Goal: Information Seeking & Learning: Learn about a topic

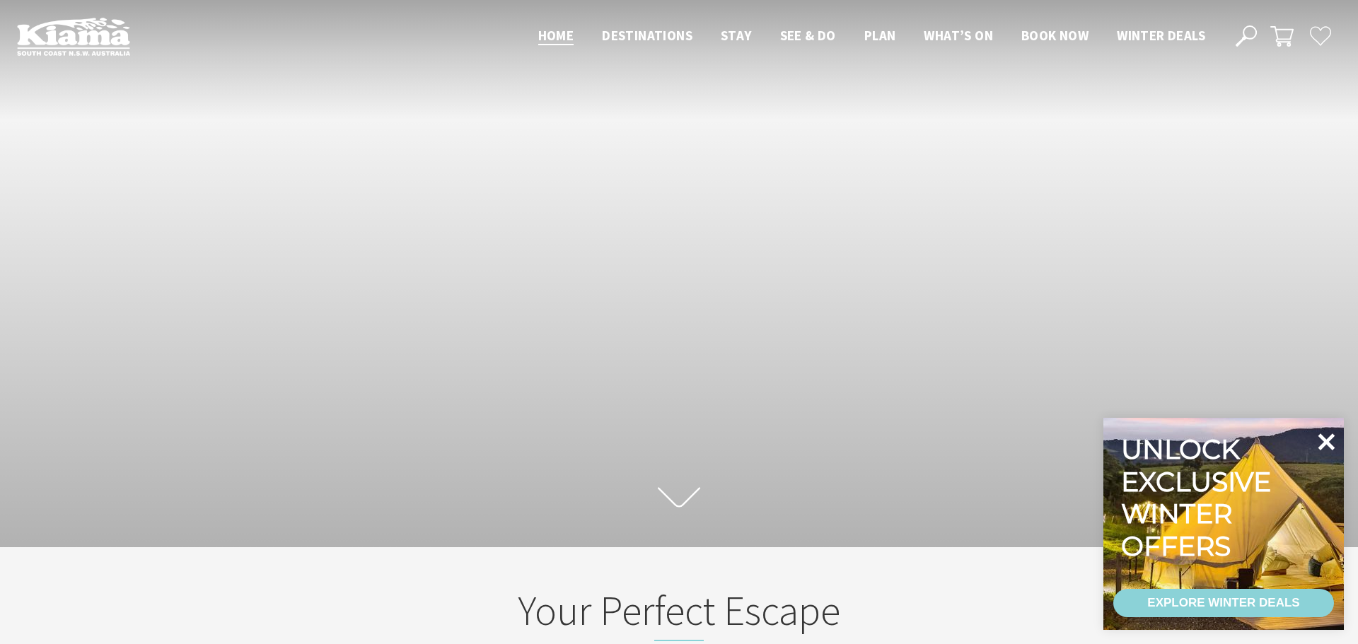
scroll to position [219, 1347]
click at [1322, 445] on icon at bounding box center [1326, 441] width 17 height 17
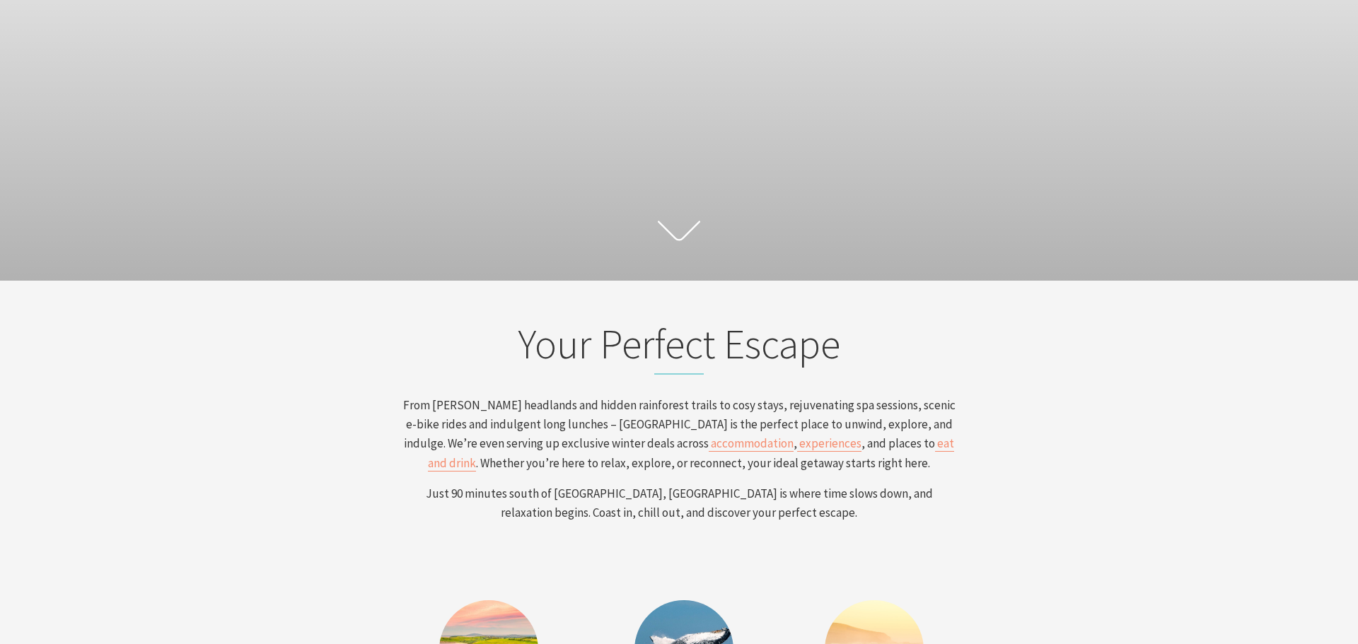
scroll to position [0, 0]
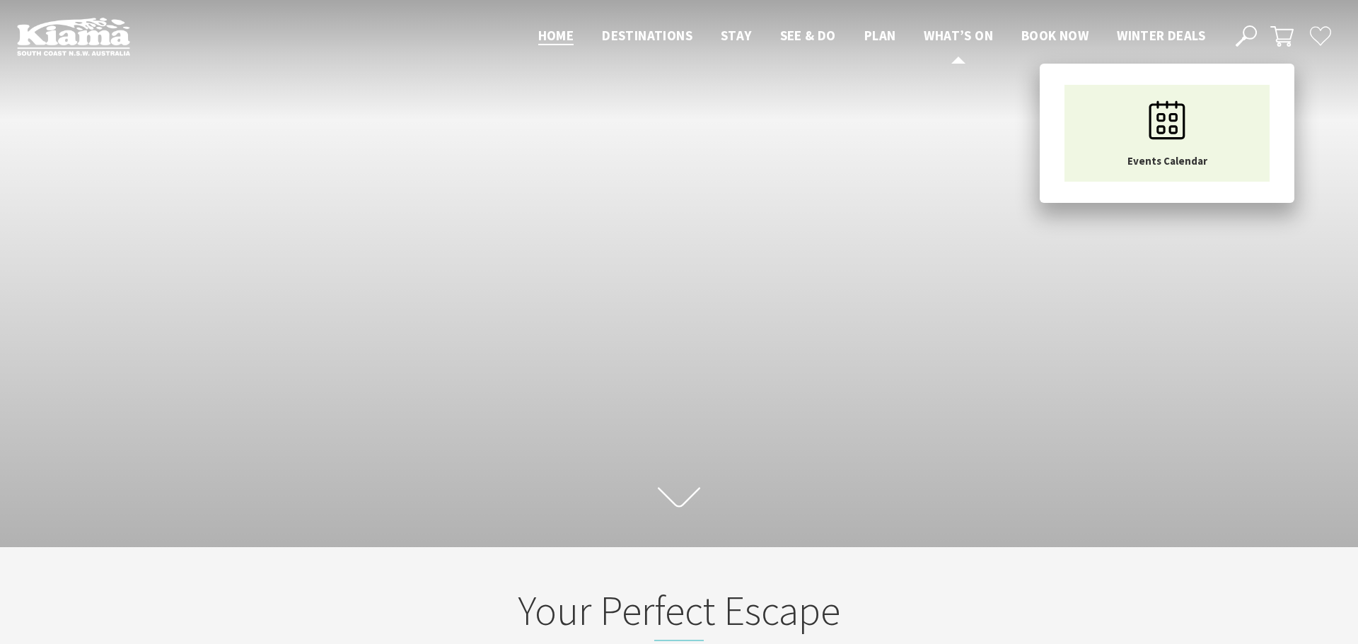
click at [972, 34] on span "What’s On" at bounding box center [958, 35] width 69 height 17
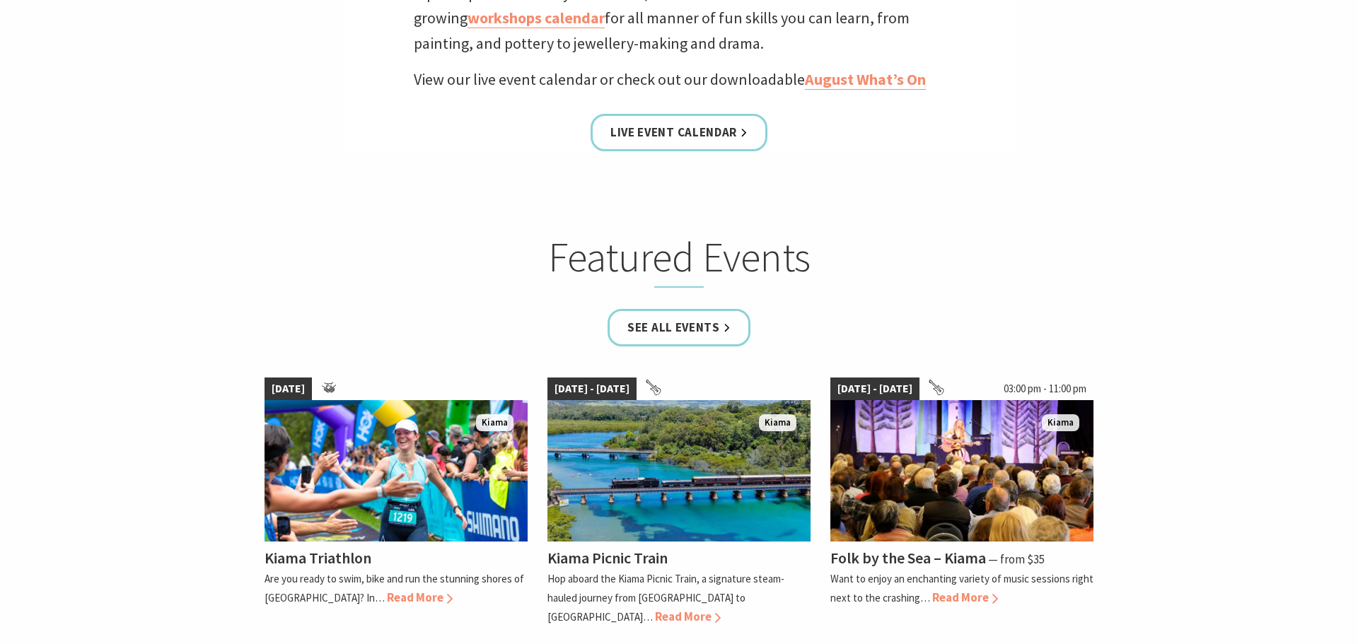
scroll to position [756, 0]
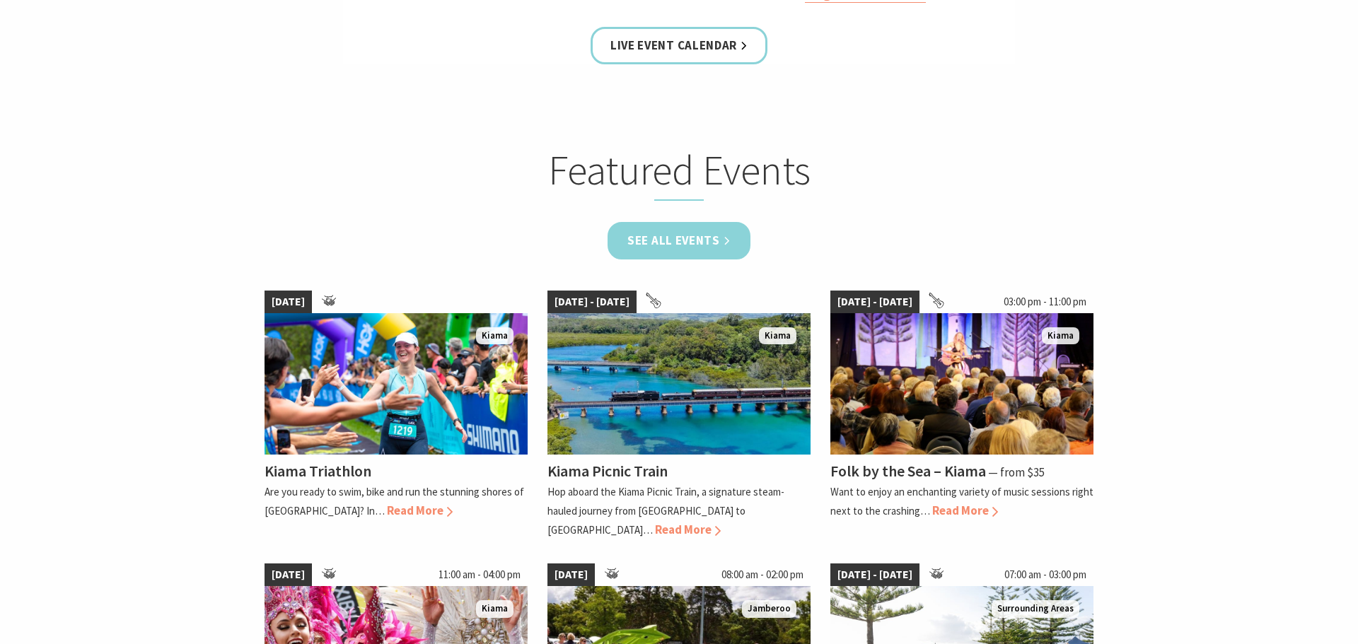
click at [668, 231] on link "See all Events" at bounding box center [678, 240] width 143 height 37
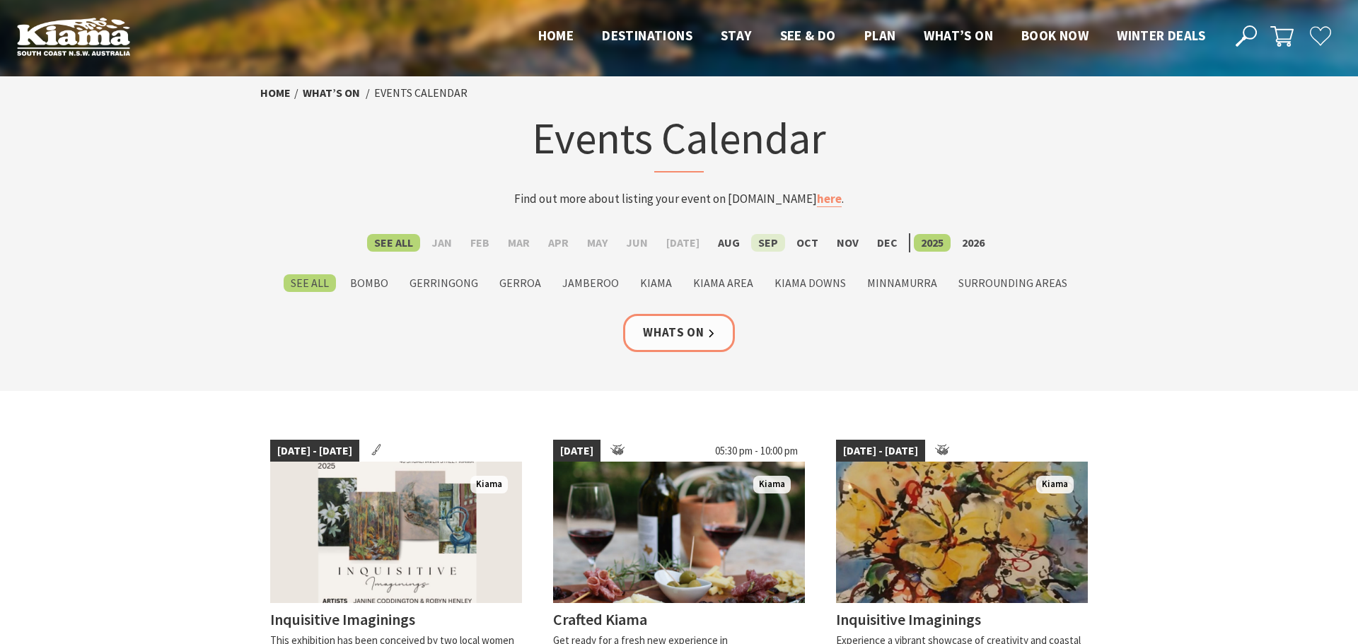
click at [764, 240] on label "Sep" at bounding box center [768, 243] width 34 height 18
click at [0, 0] on input "Sep" at bounding box center [0, 0] width 0 height 0
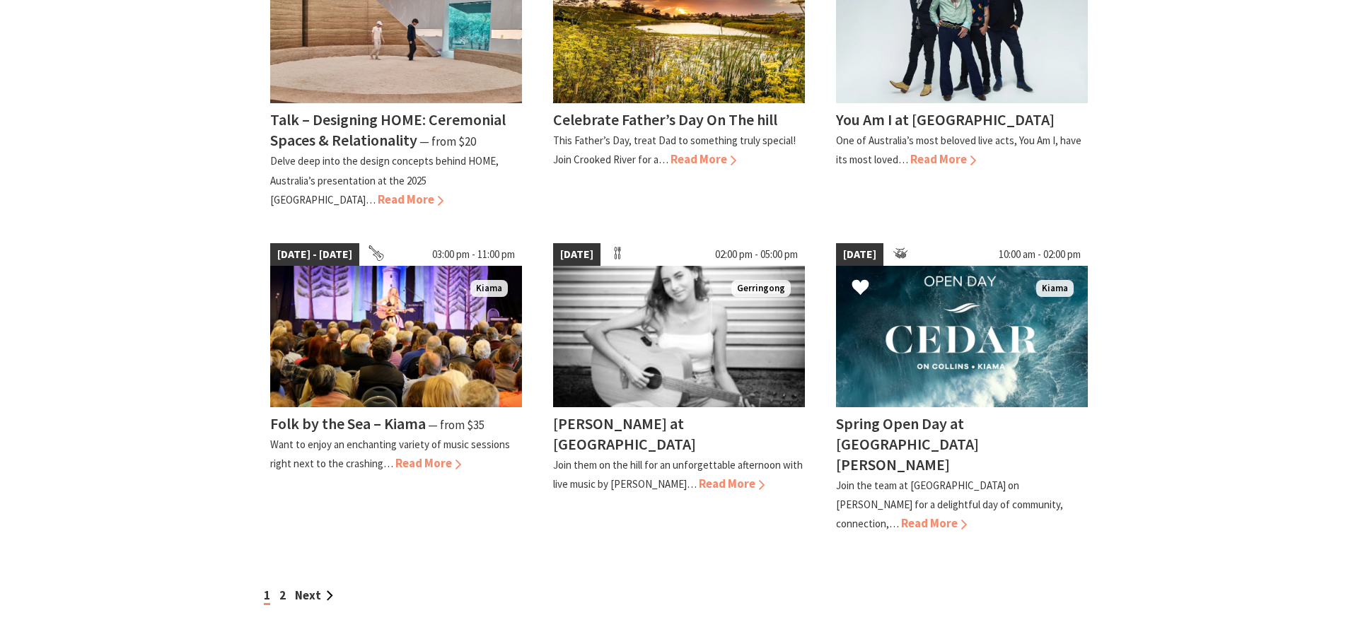
scroll to position [1146, 0]
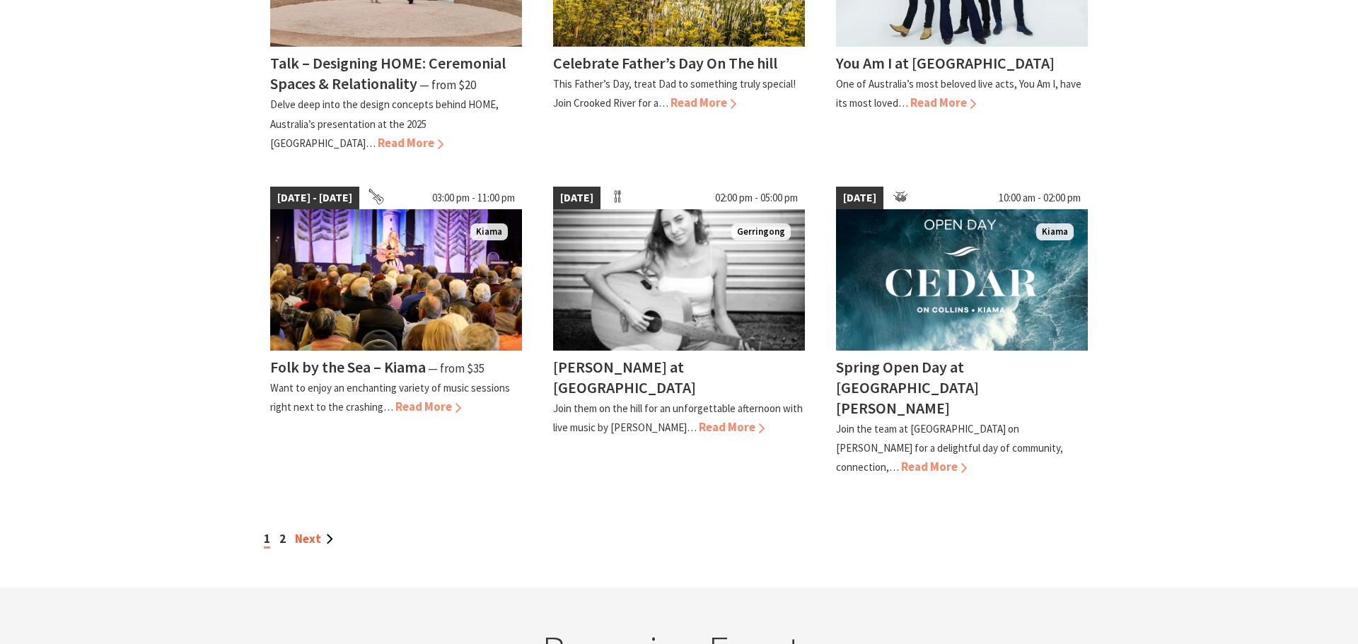
click at [318, 531] on link "Next" at bounding box center [314, 539] width 38 height 16
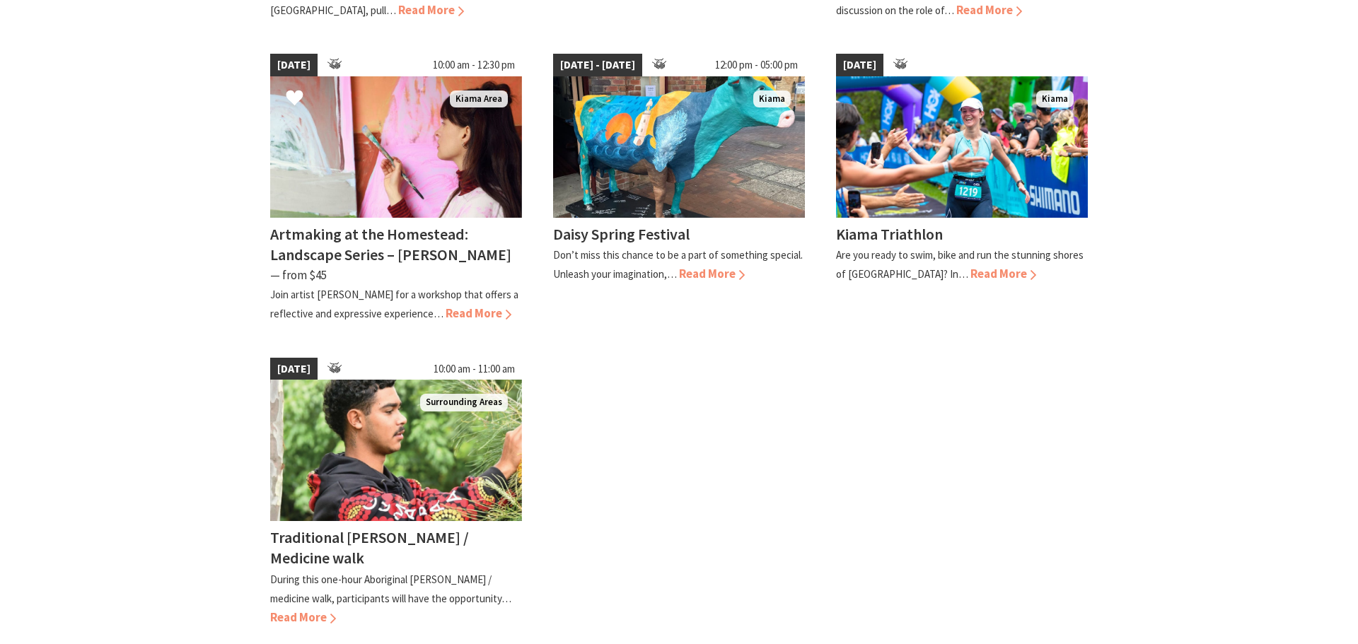
scroll to position [692, 0]
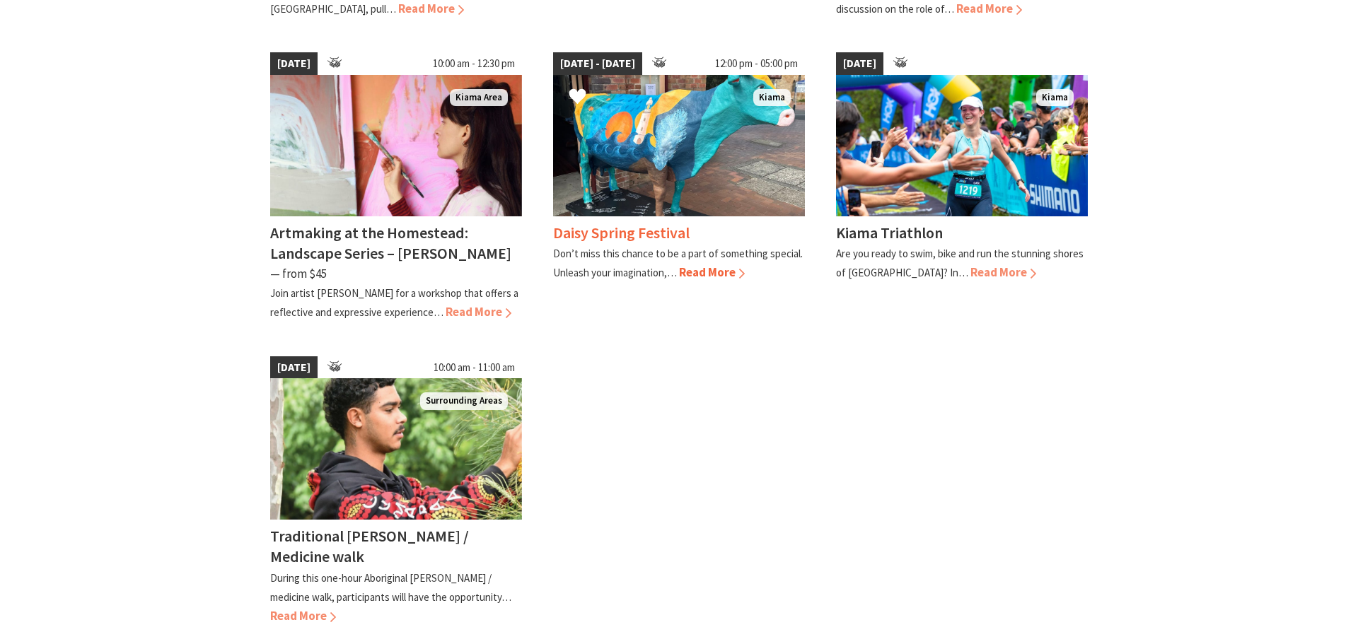
click at [706, 269] on span "Read More" at bounding box center [712, 272] width 66 height 16
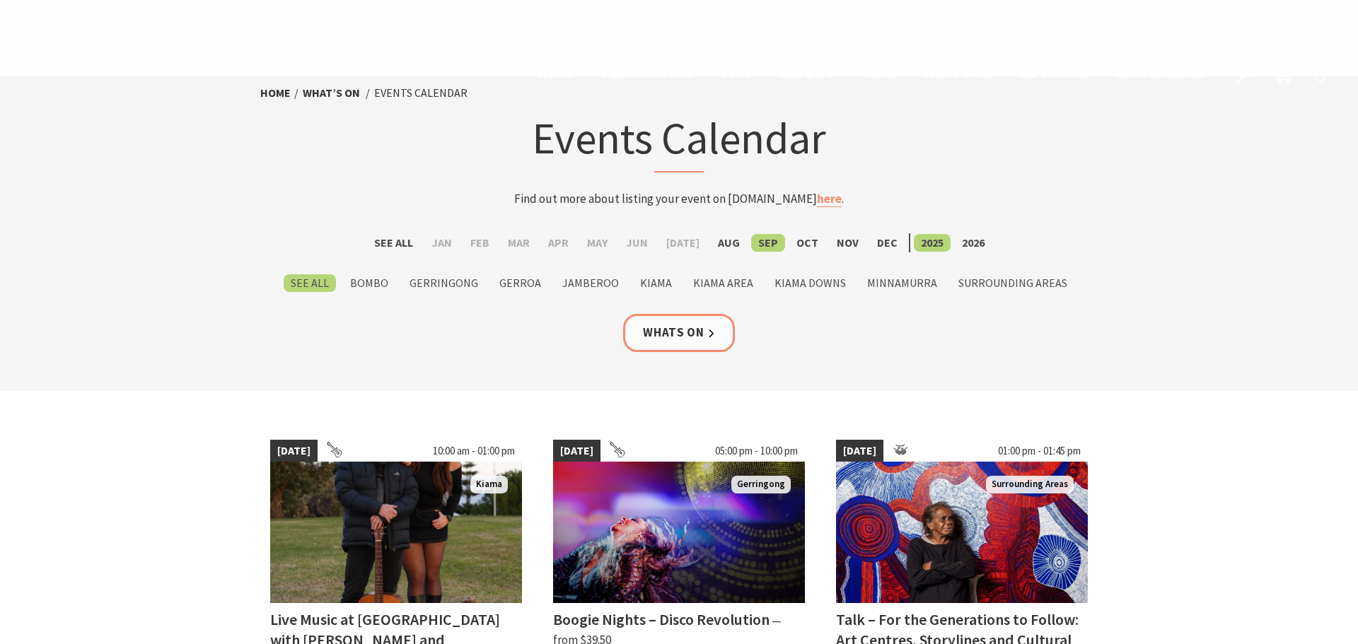
scroll to position [692, 0]
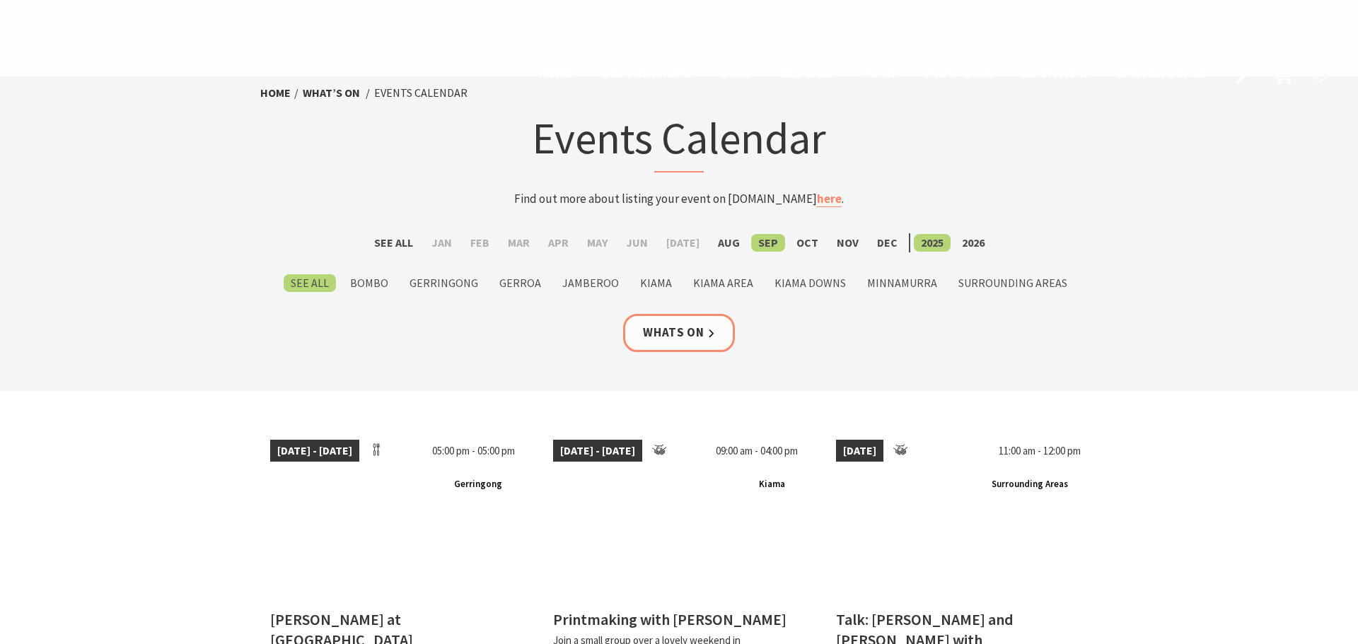
scroll to position [1146, 0]
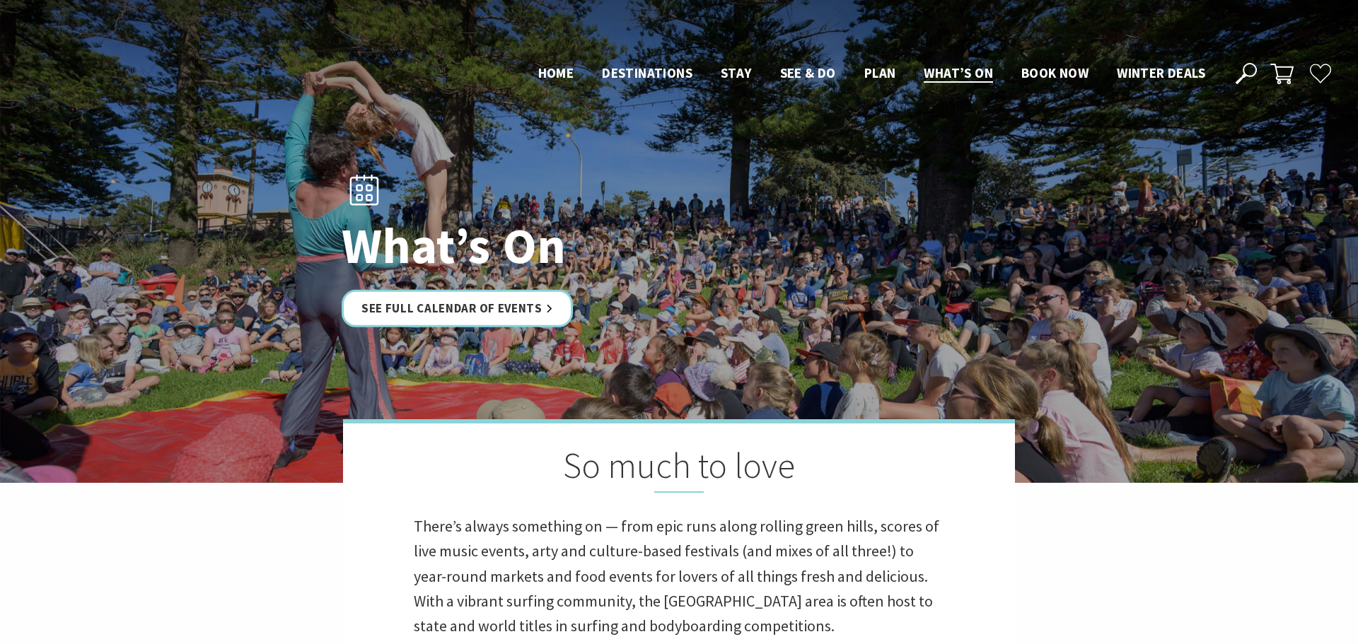
scroll to position [754, 0]
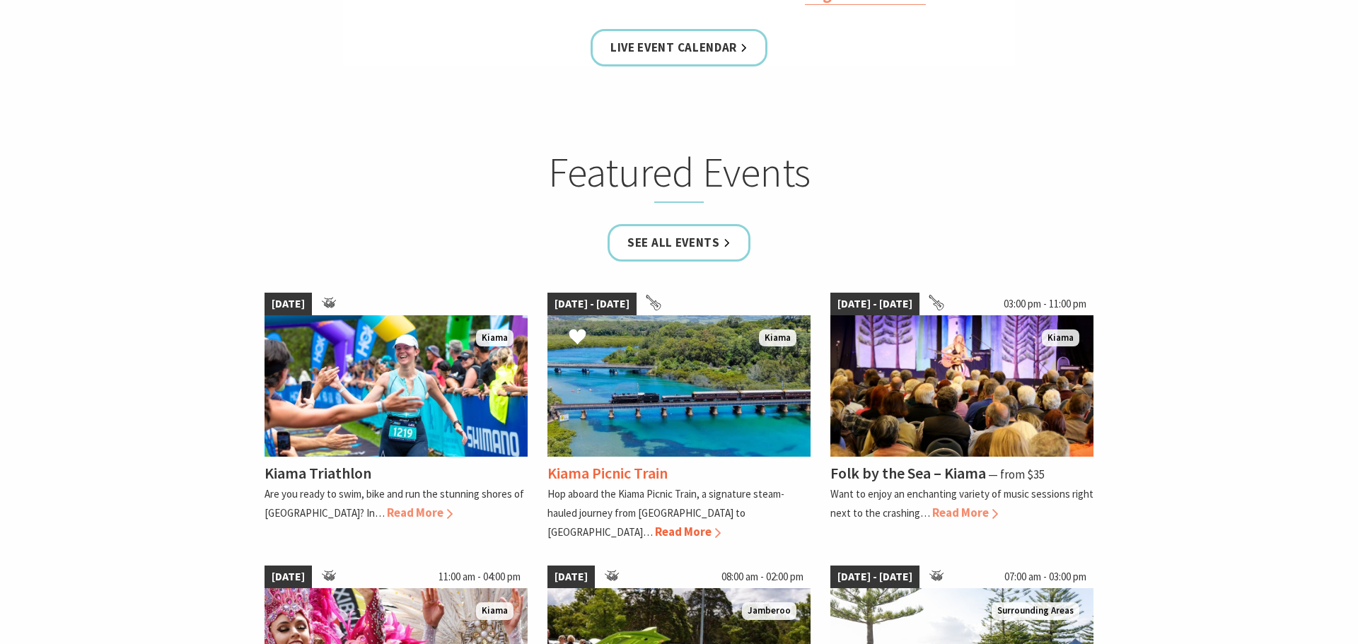
click at [654, 393] on img at bounding box center [678, 385] width 263 height 141
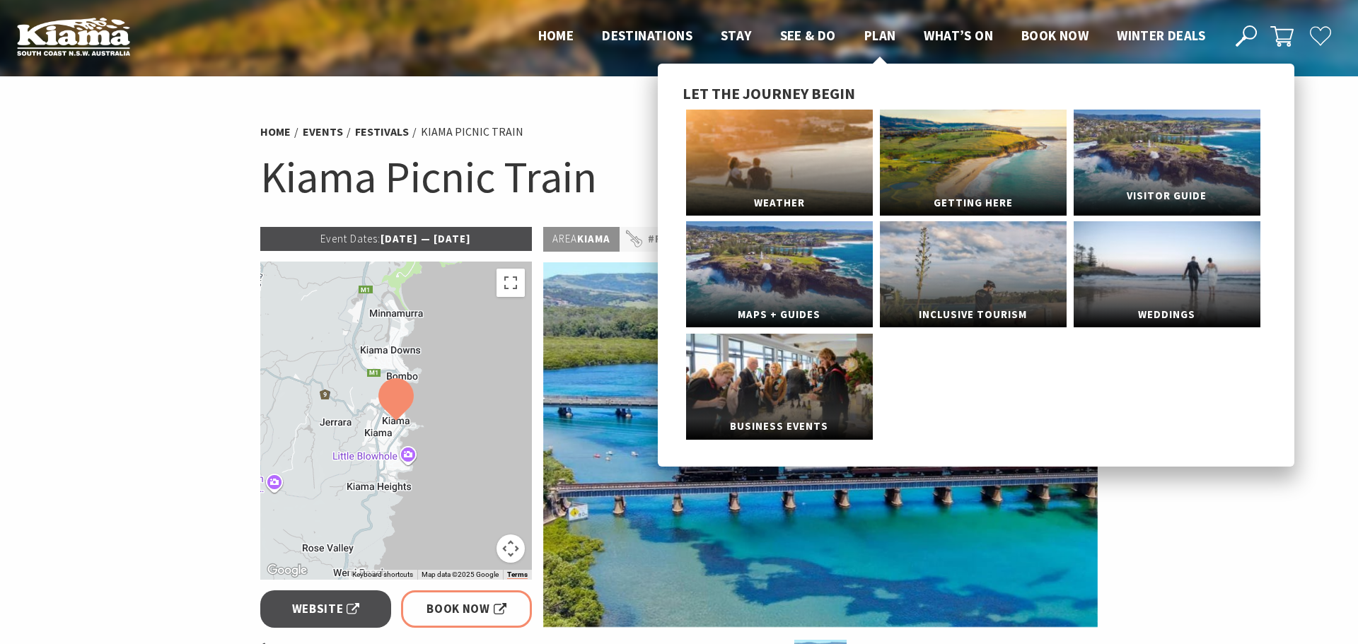
click at [1133, 162] on link "Visitor Guide" at bounding box center [1166, 163] width 187 height 106
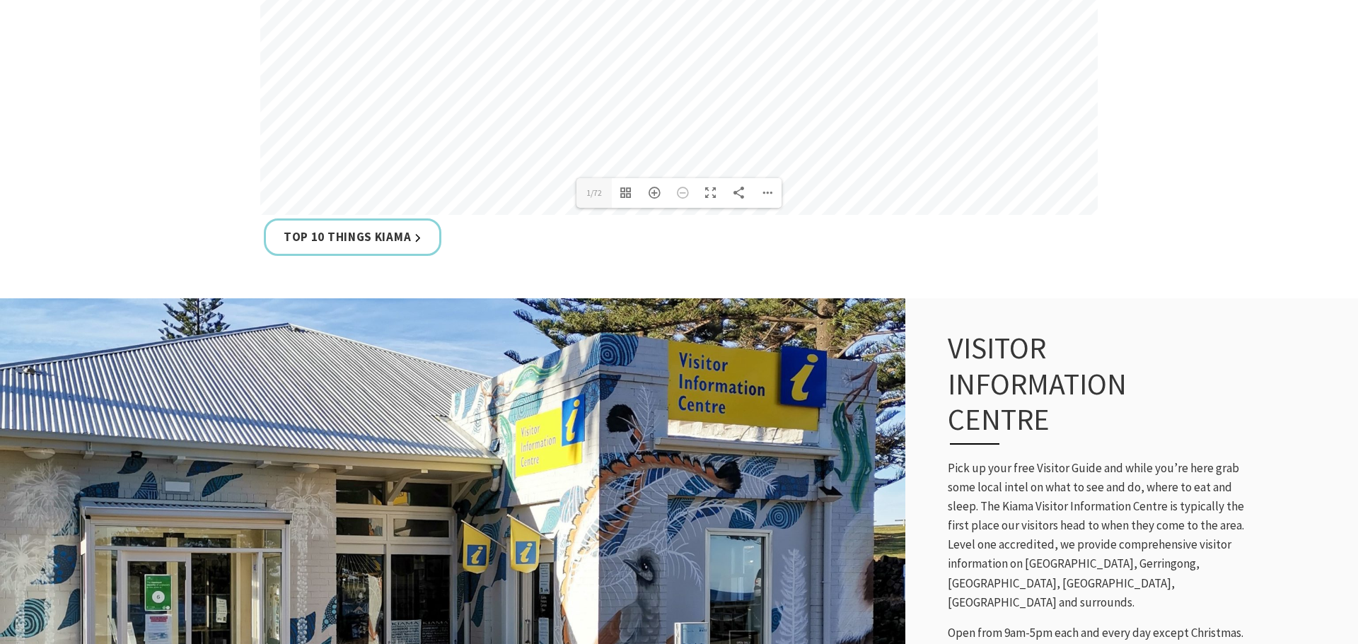
scroll to position [1064, 0]
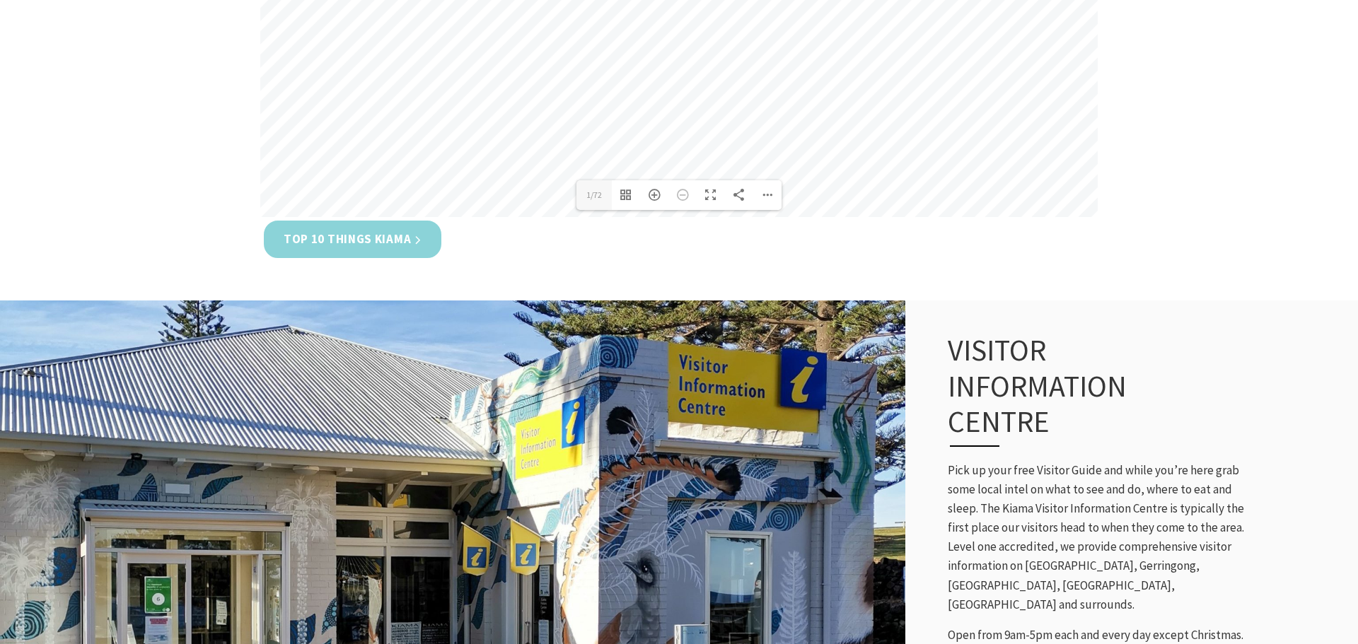
click at [376, 245] on link "Top 10 Things Kiama" at bounding box center [353, 239] width 178 height 37
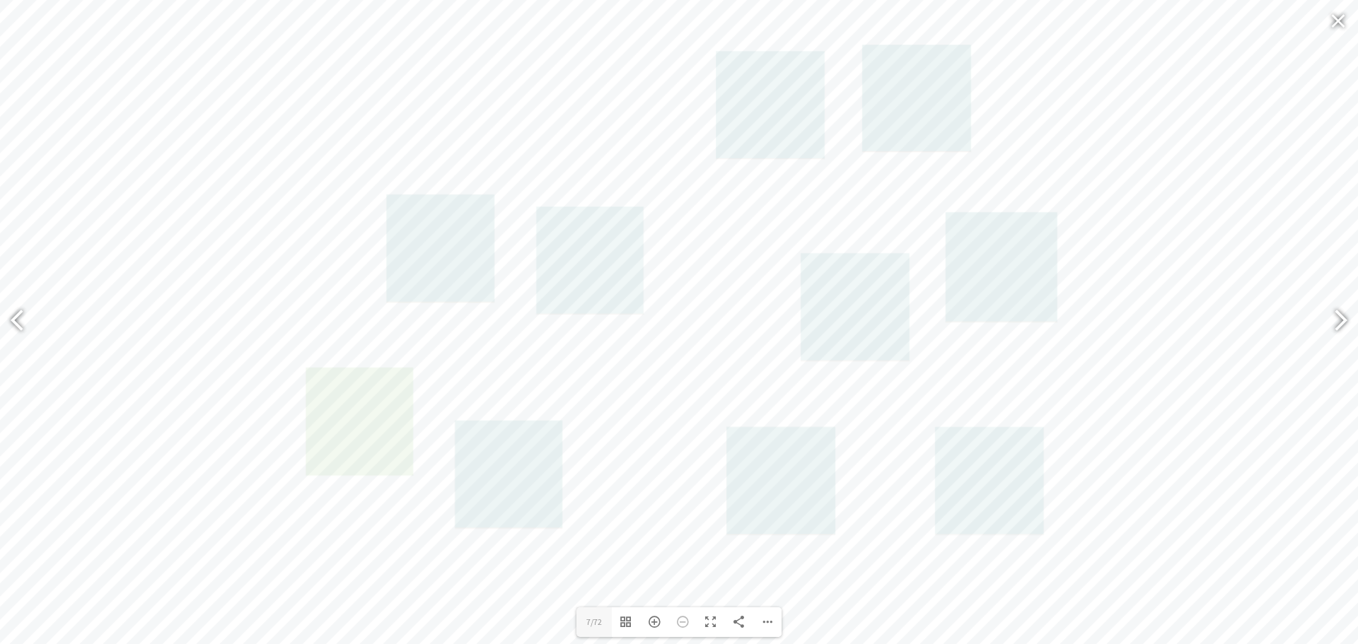
click at [342, 440] on link at bounding box center [359, 422] width 107 height 108
click at [1000, 294] on link at bounding box center [1001, 267] width 112 height 110
click at [497, 481] on link at bounding box center [508, 475] width 107 height 108
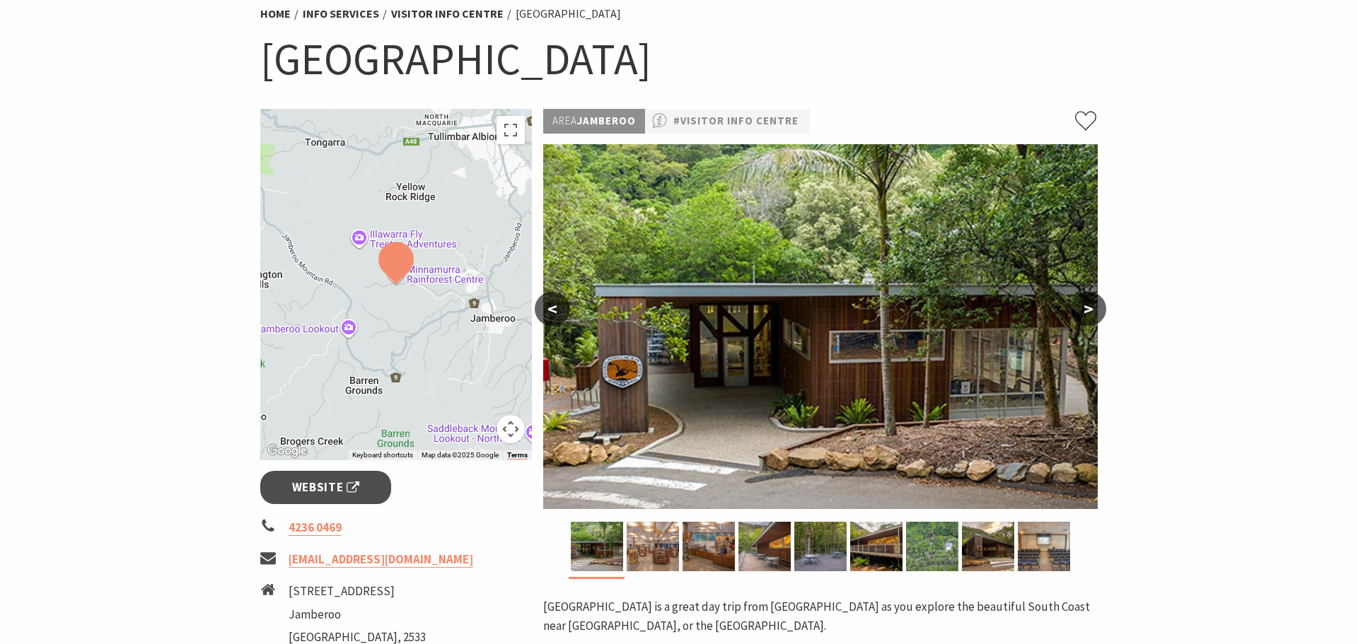
scroll to position [144, 0]
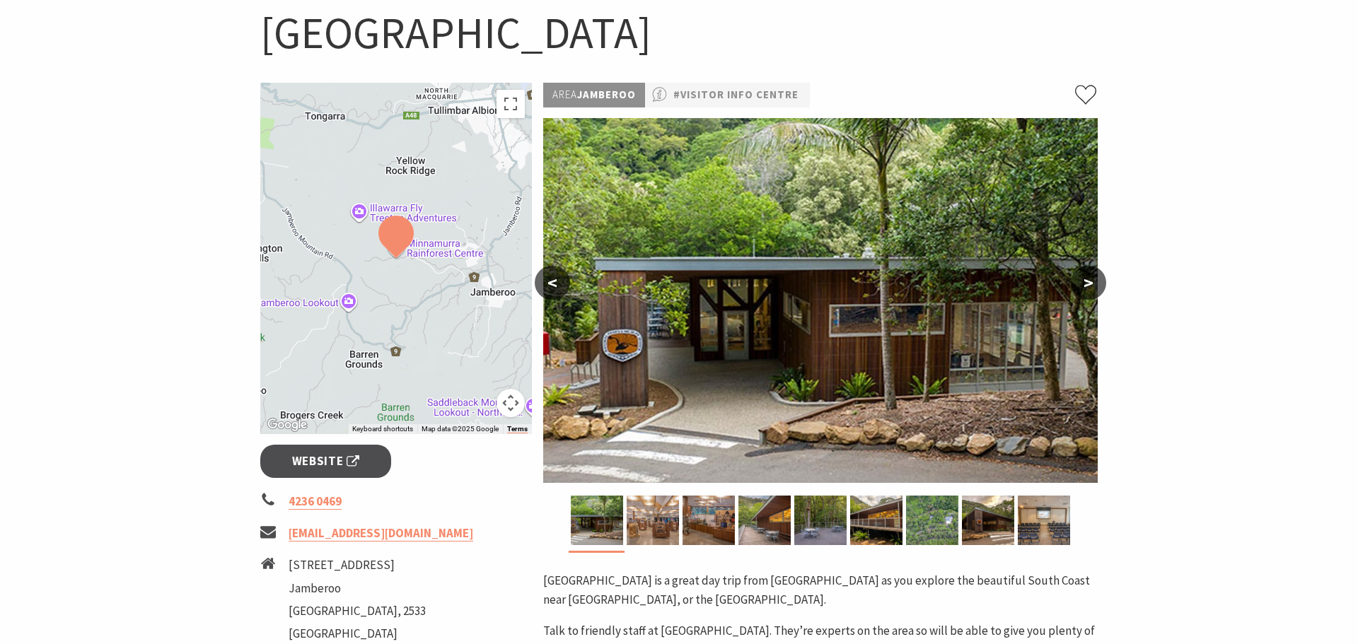
click at [1096, 280] on button ">" at bounding box center [1088, 283] width 35 height 34
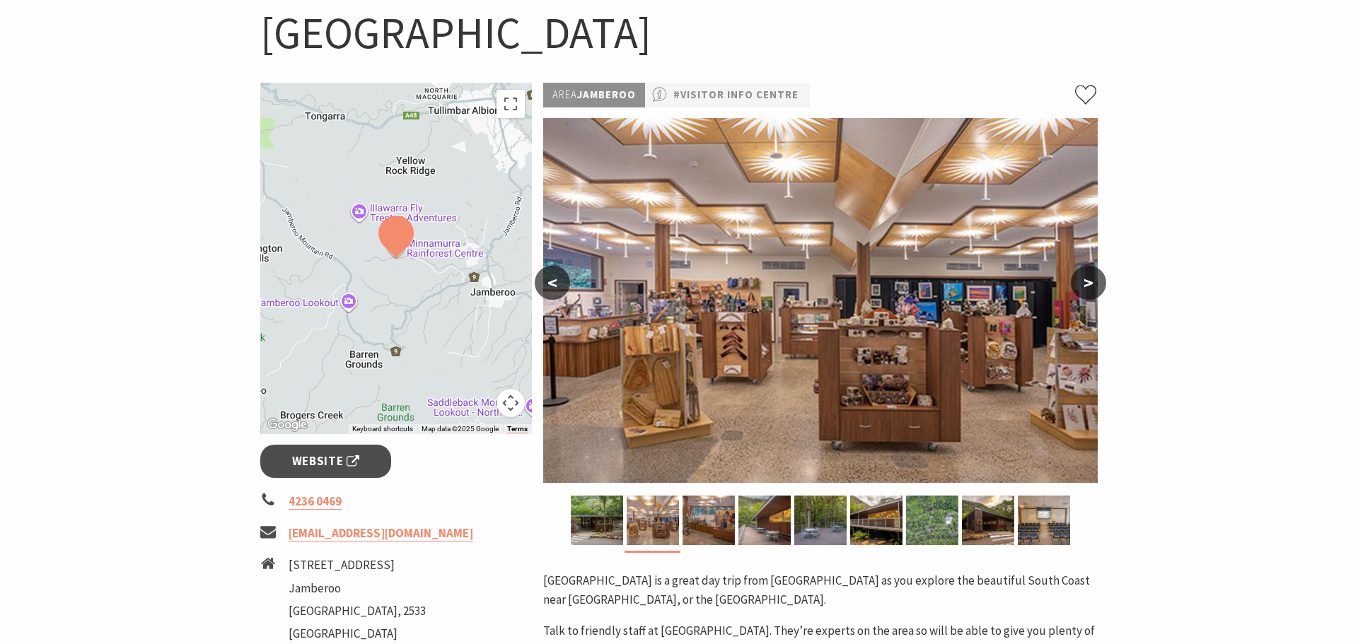
click at [1096, 280] on button ">" at bounding box center [1088, 283] width 35 height 34
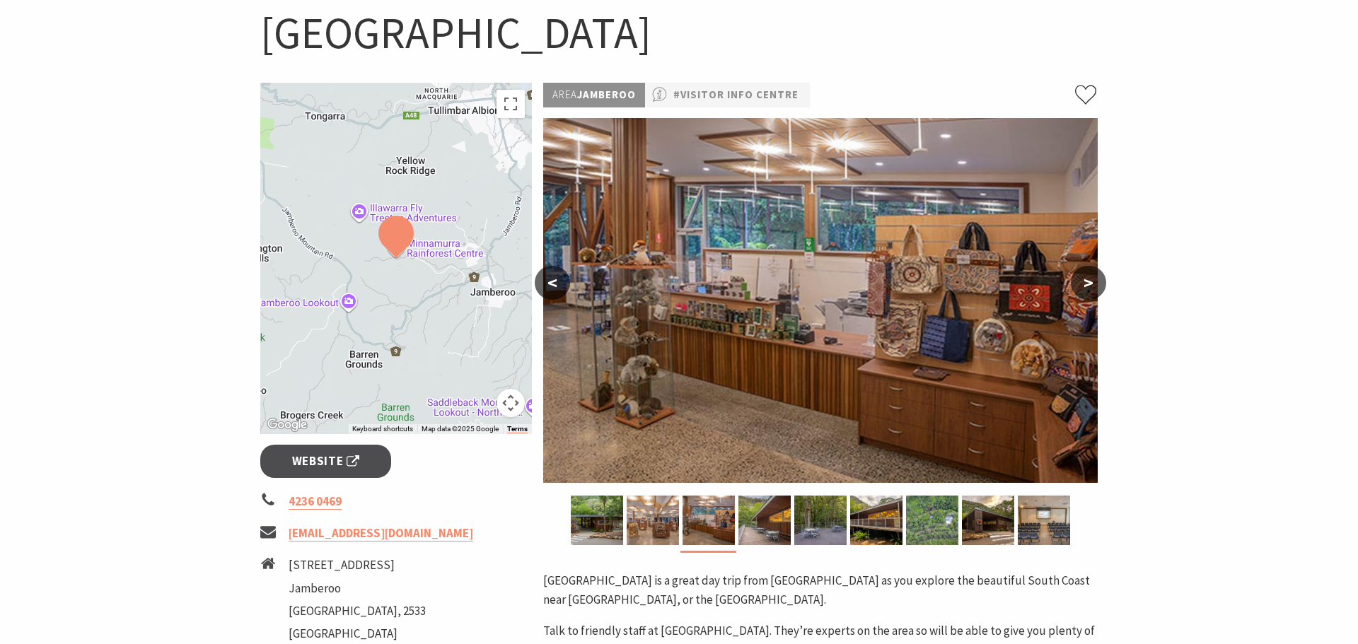
click at [1096, 280] on button ">" at bounding box center [1088, 283] width 35 height 34
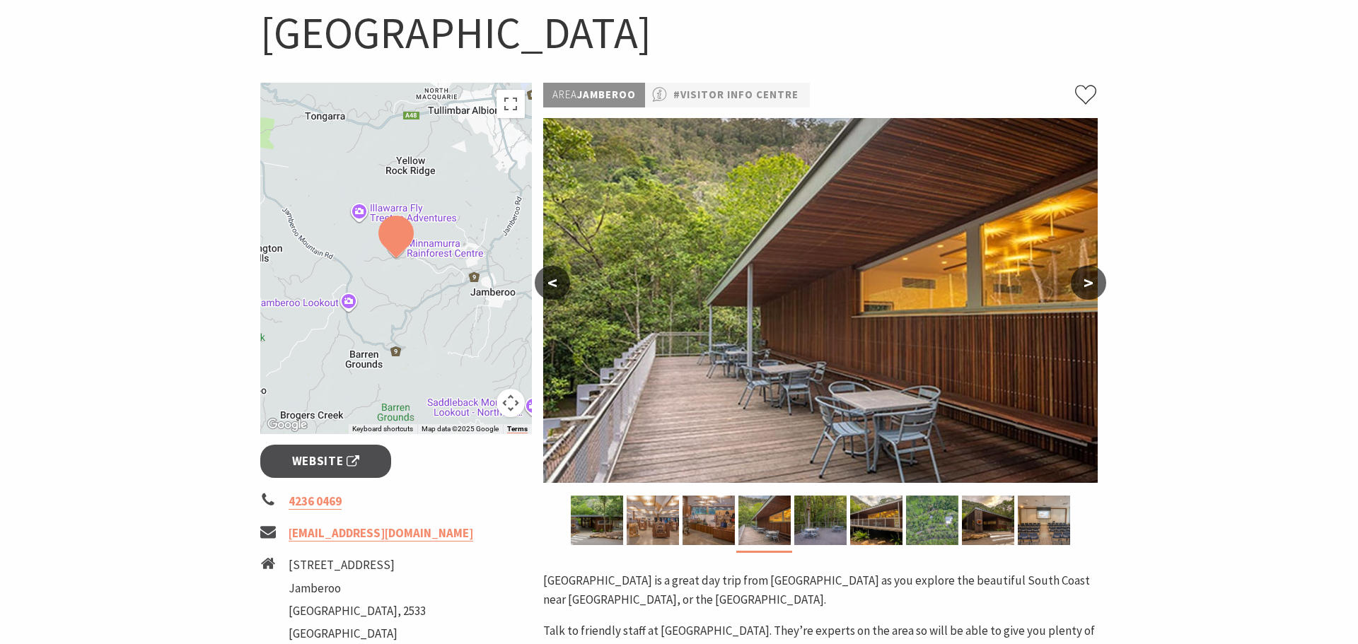
click at [1096, 280] on button ">" at bounding box center [1088, 283] width 35 height 34
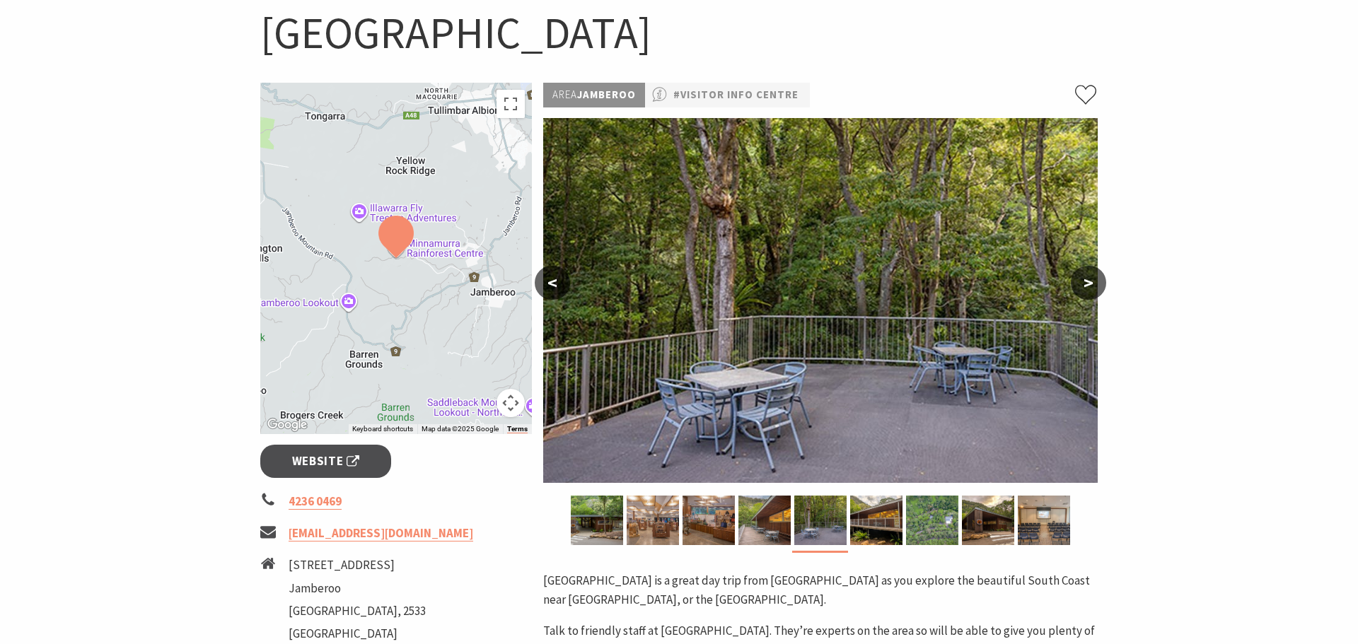
click at [1096, 280] on button ">" at bounding box center [1088, 283] width 35 height 34
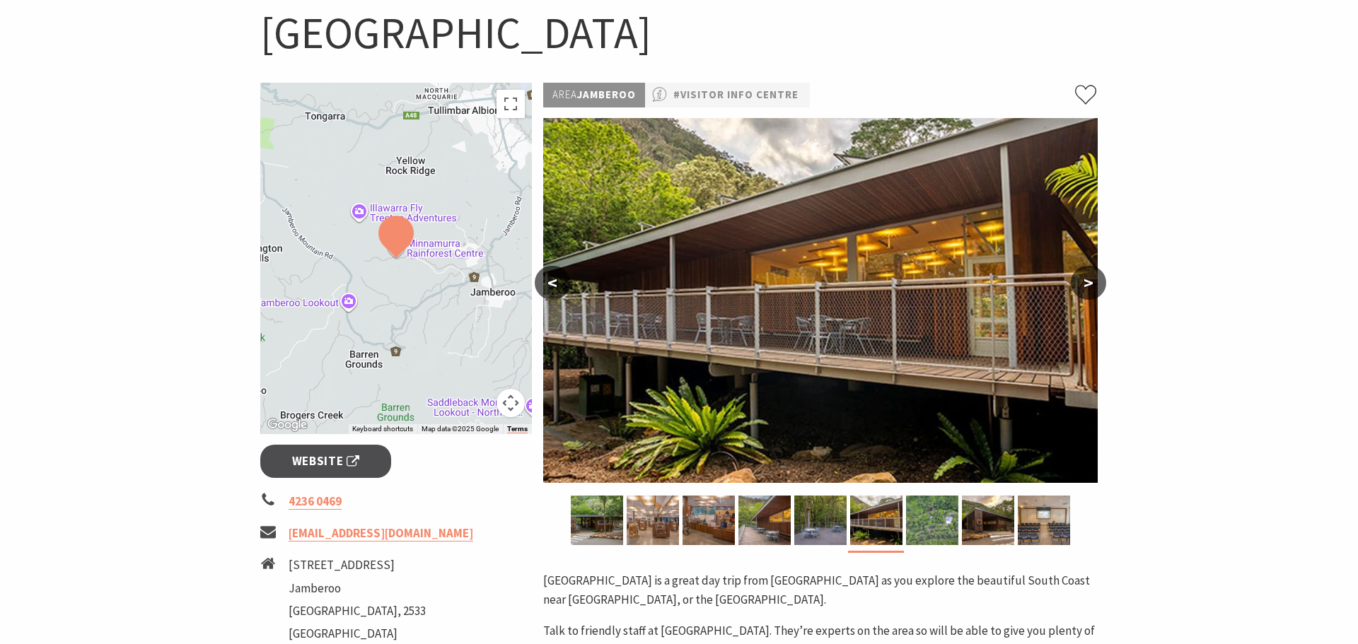
click at [1096, 280] on button ">" at bounding box center [1088, 283] width 35 height 34
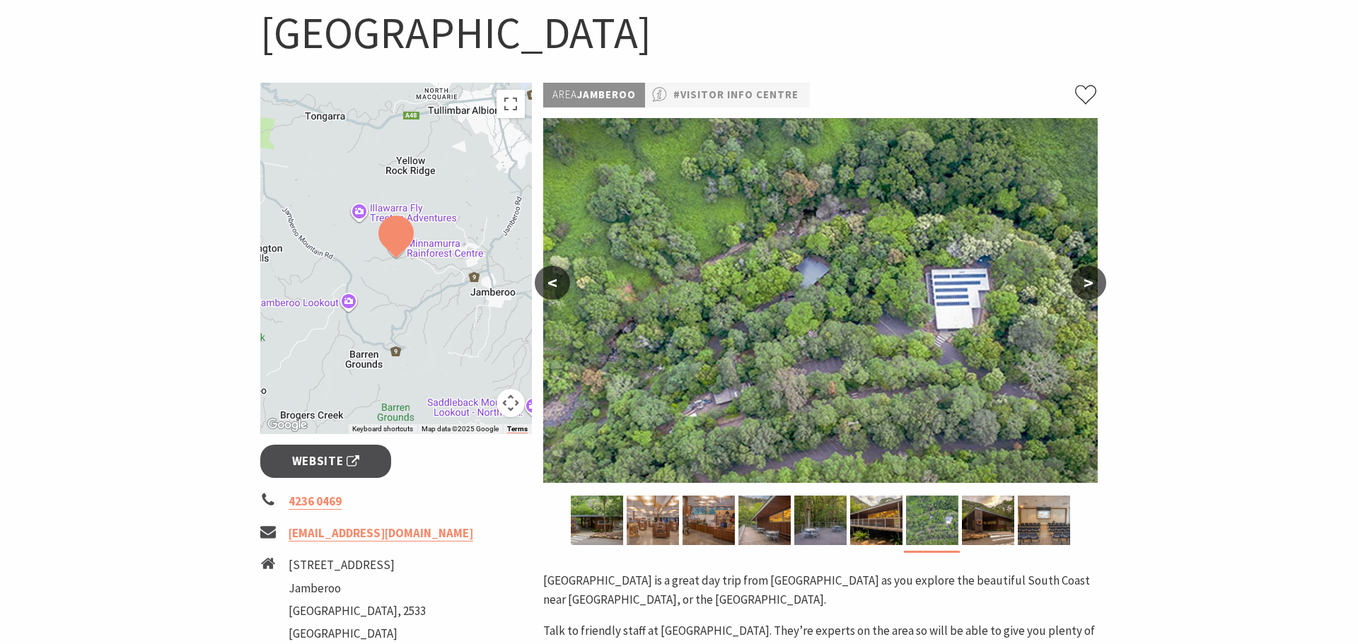
click at [1096, 280] on button ">" at bounding box center [1088, 283] width 35 height 34
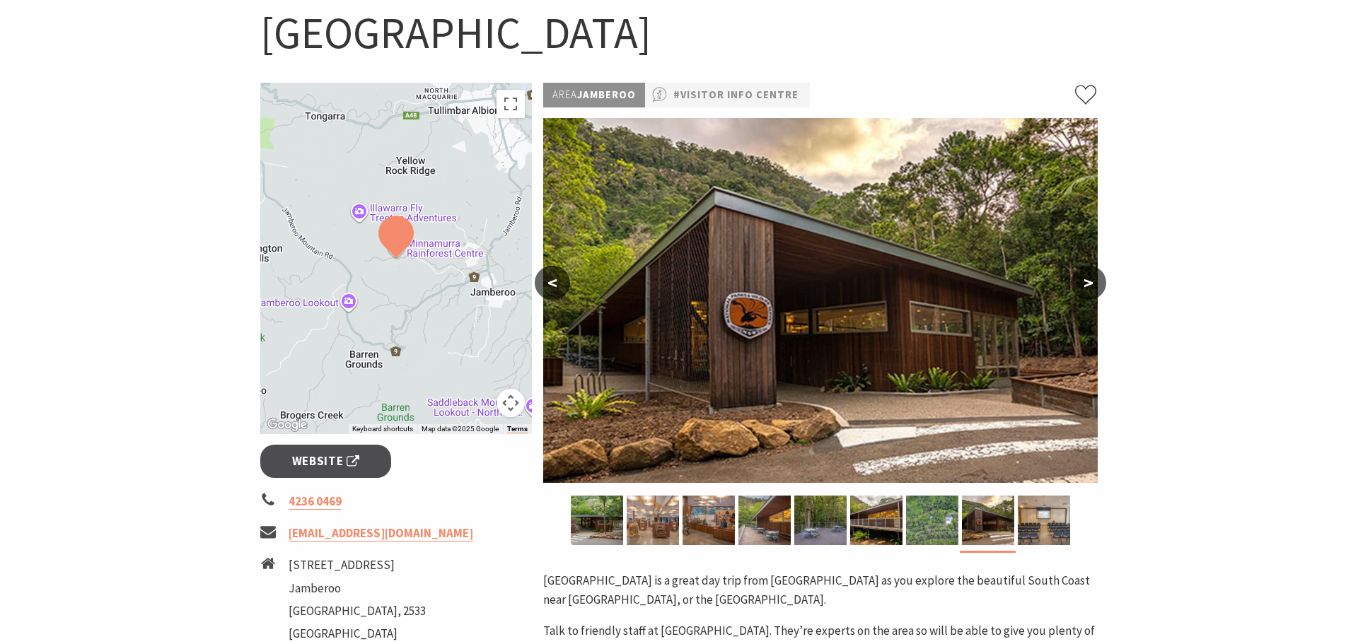
click at [1096, 280] on button ">" at bounding box center [1088, 283] width 35 height 34
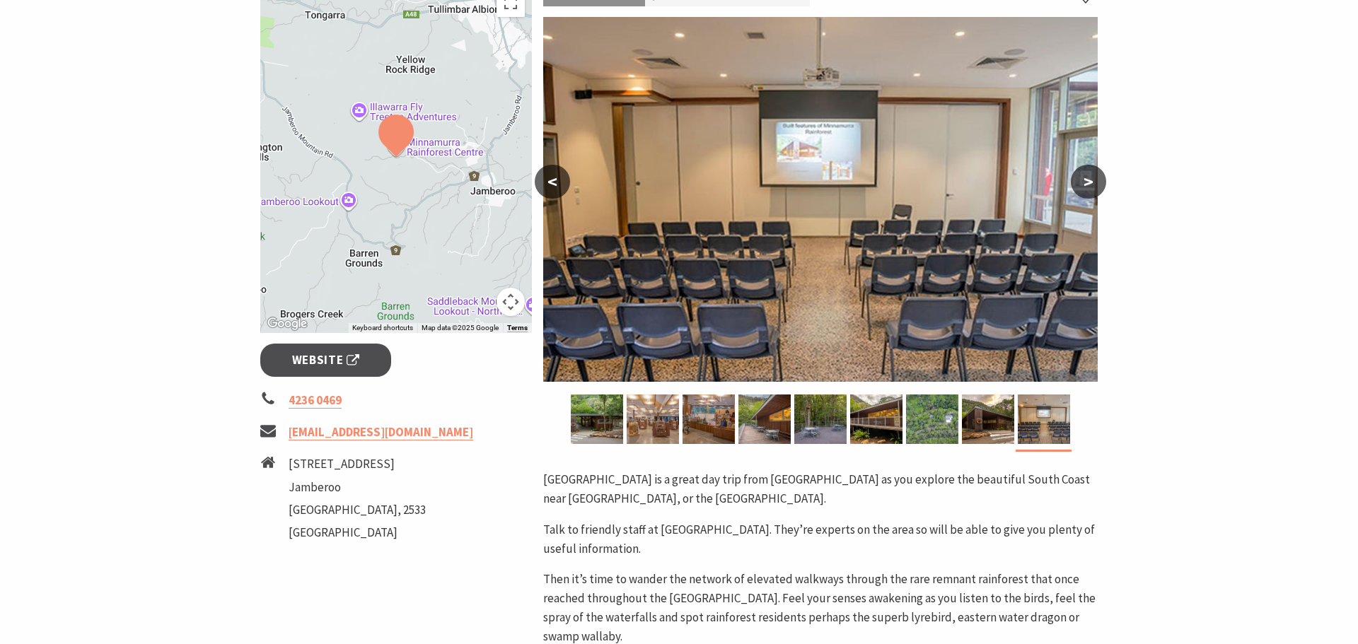
scroll to position [342, 0]
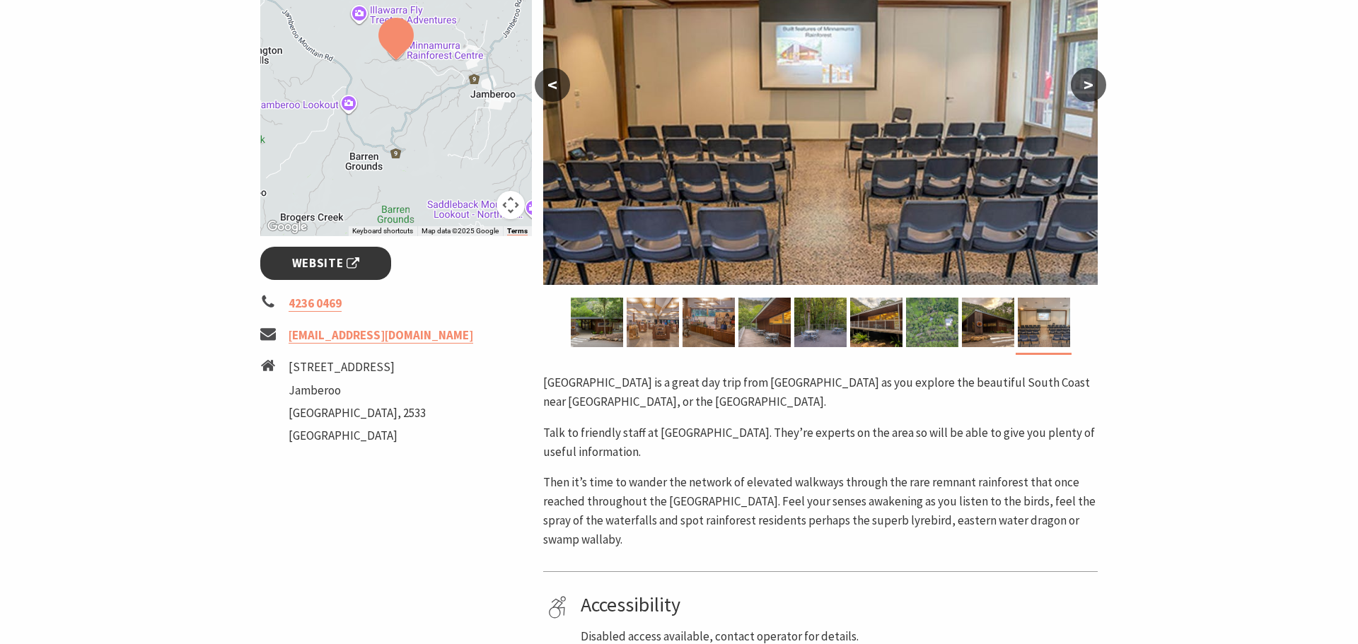
click at [299, 272] on span "Website" at bounding box center [326, 263] width 68 height 19
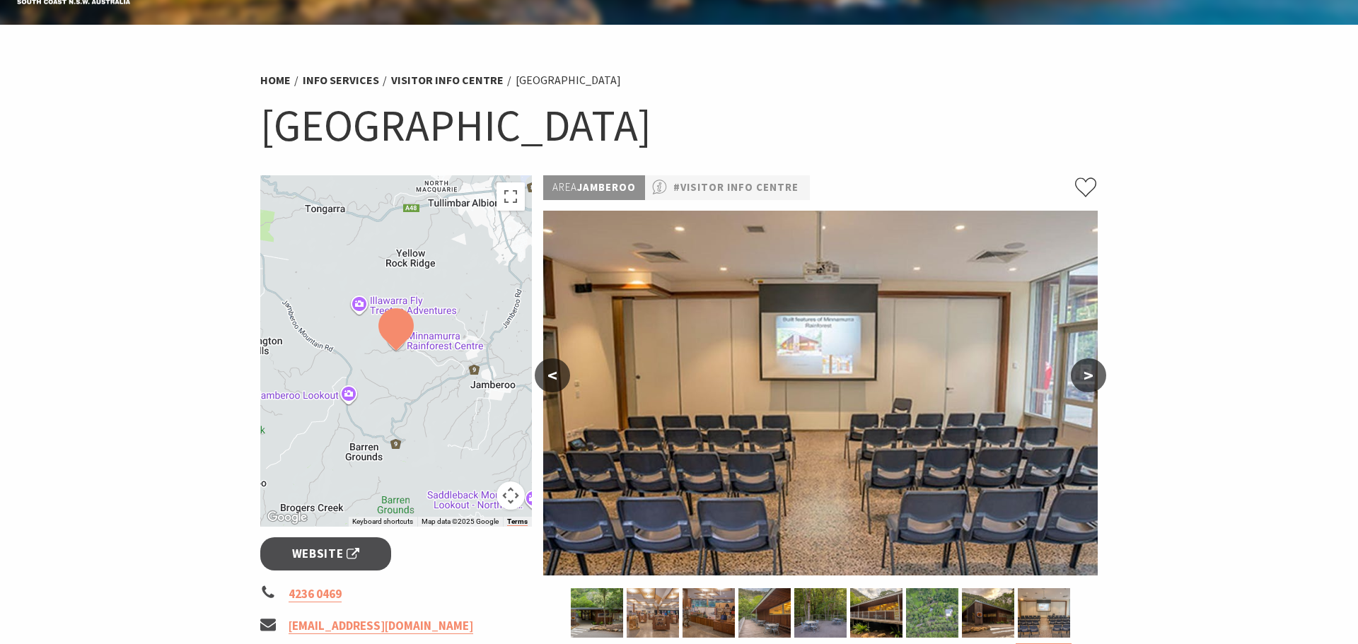
scroll to position [0, 0]
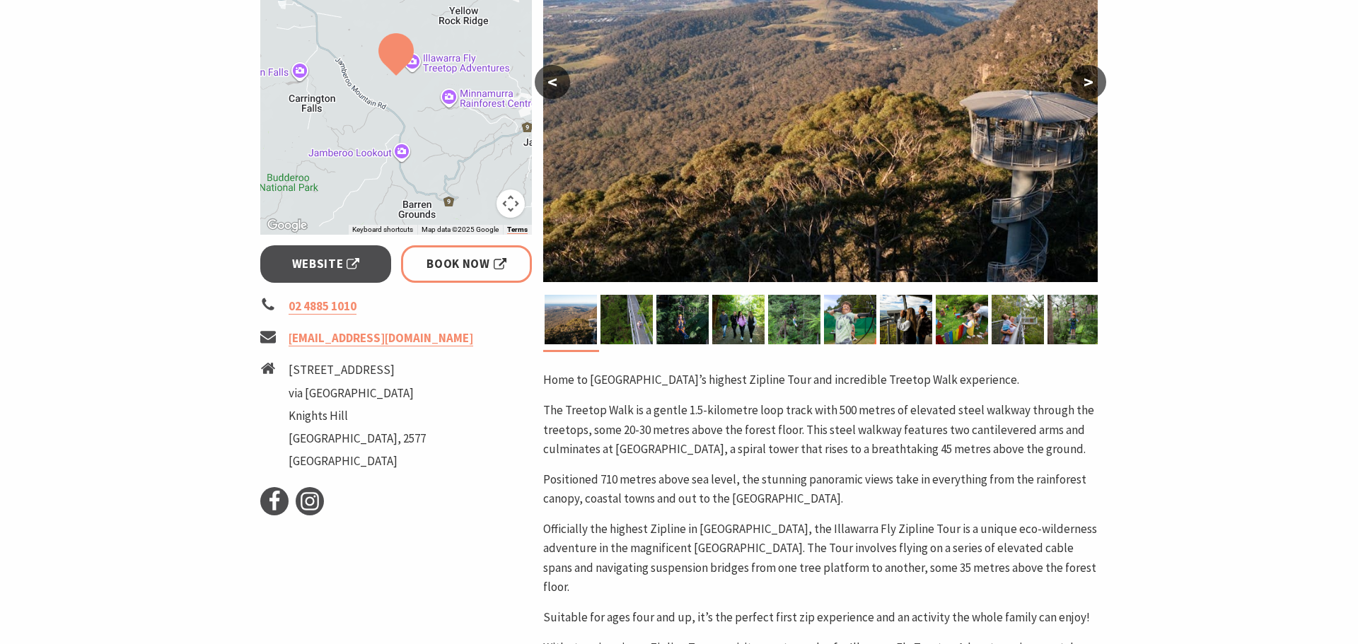
scroll to position [348, 0]
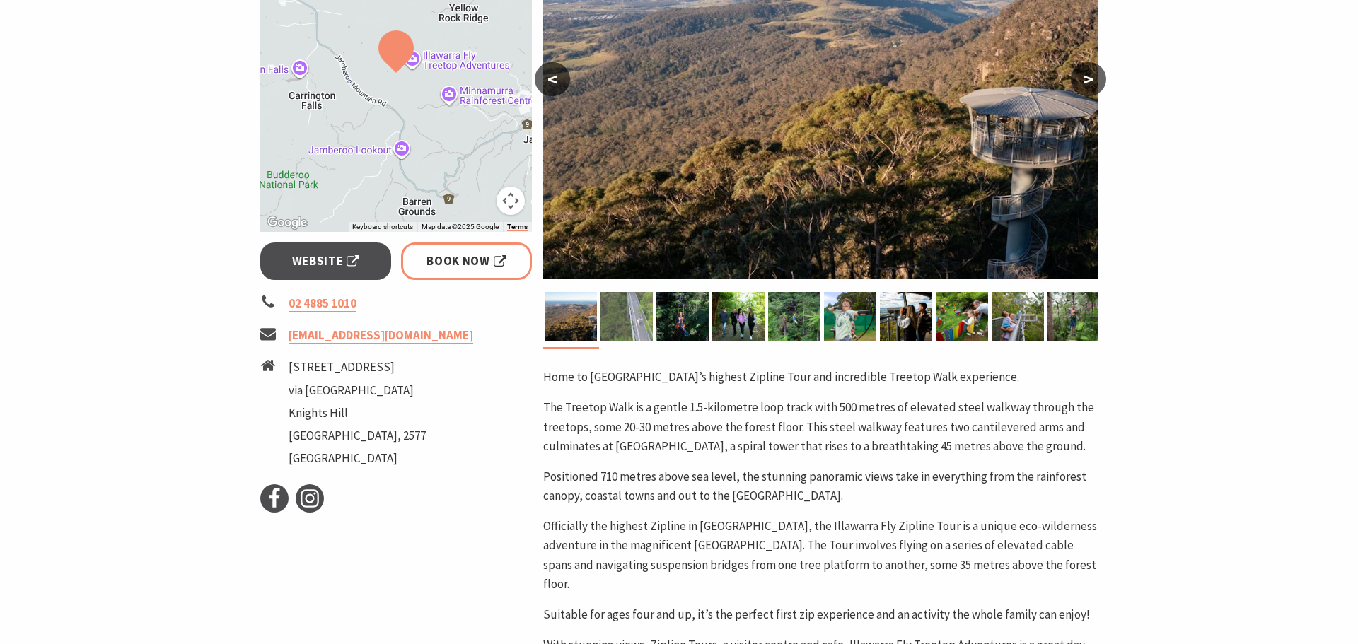
click at [629, 325] on img at bounding box center [626, 317] width 52 height 50
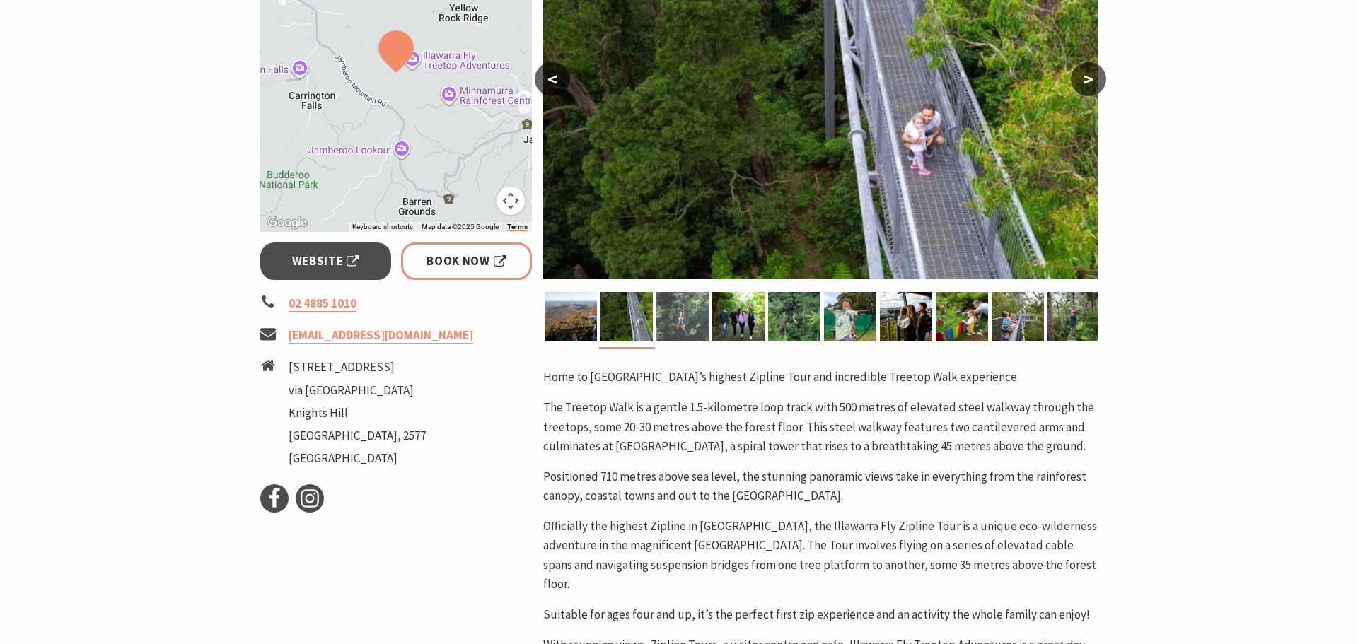
click at [685, 327] on img at bounding box center [682, 317] width 52 height 50
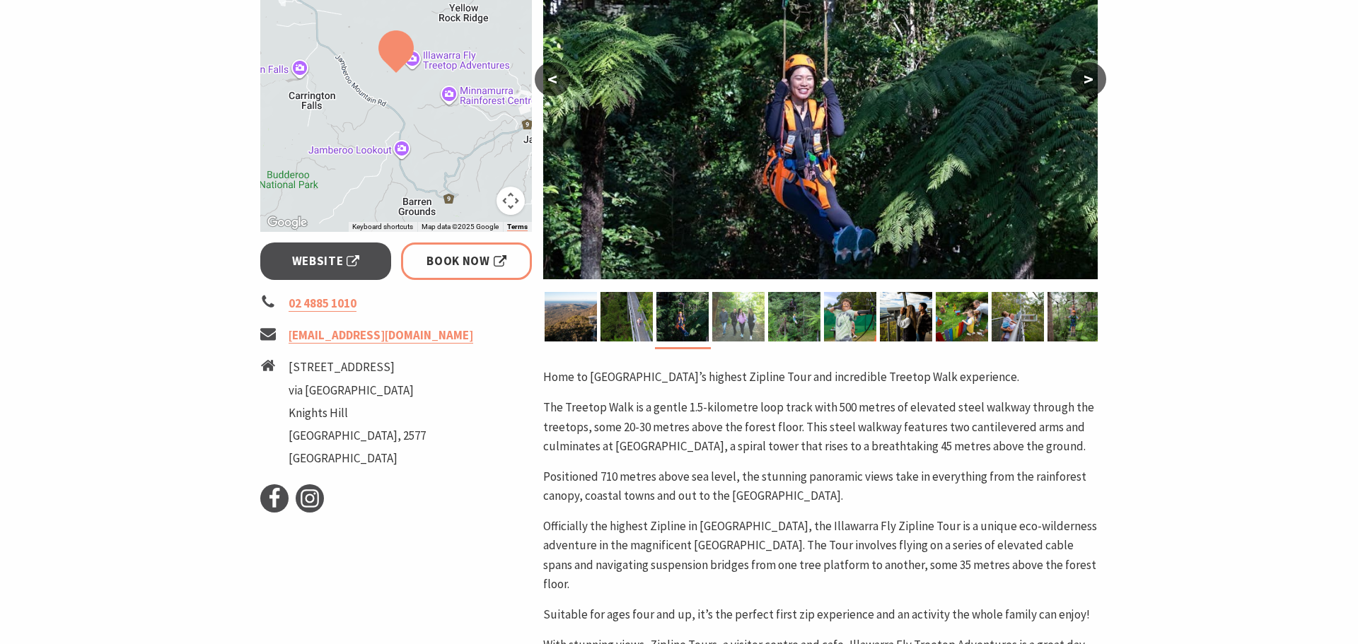
click at [744, 319] on img at bounding box center [738, 317] width 52 height 50
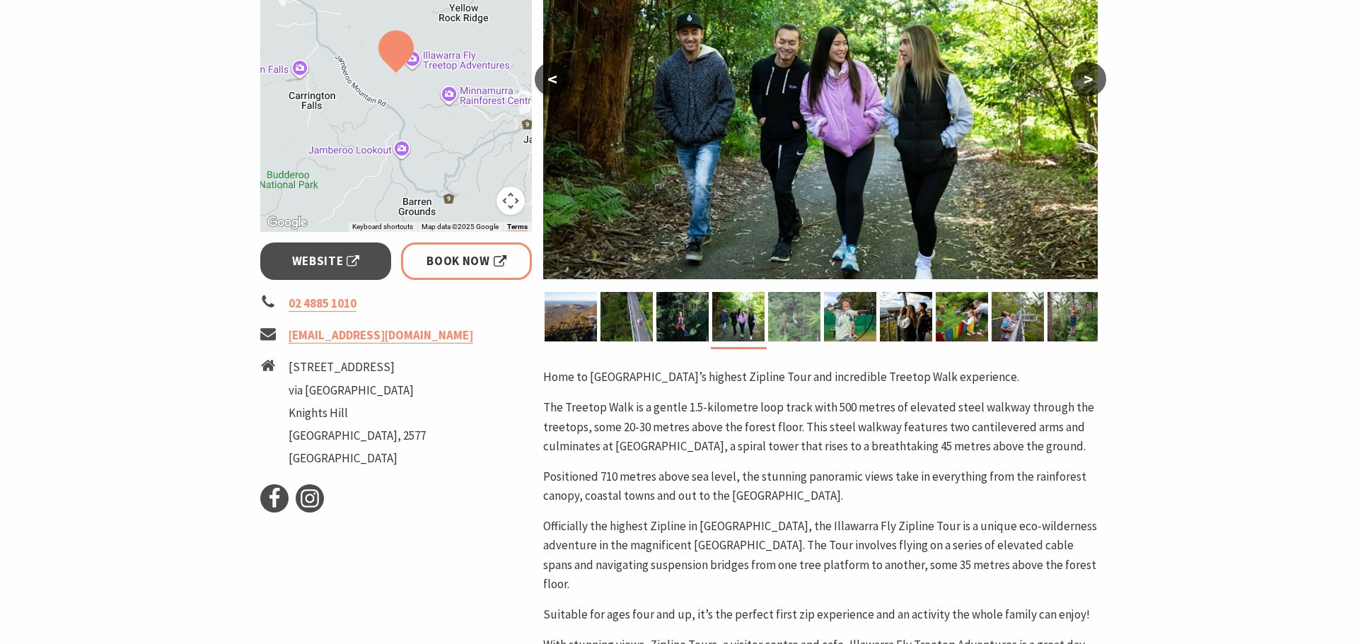
click at [793, 319] on img at bounding box center [794, 317] width 52 height 50
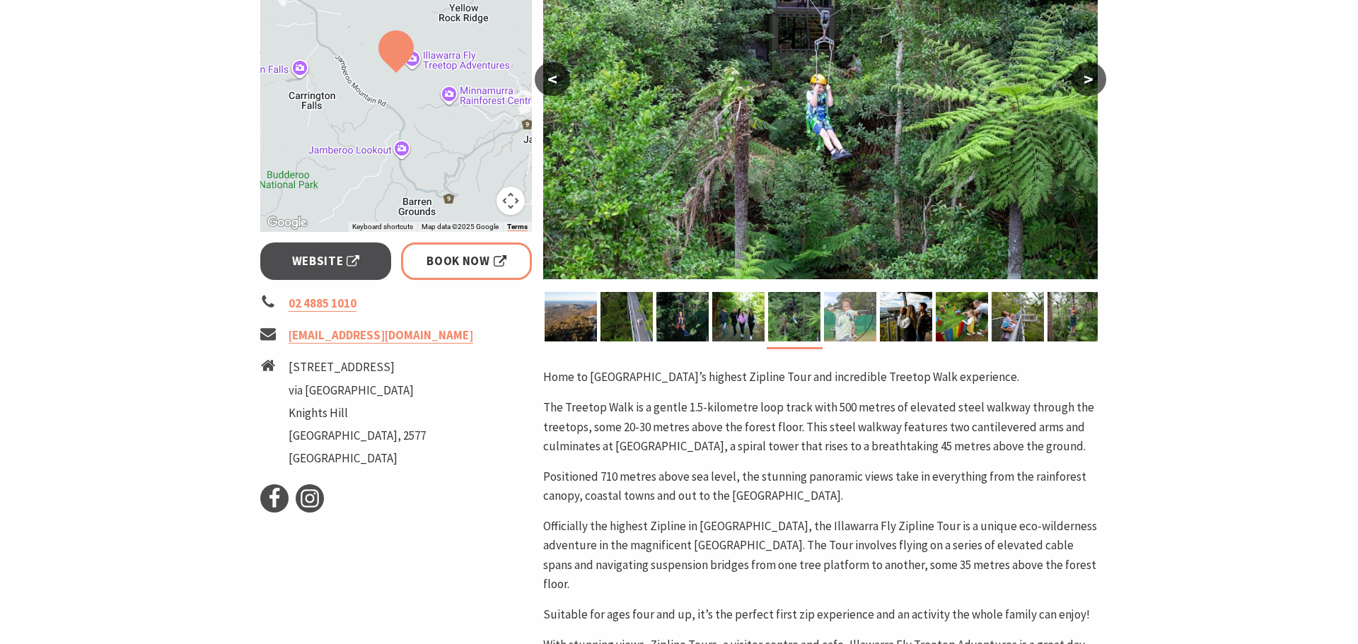
click at [849, 317] on img at bounding box center [850, 317] width 52 height 50
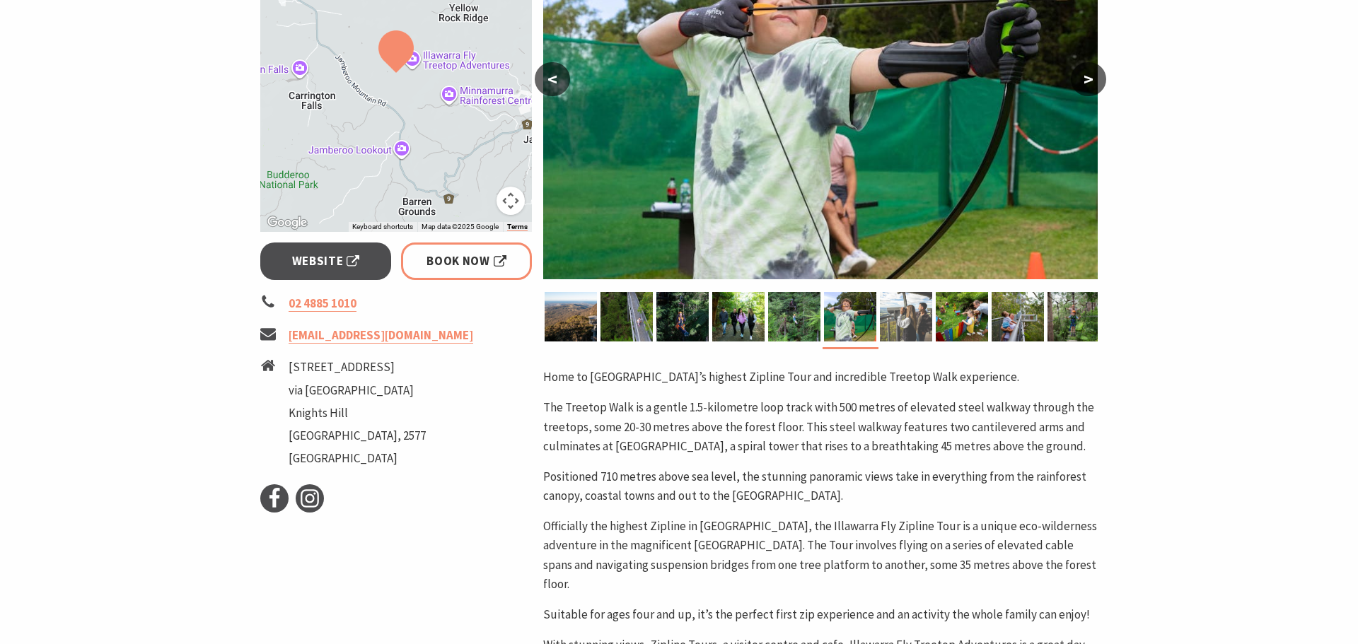
click at [900, 320] on img at bounding box center [906, 317] width 52 height 50
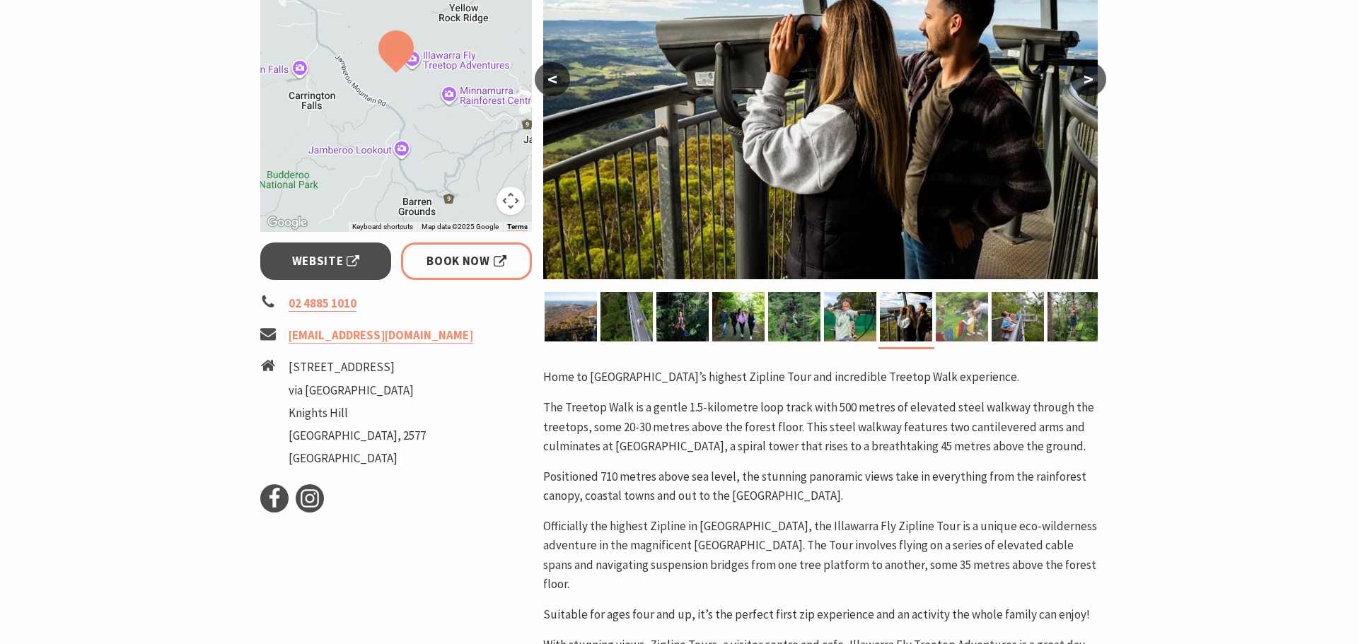
click at [956, 322] on img at bounding box center [962, 317] width 52 height 50
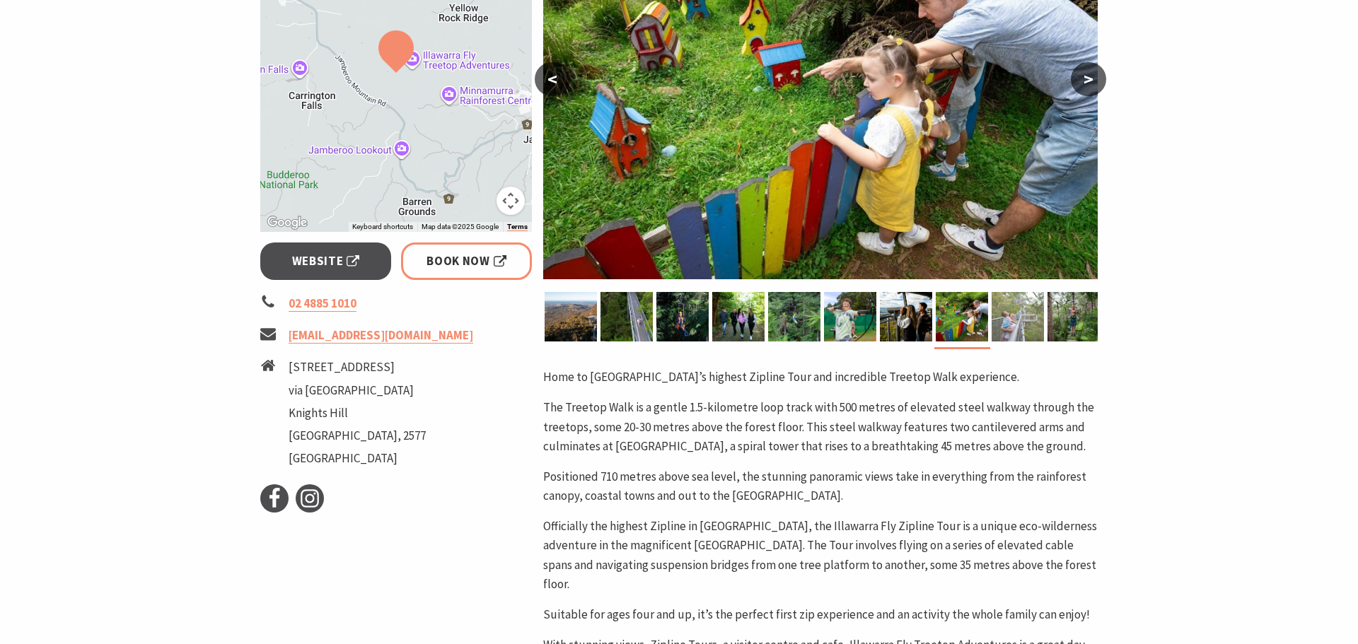
click at [999, 322] on img at bounding box center [1017, 317] width 52 height 50
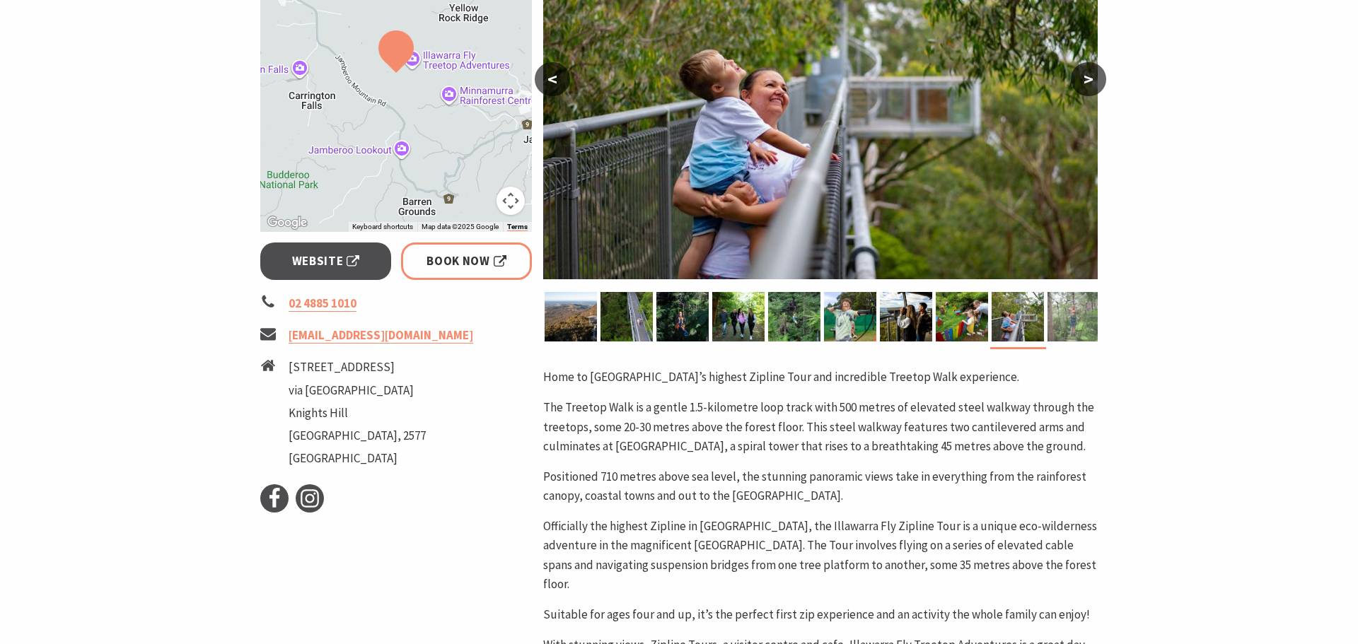
click at [1054, 322] on img at bounding box center [1073, 317] width 52 height 50
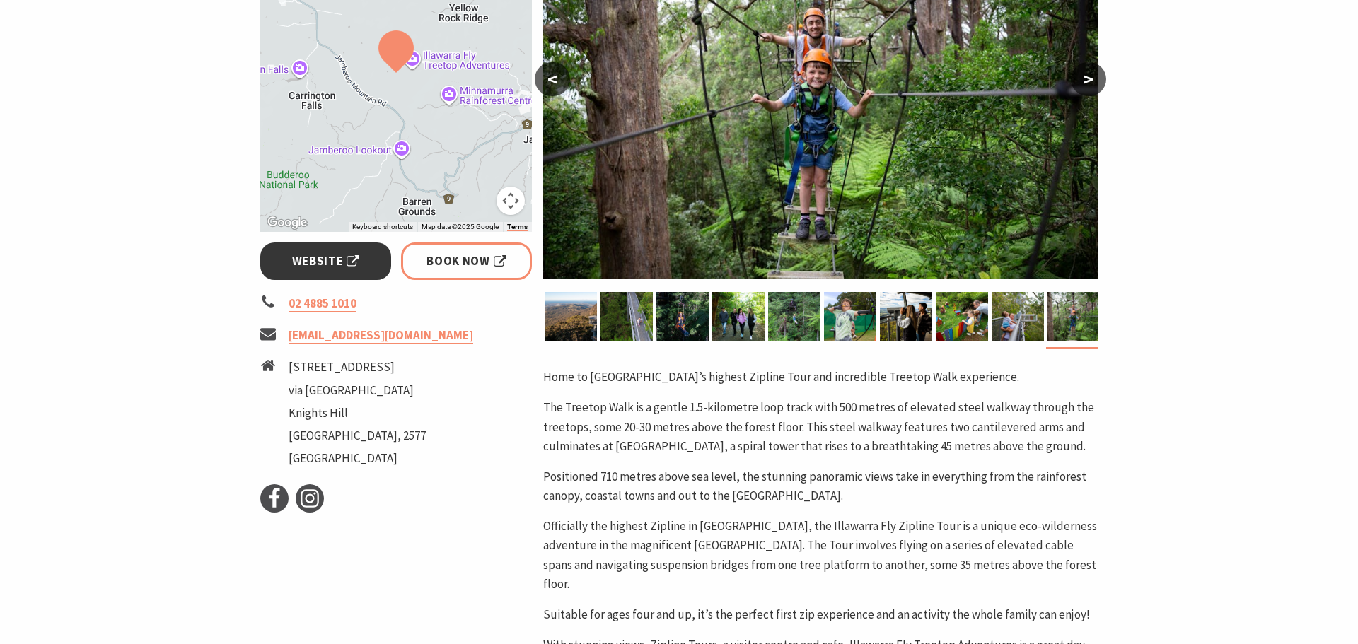
click at [342, 271] on link "Website" at bounding box center [325, 261] width 131 height 37
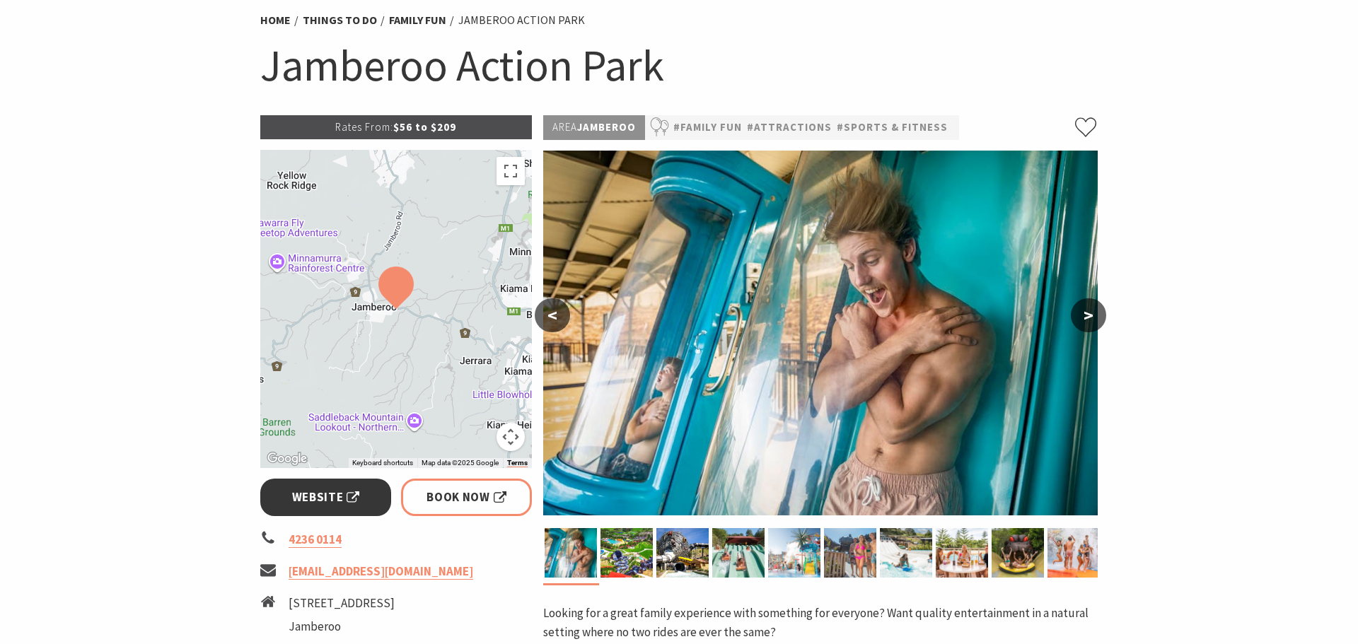
scroll to position [112, 0]
click at [320, 502] on span "Website" at bounding box center [326, 496] width 68 height 19
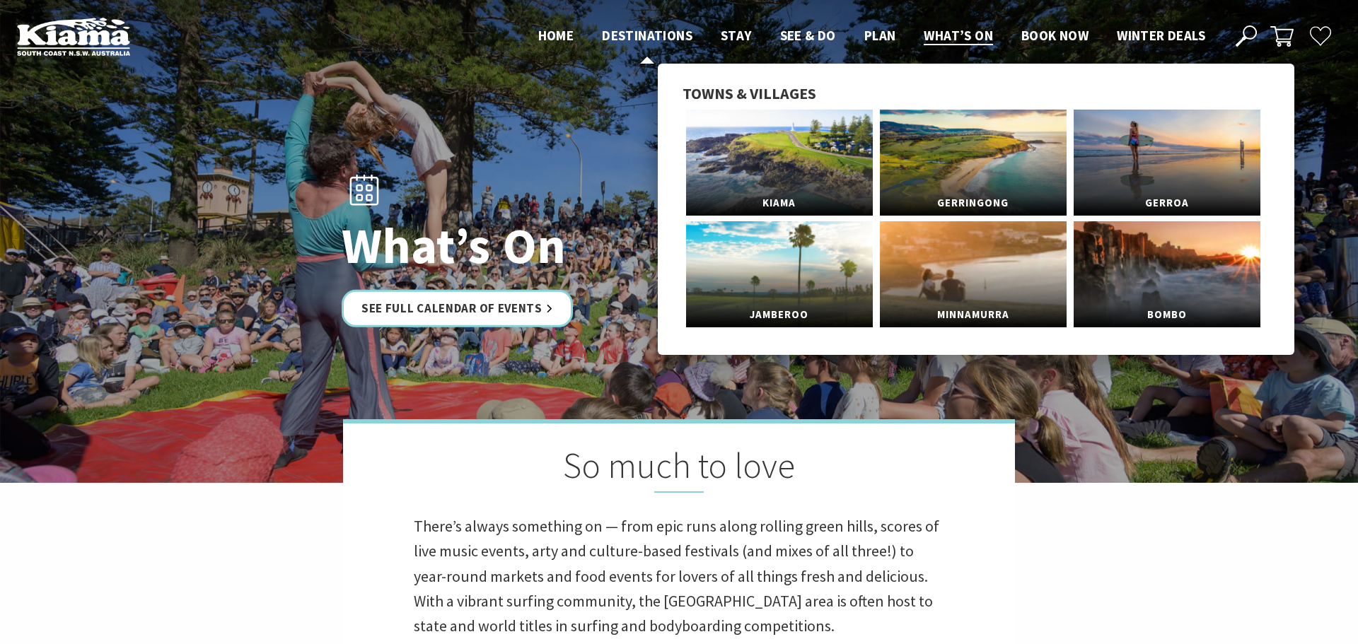
click at [610, 35] on span "Destinations" at bounding box center [647, 35] width 91 height 17
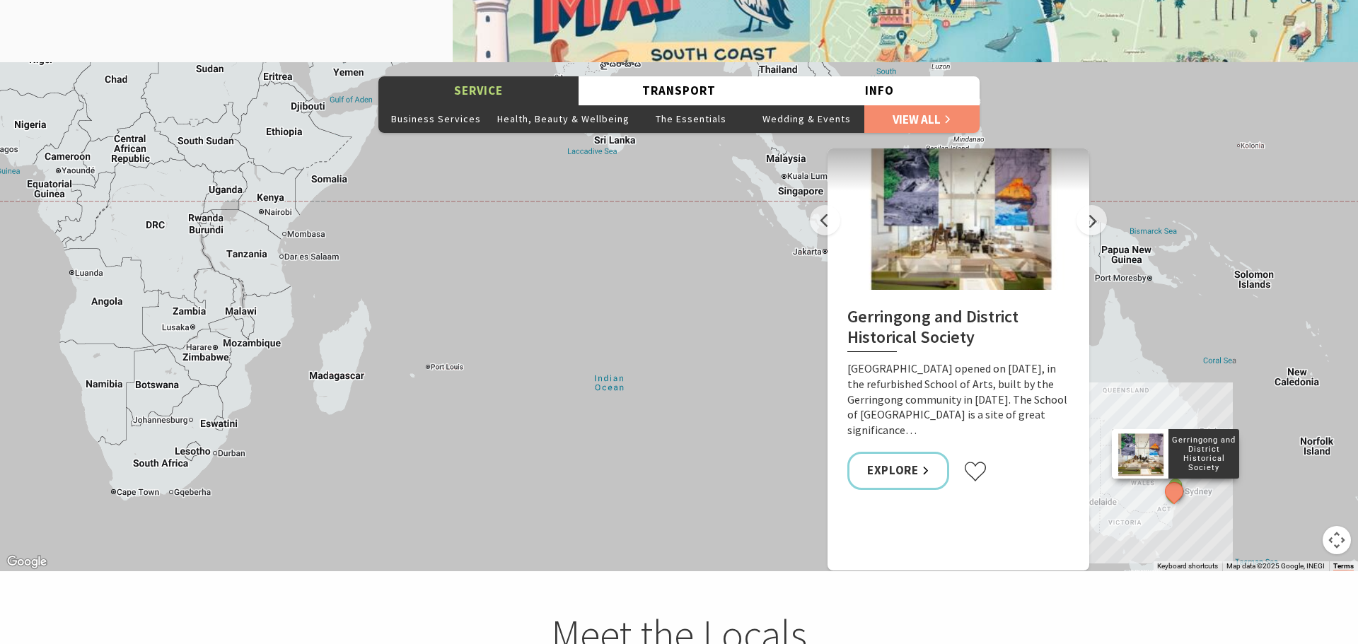
scroll to position [1988, 0]
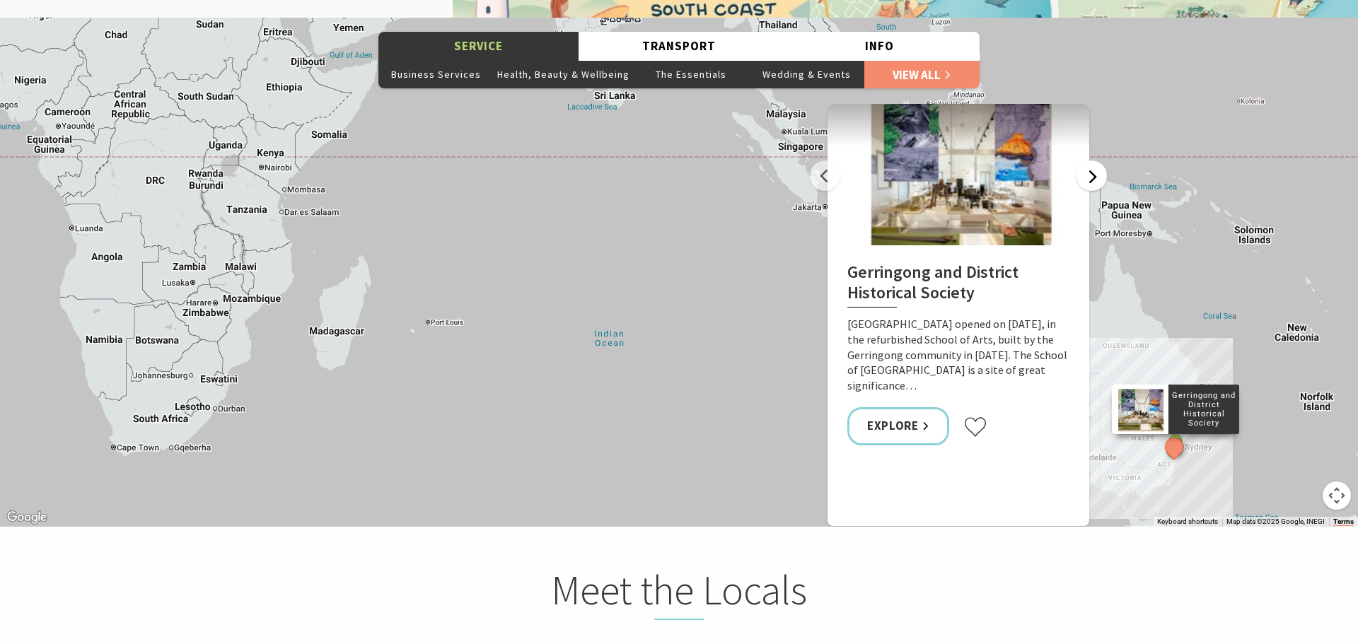
click at [1092, 178] on button "Next" at bounding box center [1091, 176] width 30 height 30
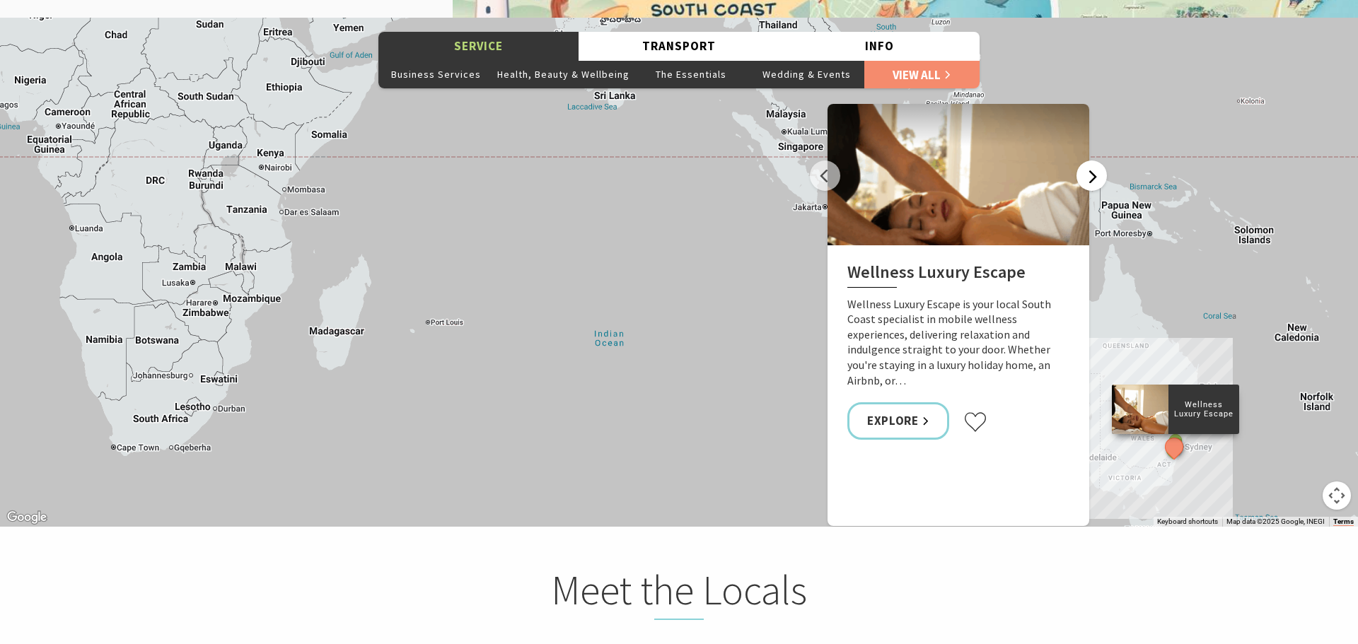
click at [1092, 178] on button "Next" at bounding box center [1091, 176] width 30 height 30
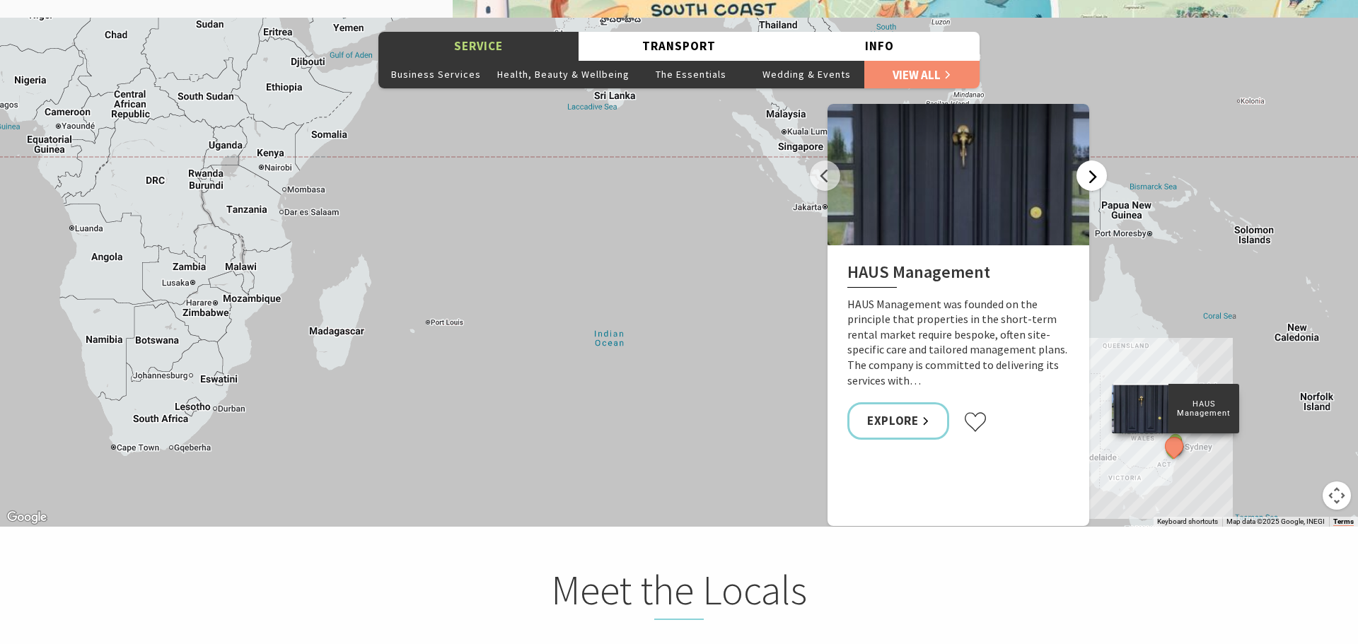
click at [1092, 178] on button "Next" at bounding box center [1091, 176] width 30 height 30
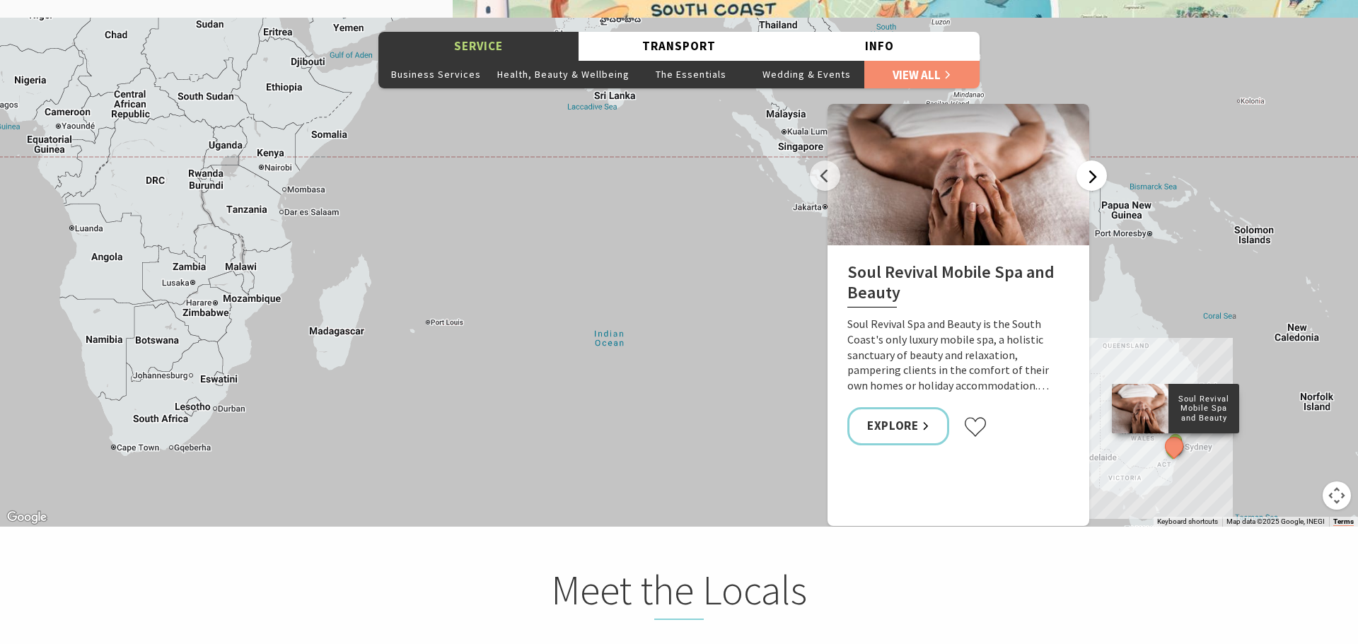
click at [1092, 178] on button "Next" at bounding box center [1091, 176] width 30 height 30
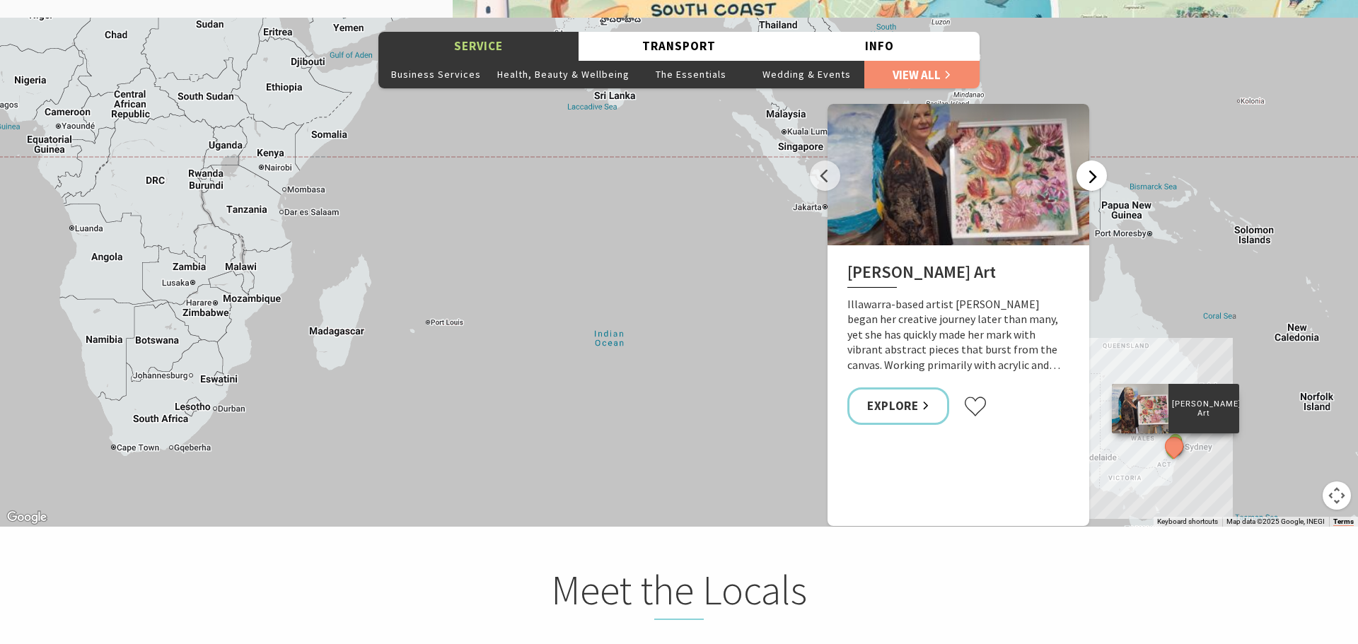
click at [1092, 178] on button "Next" at bounding box center [1091, 176] width 30 height 30
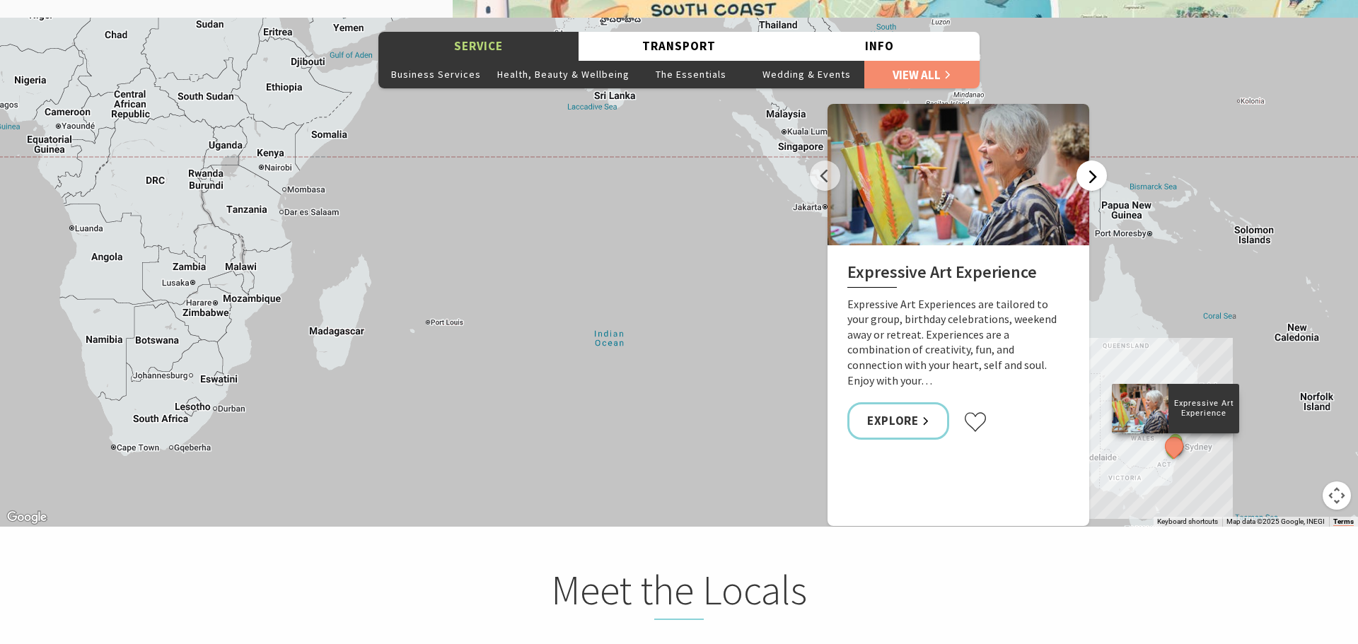
click at [1092, 178] on button "Next" at bounding box center [1091, 176] width 30 height 30
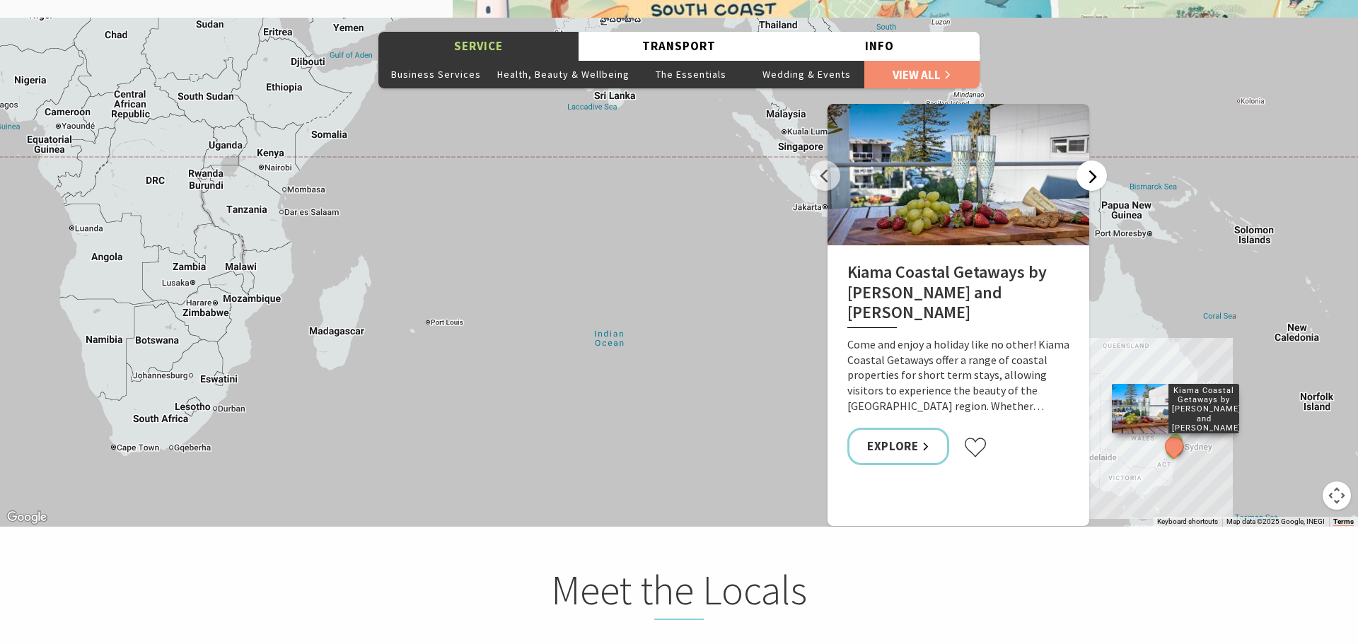
click at [1092, 178] on button "Next" at bounding box center [1091, 176] width 30 height 30
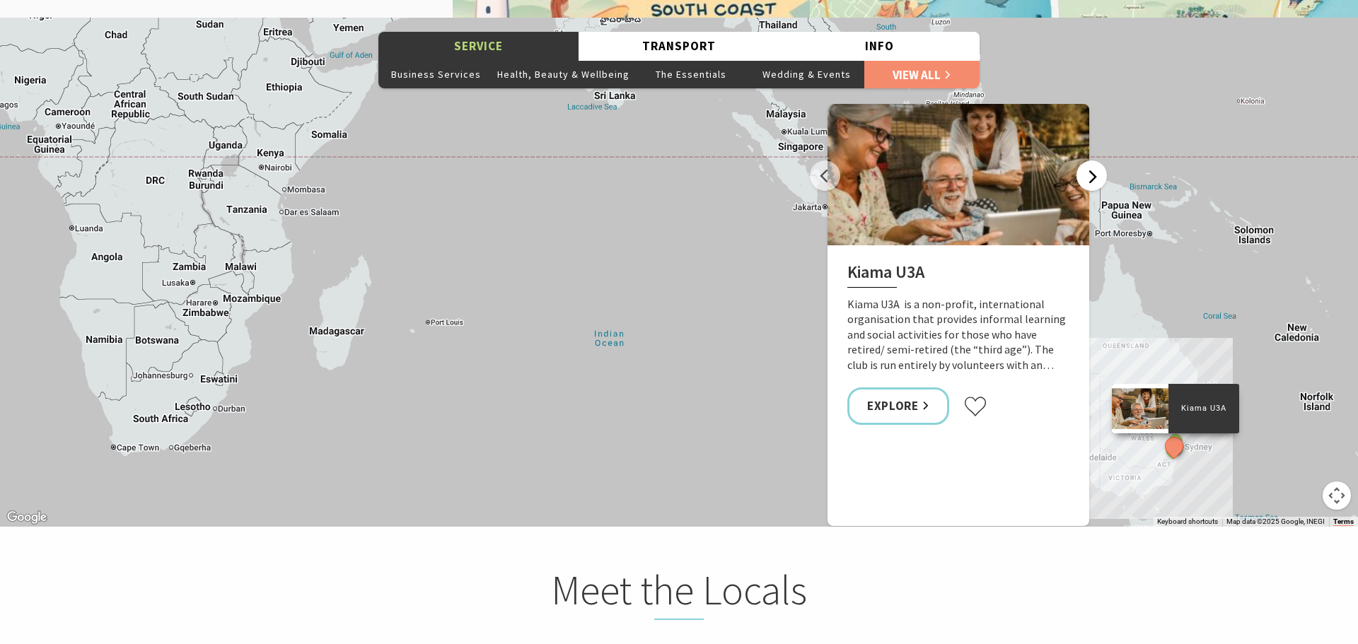
click at [1092, 178] on button "Next" at bounding box center [1091, 176] width 30 height 30
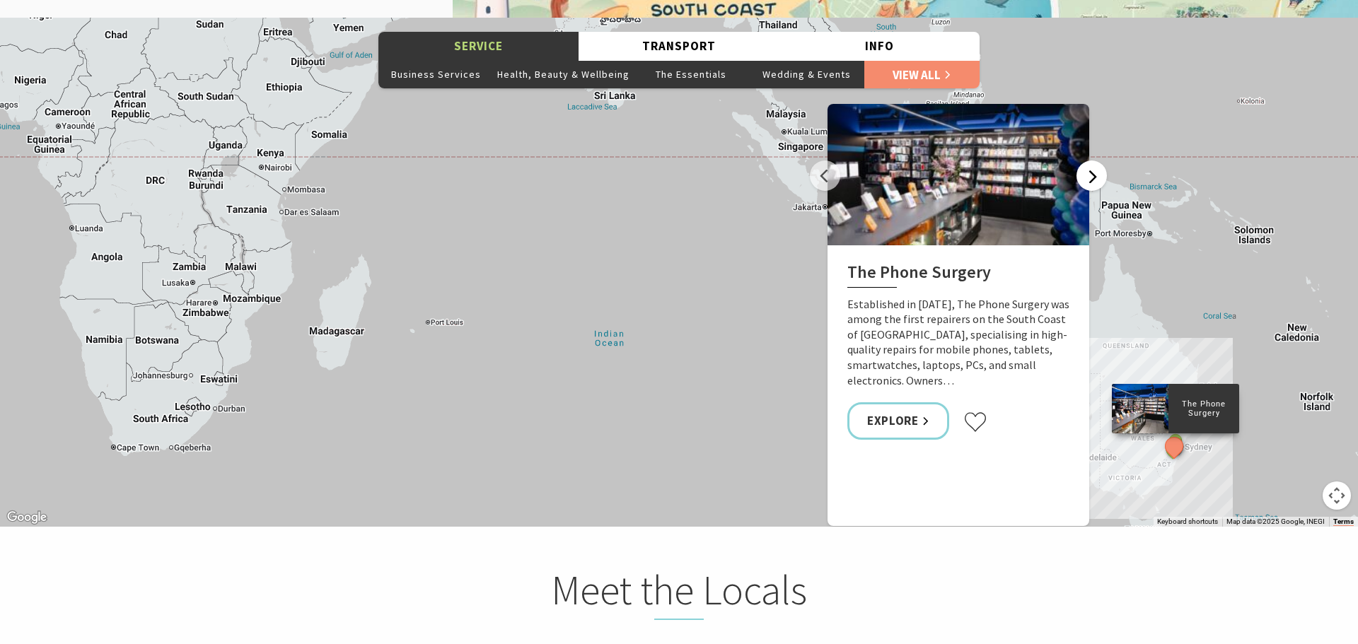
click at [1092, 178] on button "Next" at bounding box center [1091, 176] width 30 height 30
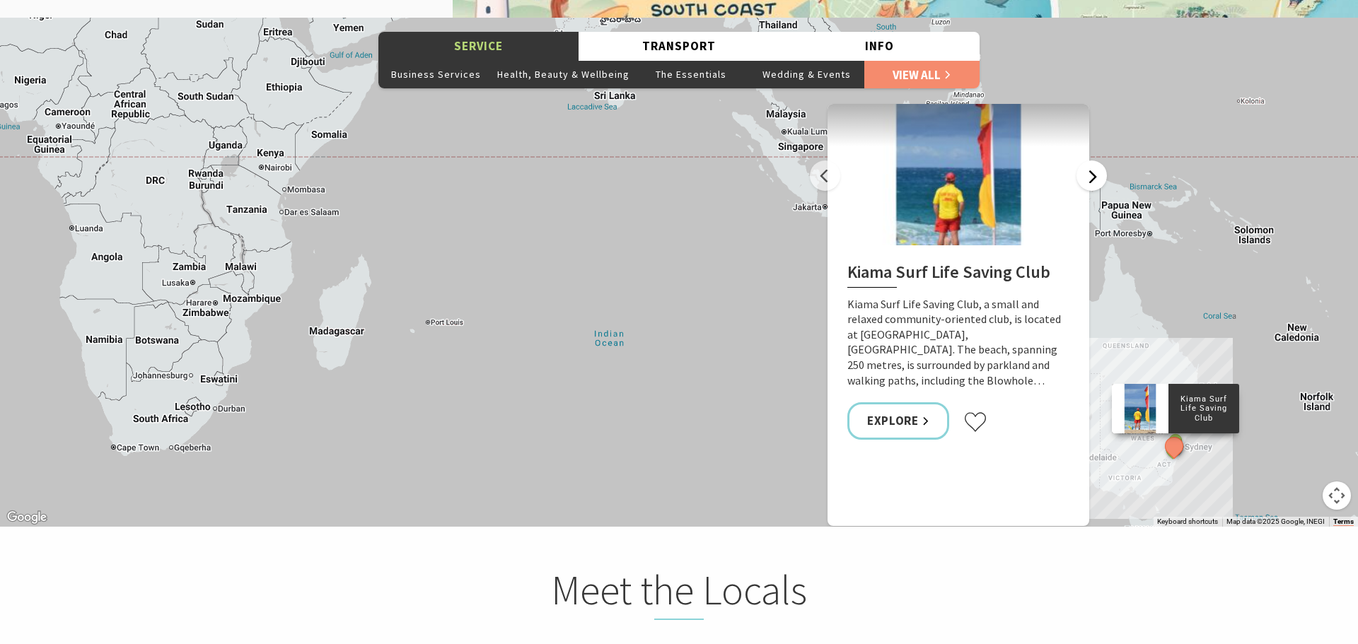
click at [1092, 178] on button "Next" at bounding box center [1091, 176] width 30 height 30
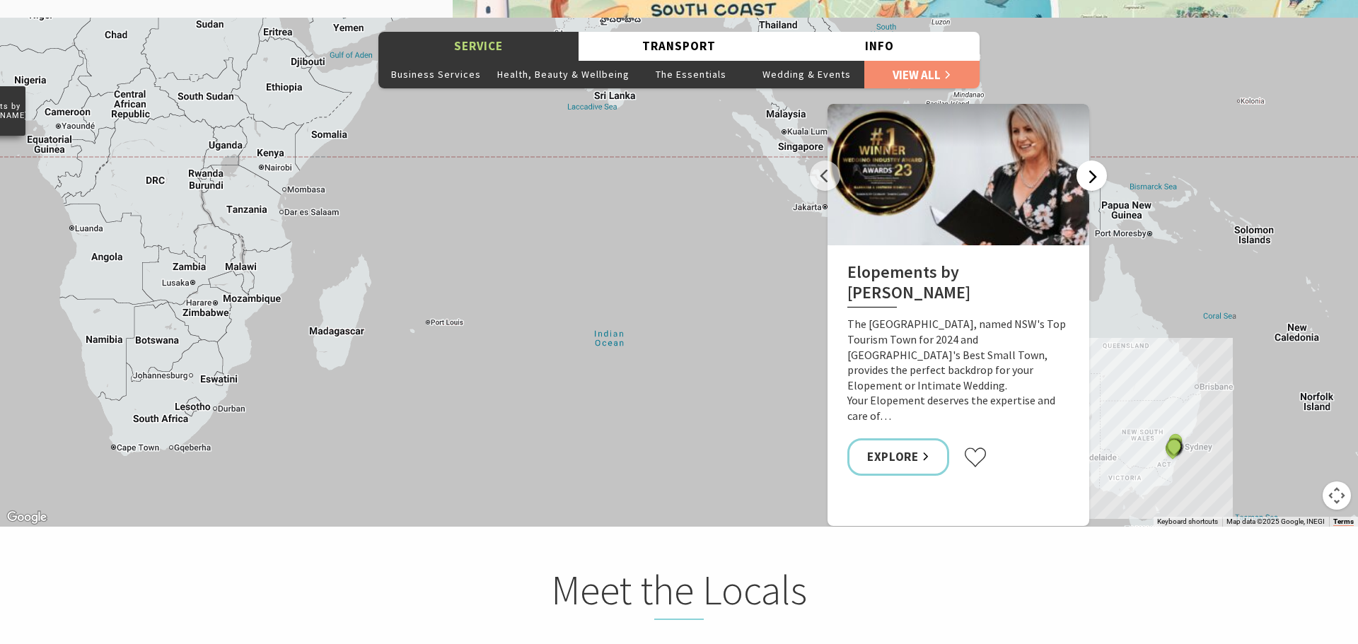
click at [1092, 178] on button "Next" at bounding box center [1091, 176] width 30 height 30
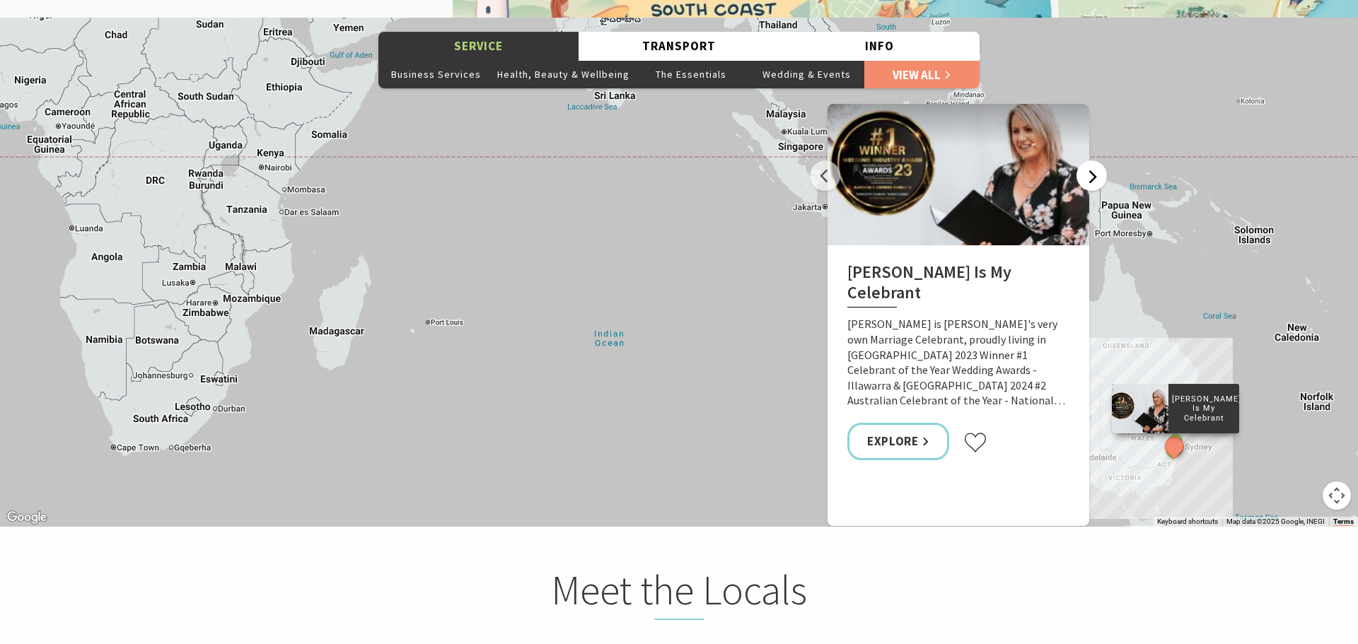
click at [1092, 178] on button "Next" at bounding box center [1091, 176] width 30 height 30
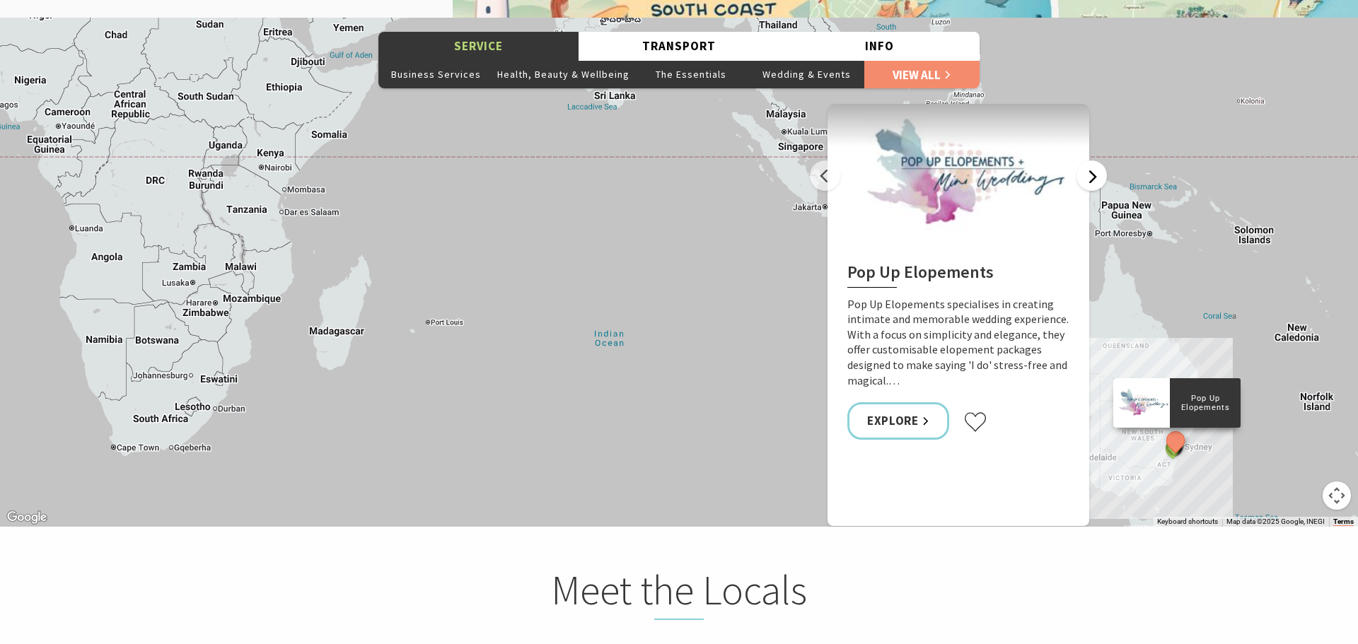
click at [1092, 178] on button "Next" at bounding box center [1091, 176] width 30 height 30
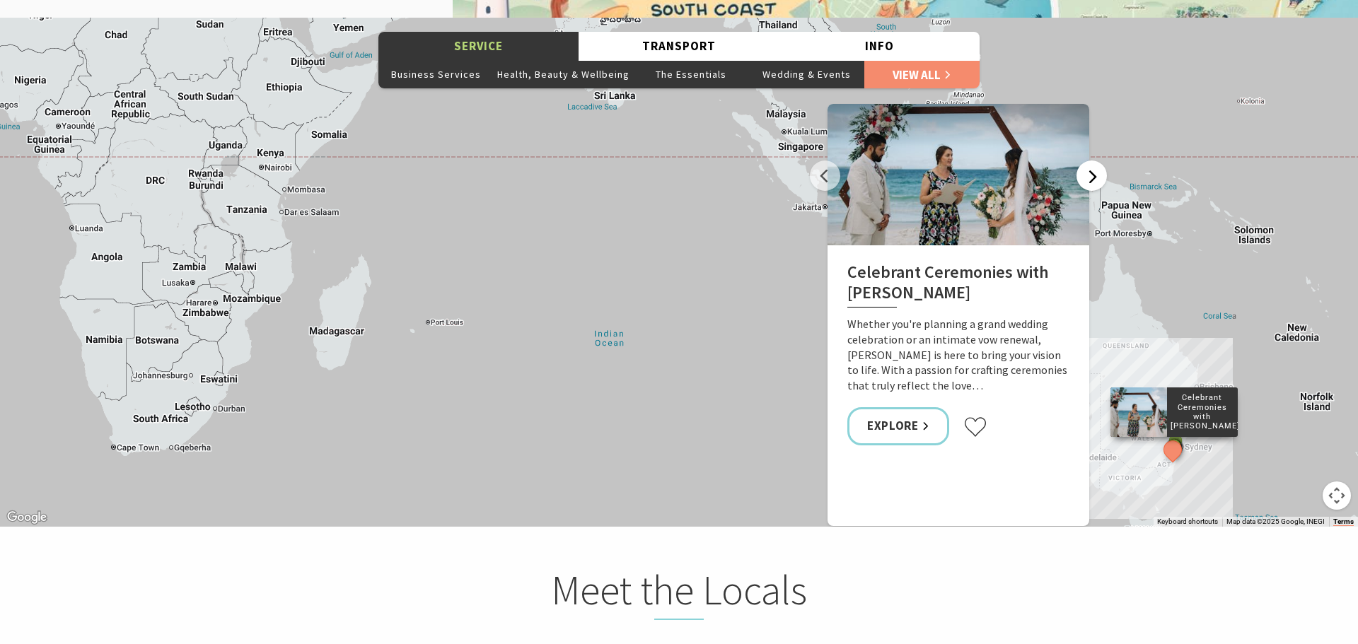
click at [1092, 178] on button "Next" at bounding box center [1091, 176] width 30 height 30
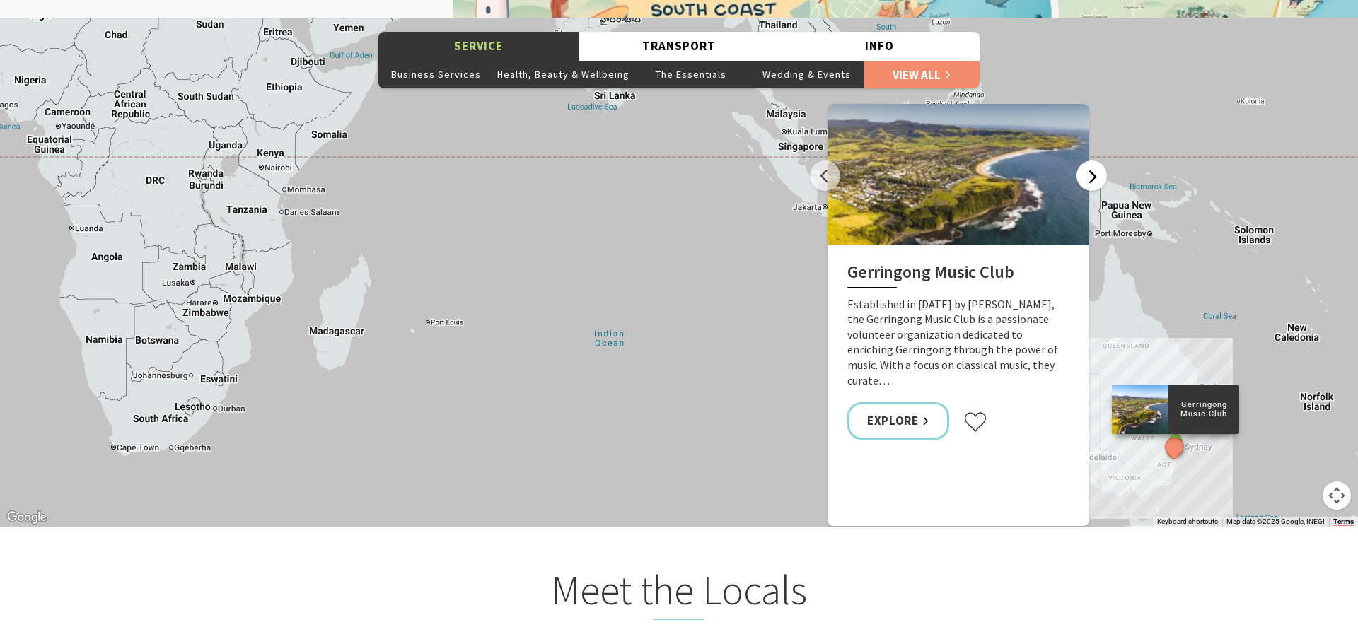
click at [1092, 178] on button "Next" at bounding box center [1091, 176] width 30 height 30
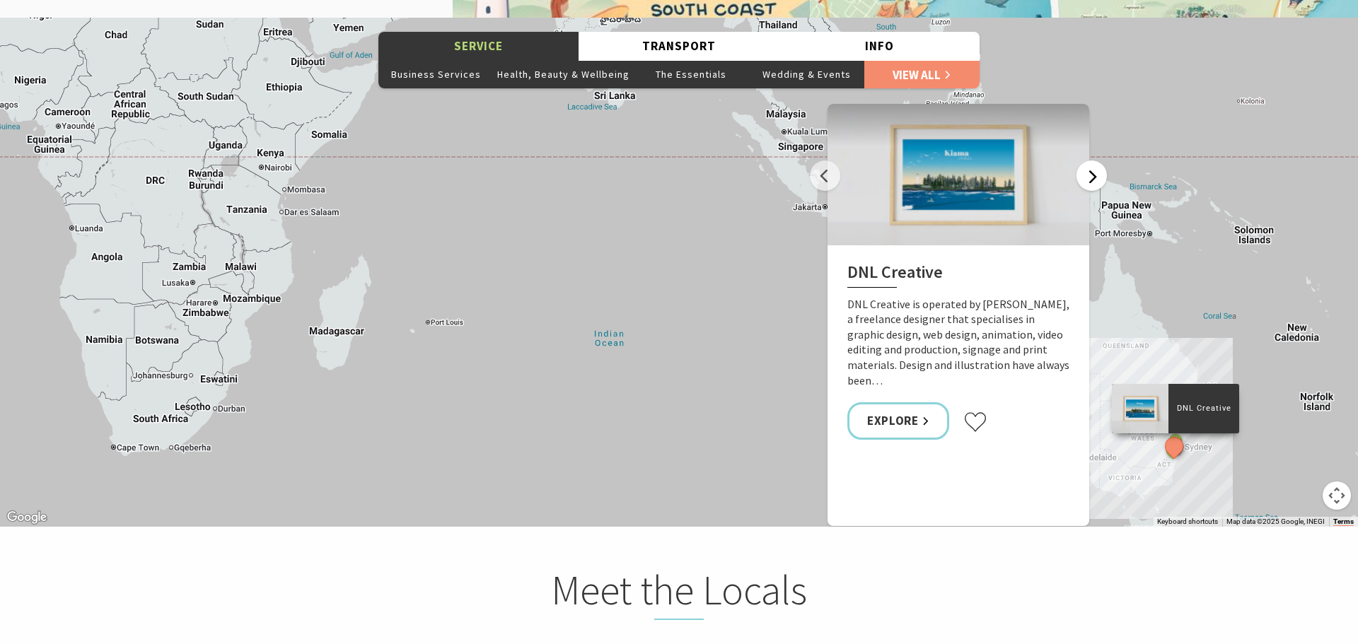
click at [1092, 178] on button "Next" at bounding box center [1091, 176] width 30 height 30
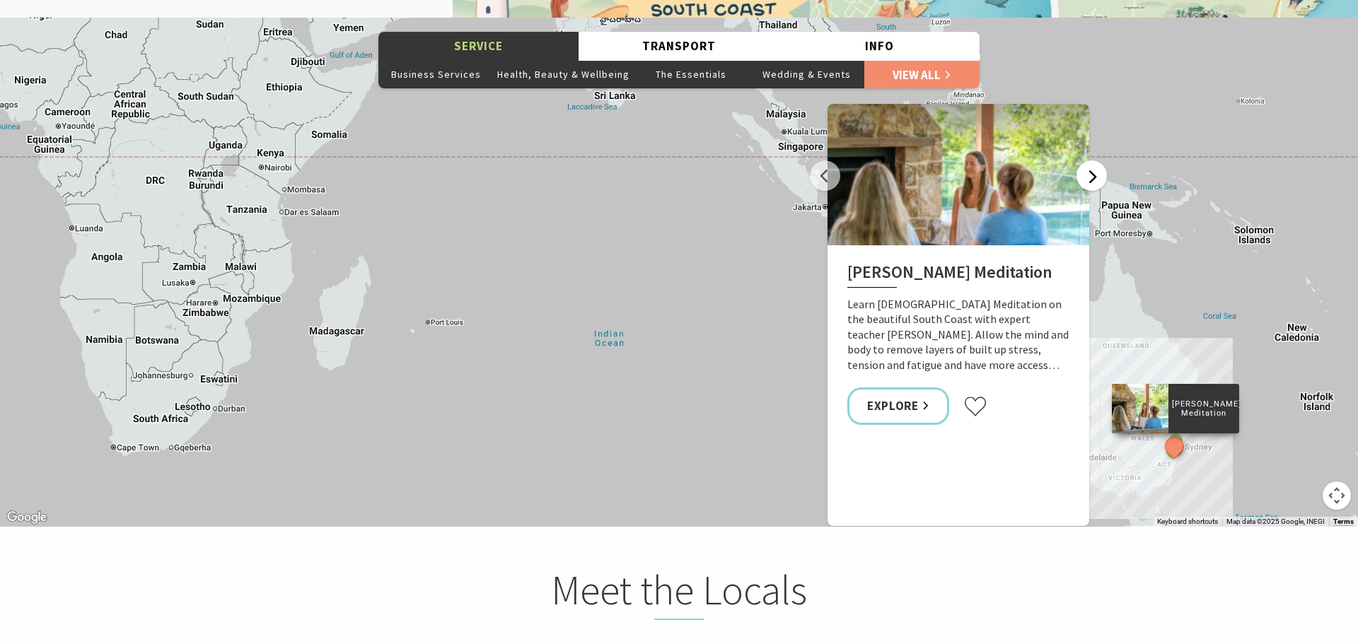
click at [1092, 178] on button "Next" at bounding box center [1091, 176] width 30 height 30
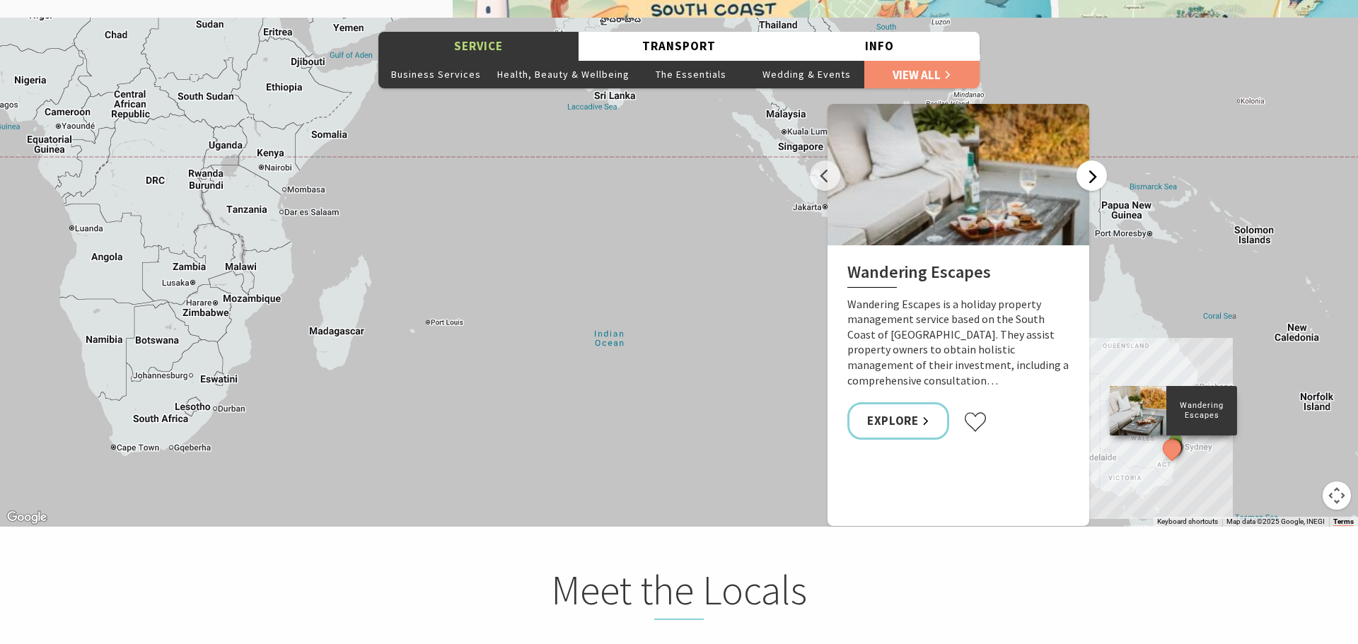
click at [1092, 178] on button "Next" at bounding box center [1091, 176] width 30 height 30
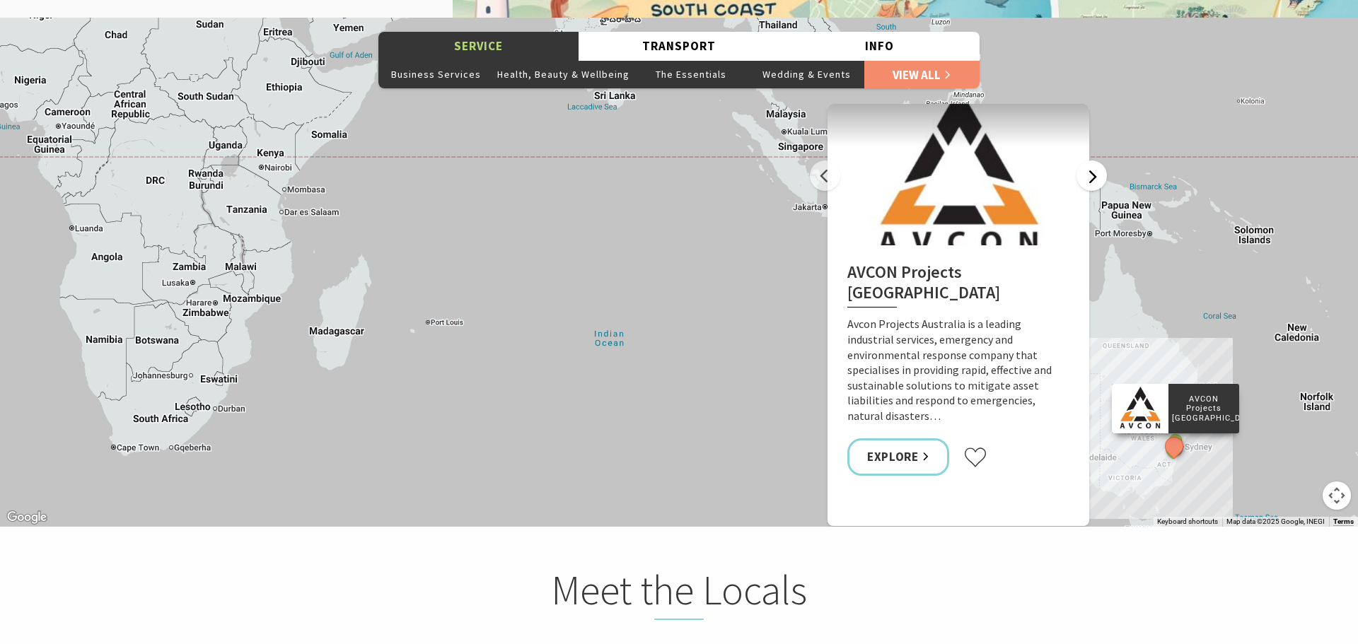
click at [1092, 178] on button "Next" at bounding box center [1091, 176] width 30 height 30
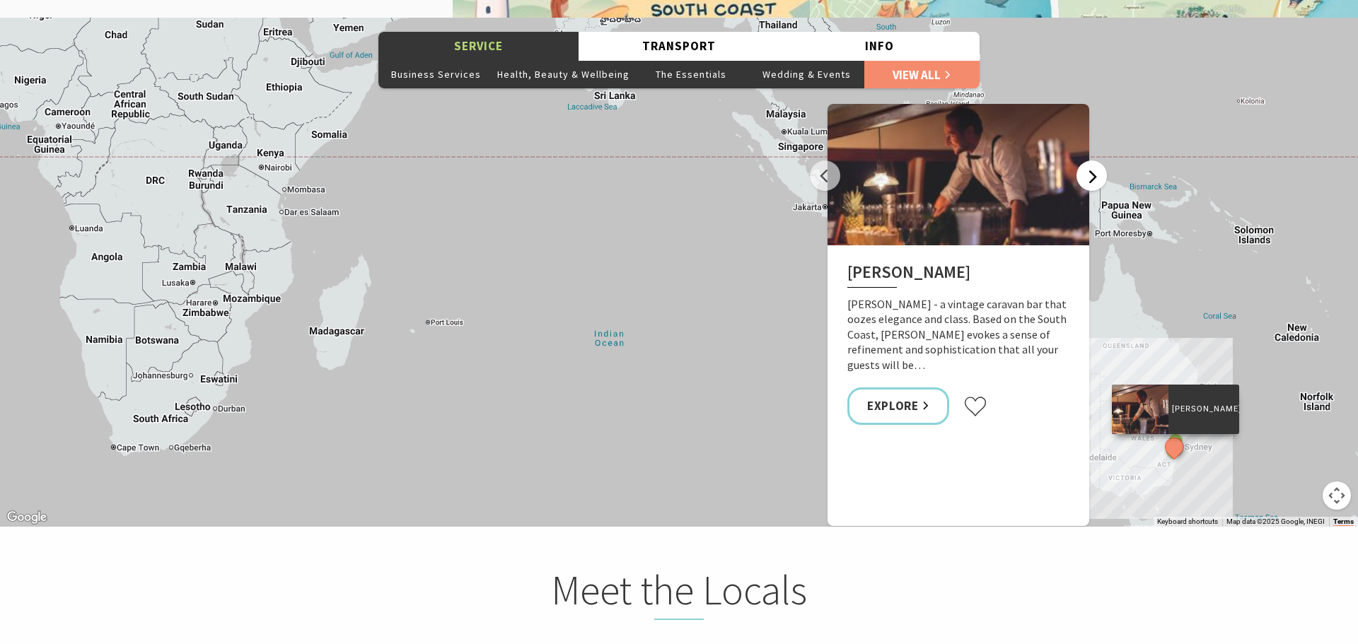
click at [1092, 178] on button "Next" at bounding box center [1091, 176] width 30 height 30
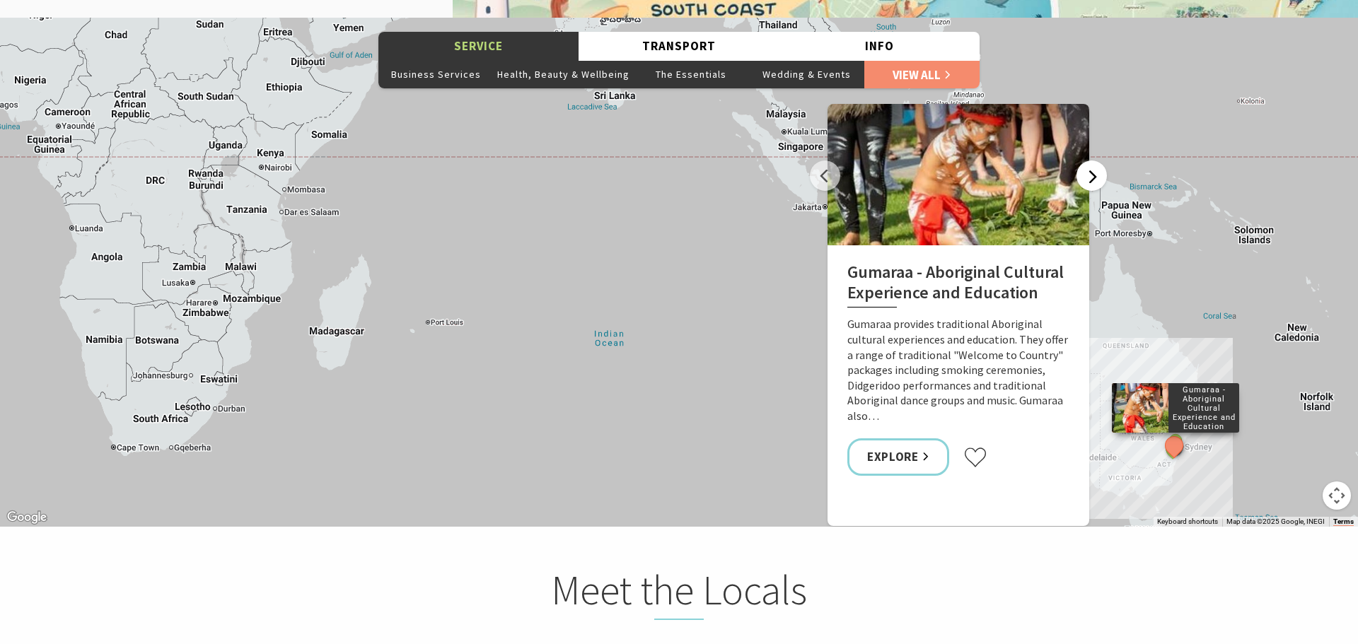
click at [1092, 178] on button "Next" at bounding box center [1091, 176] width 30 height 30
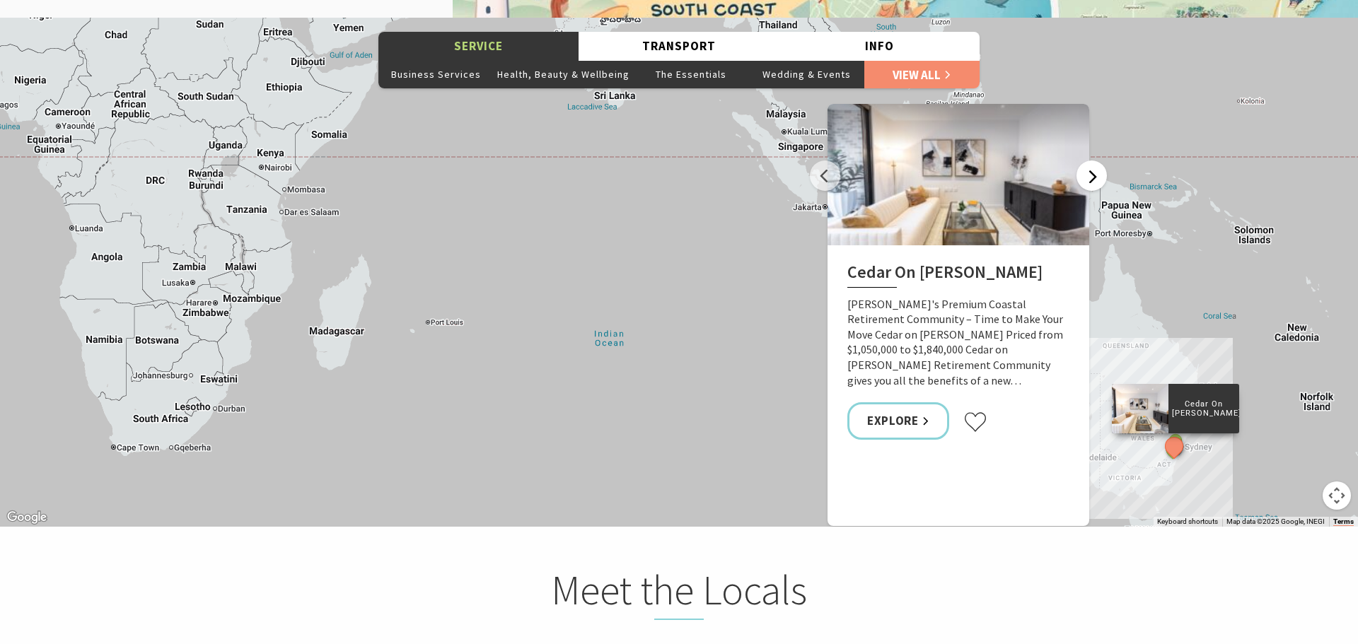
click at [1092, 178] on button "Next" at bounding box center [1091, 176] width 30 height 30
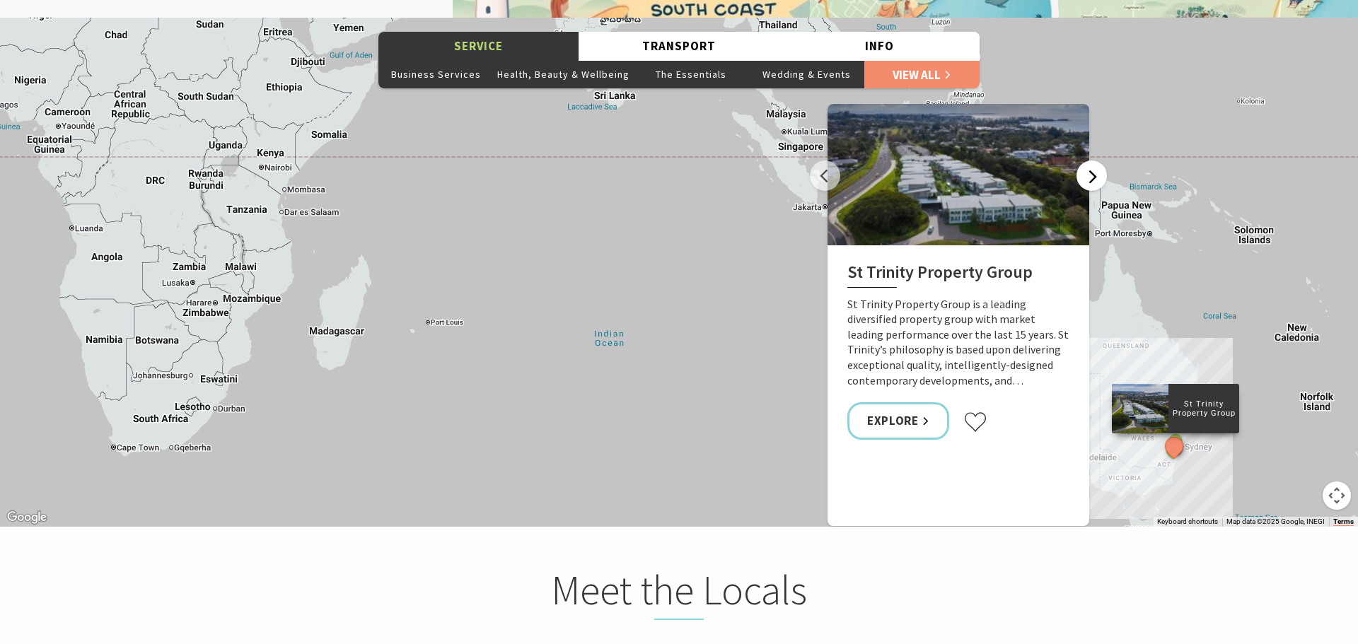
click at [1092, 178] on button "Next" at bounding box center [1091, 176] width 30 height 30
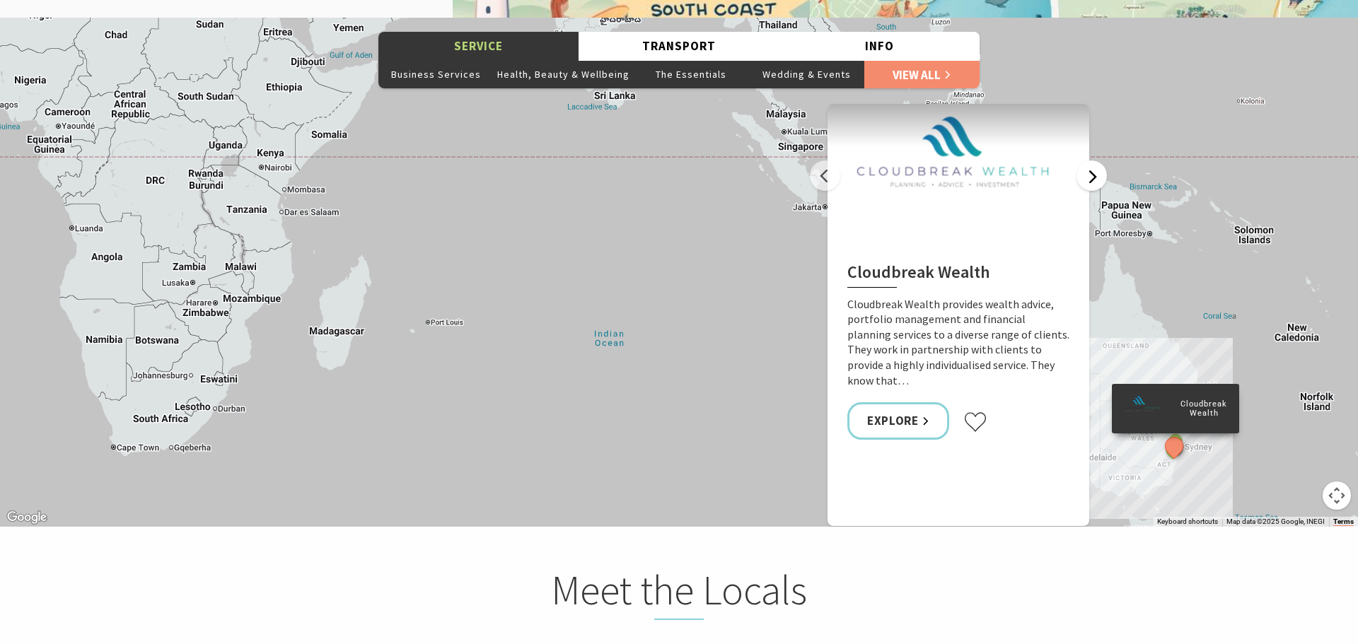
click at [1092, 178] on button "Next" at bounding box center [1091, 176] width 30 height 30
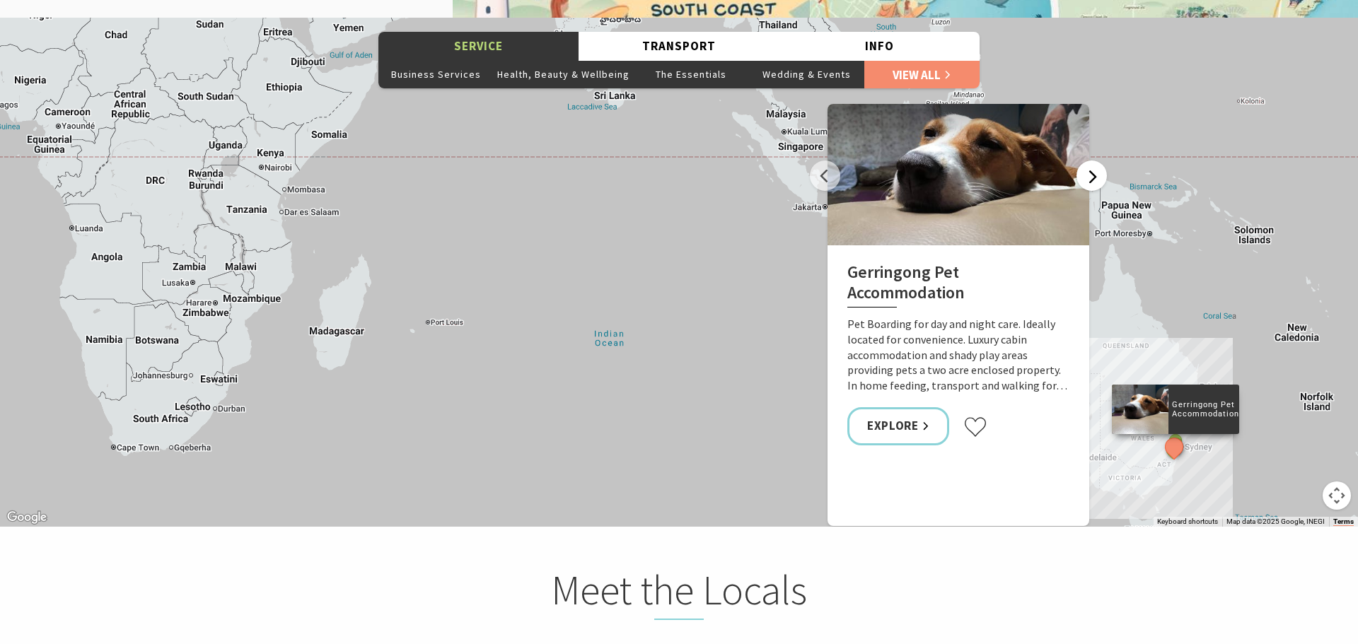
click at [1092, 178] on button "Next" at bounding box center [1091, 176] width 30 height 30
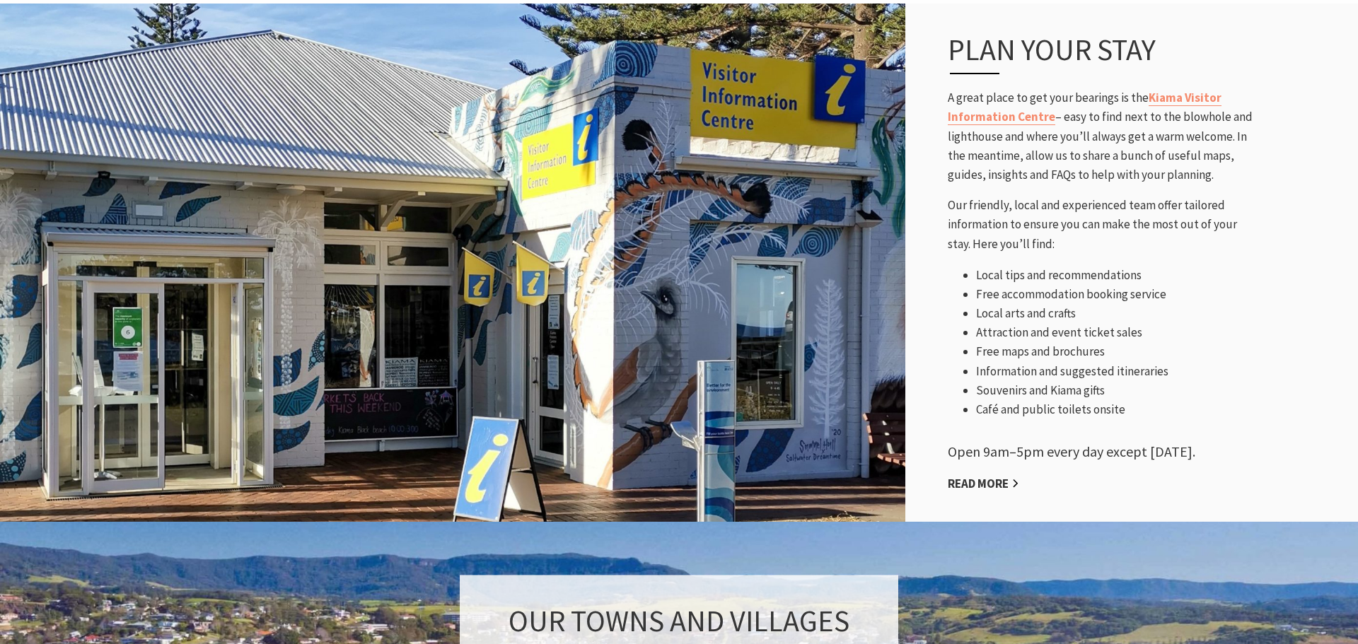
scroll to position [506, 0]
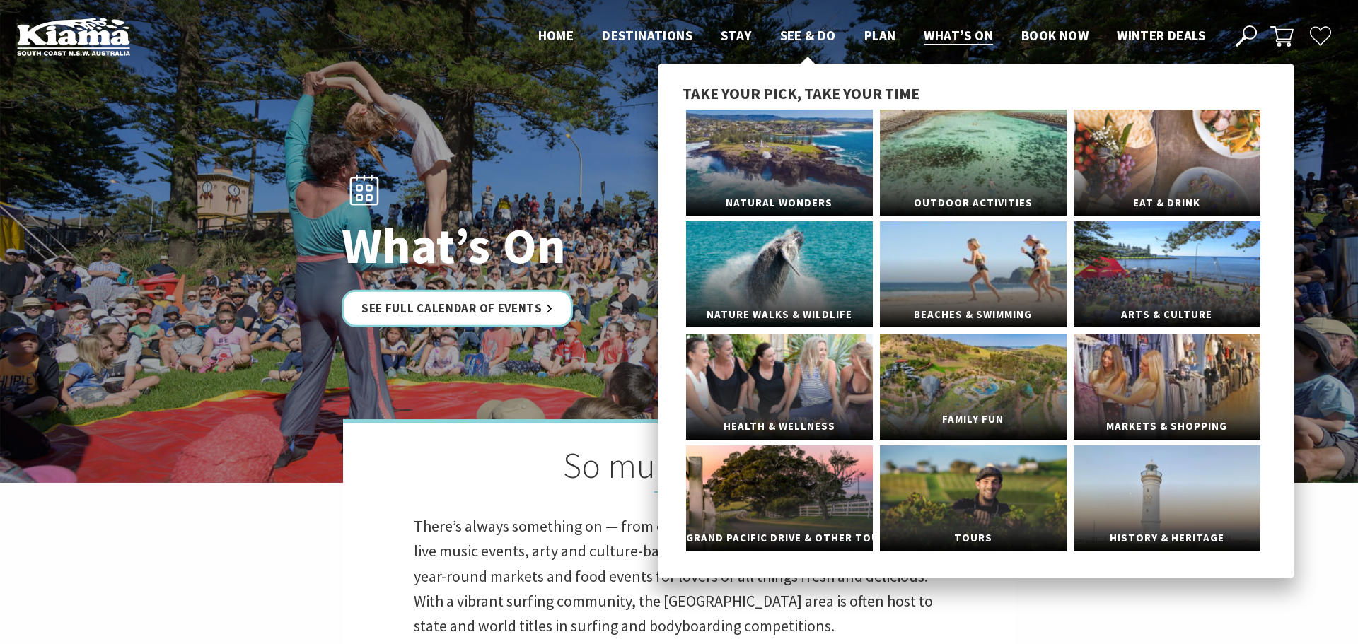
click at [987, 377] on link "Family Fun" at bounding box center [973, 387] width 187 height 106
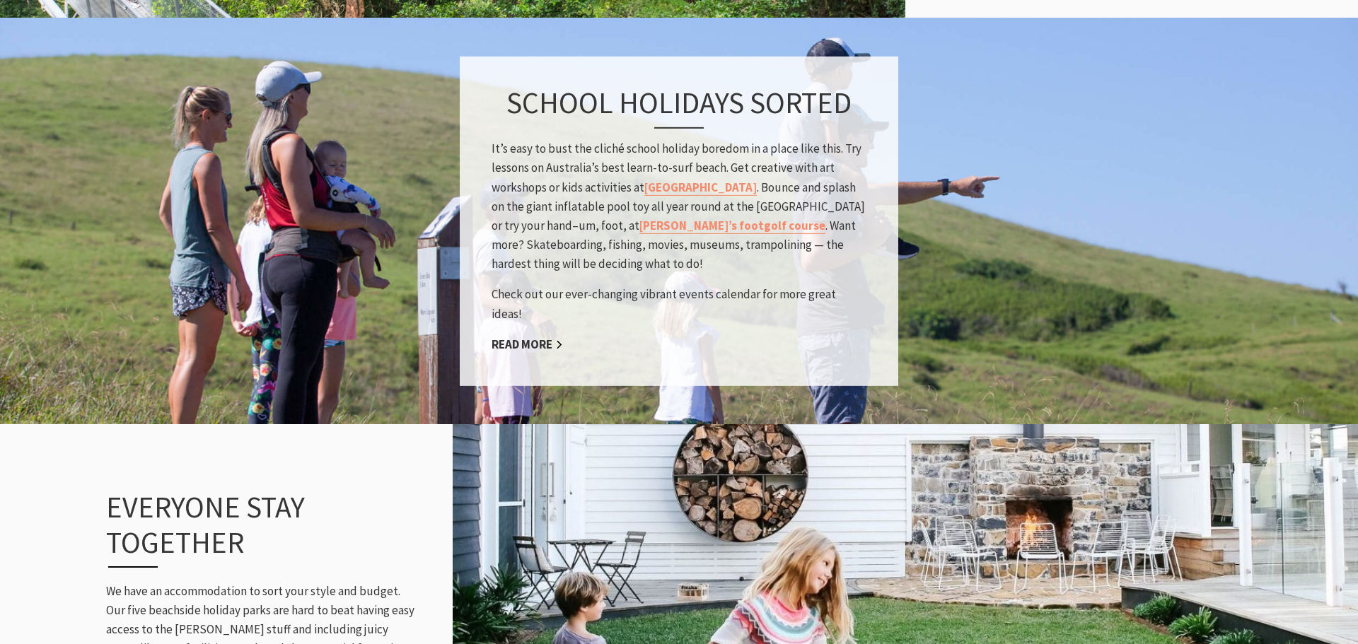
scroll to position [1417, 0]
click at [648, 235] on link "Jamberoo’s footgolf course" at bounding box center [732, 227] width 186 height 16
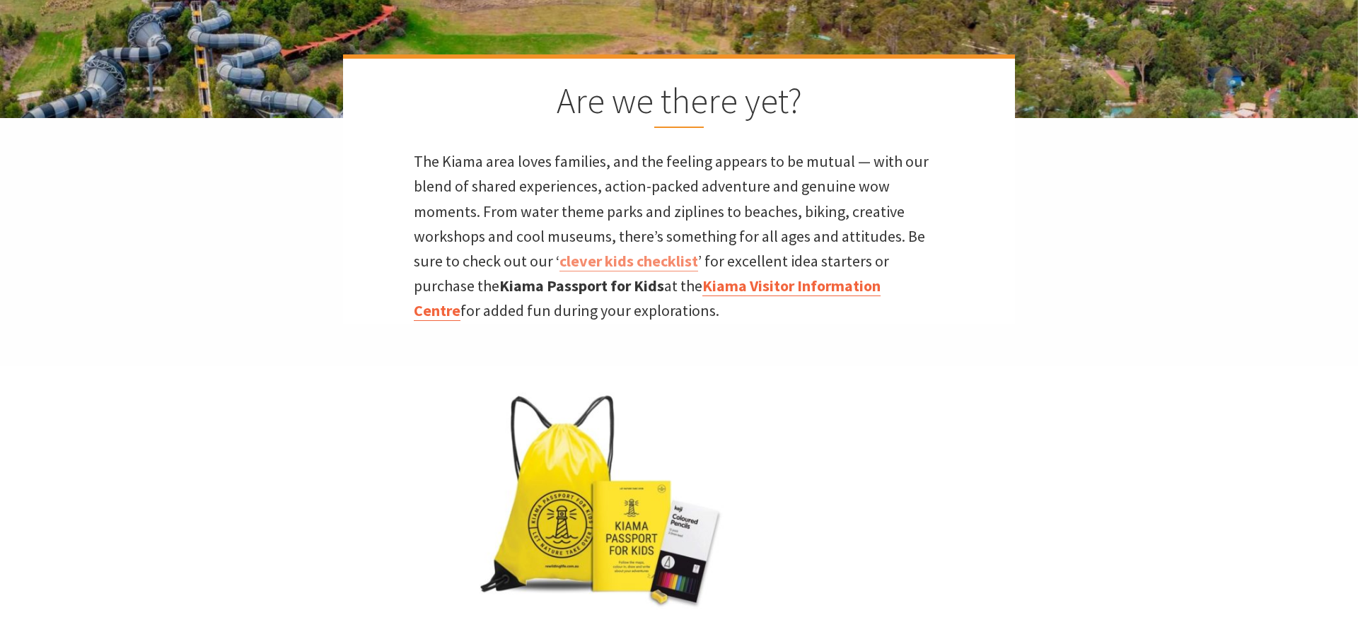
scroll to position [347, 0]
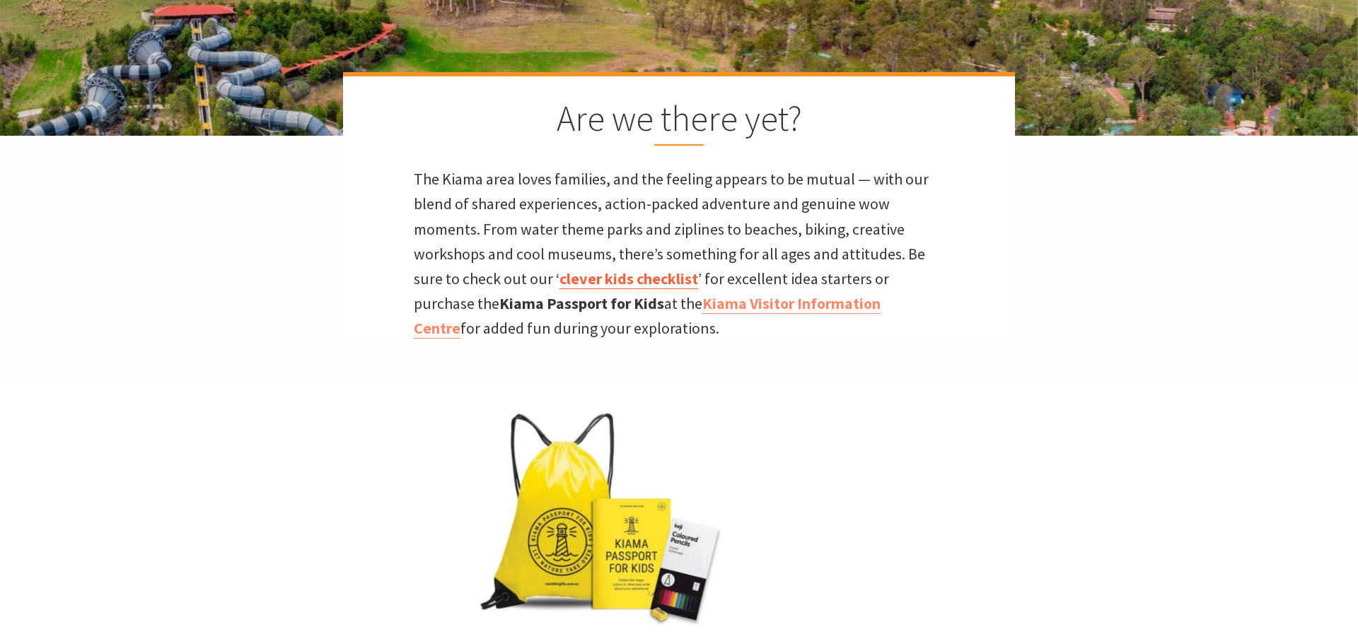
click at [647, 283] on link "clever kids checklist" at bounding box center [628, 279] width 139 height 21
click at [786, 303] on link "Kiama Visitor Information Centre" at bounding box center [647, 315] width 467 height 45
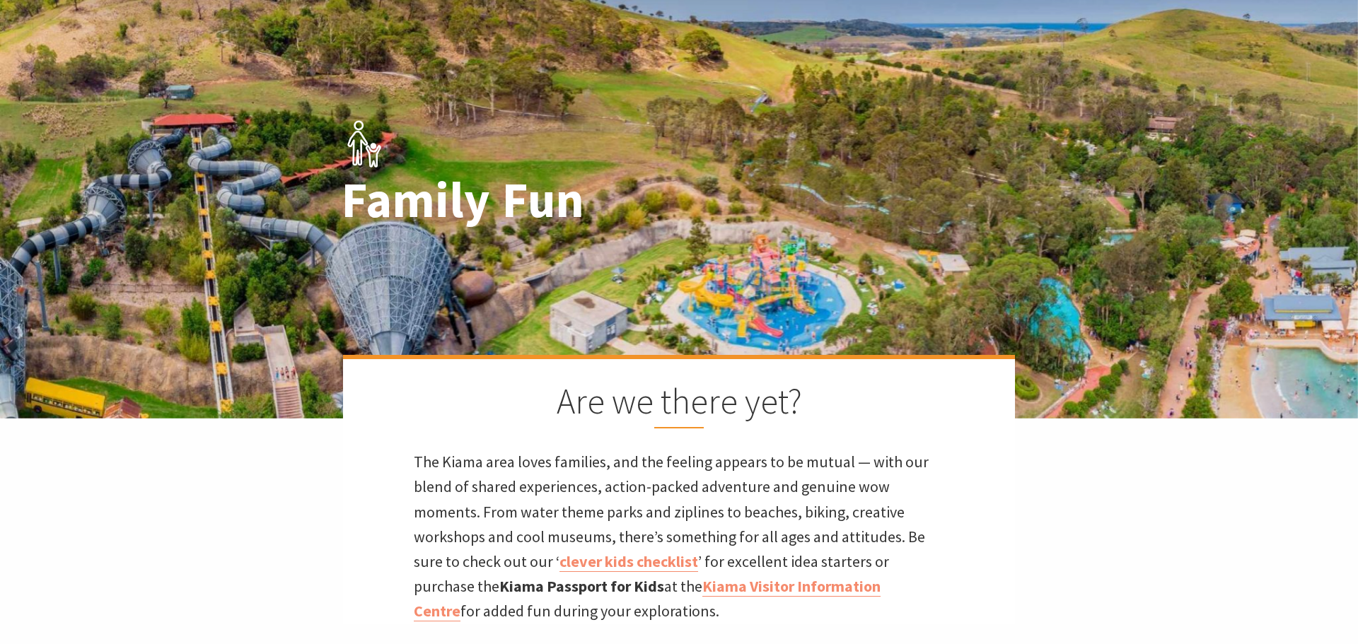
scroll to position [0, 0]
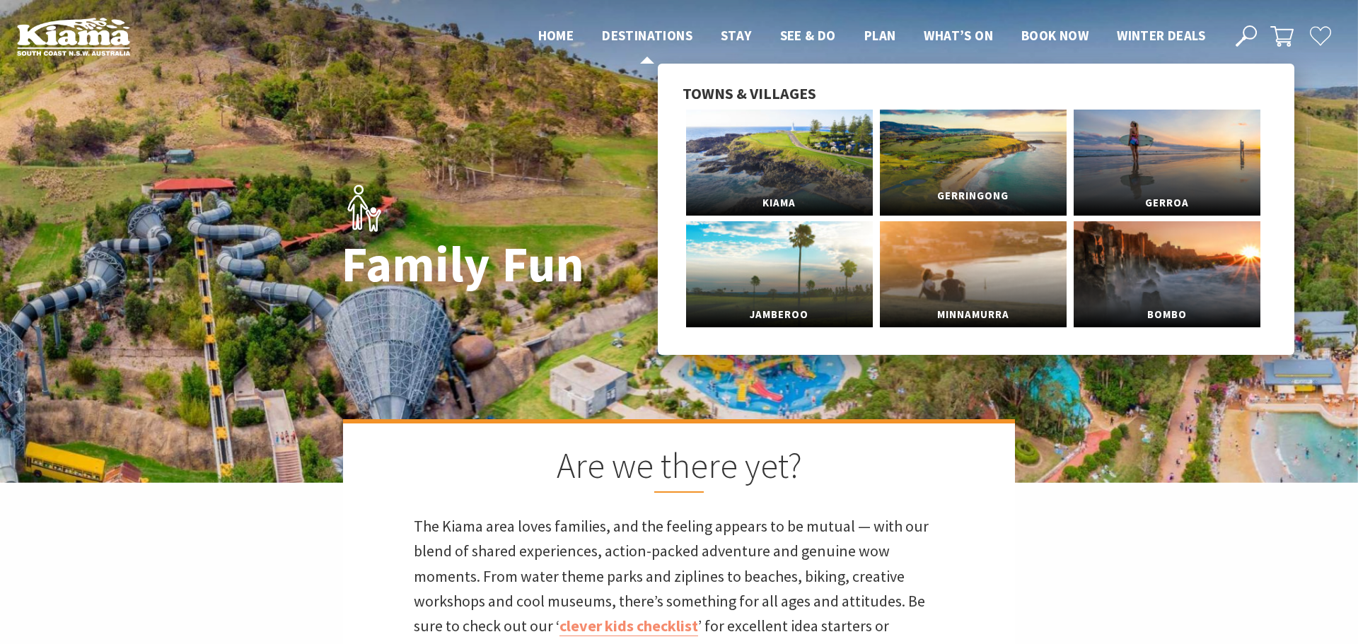
click at [968, 149] on link "Gerringong" at bounding box center [973, 163] width 187 height 106
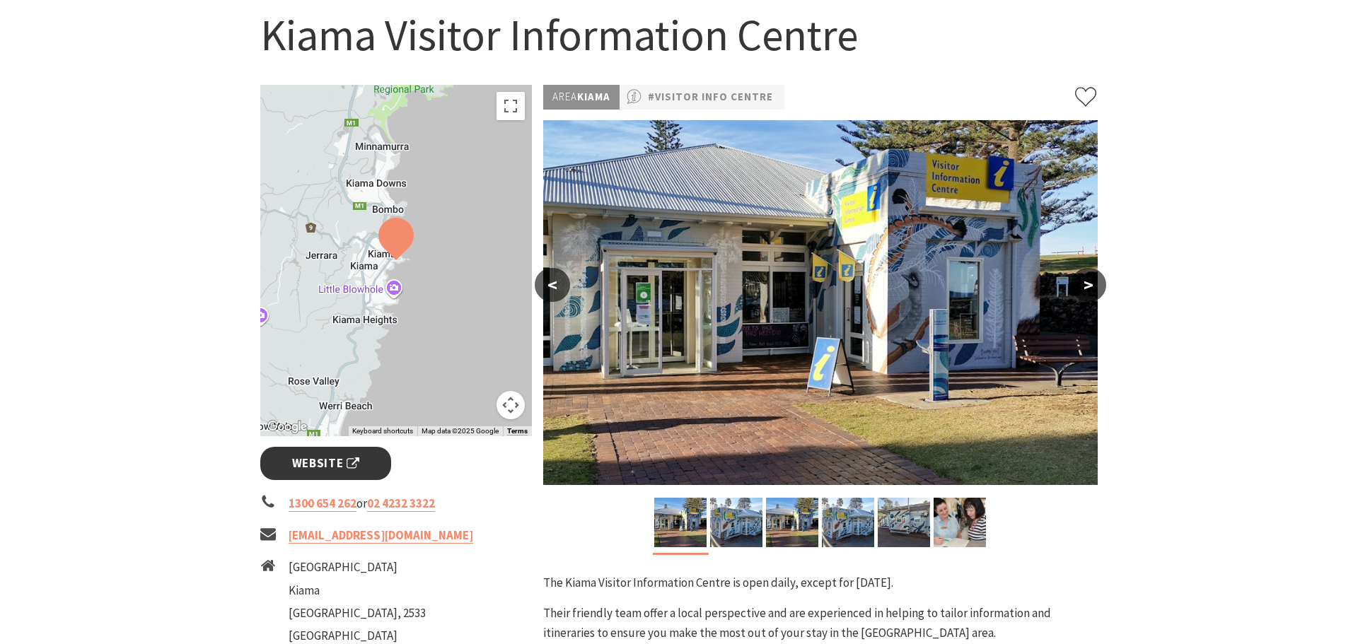
scroll to position [149, 0]
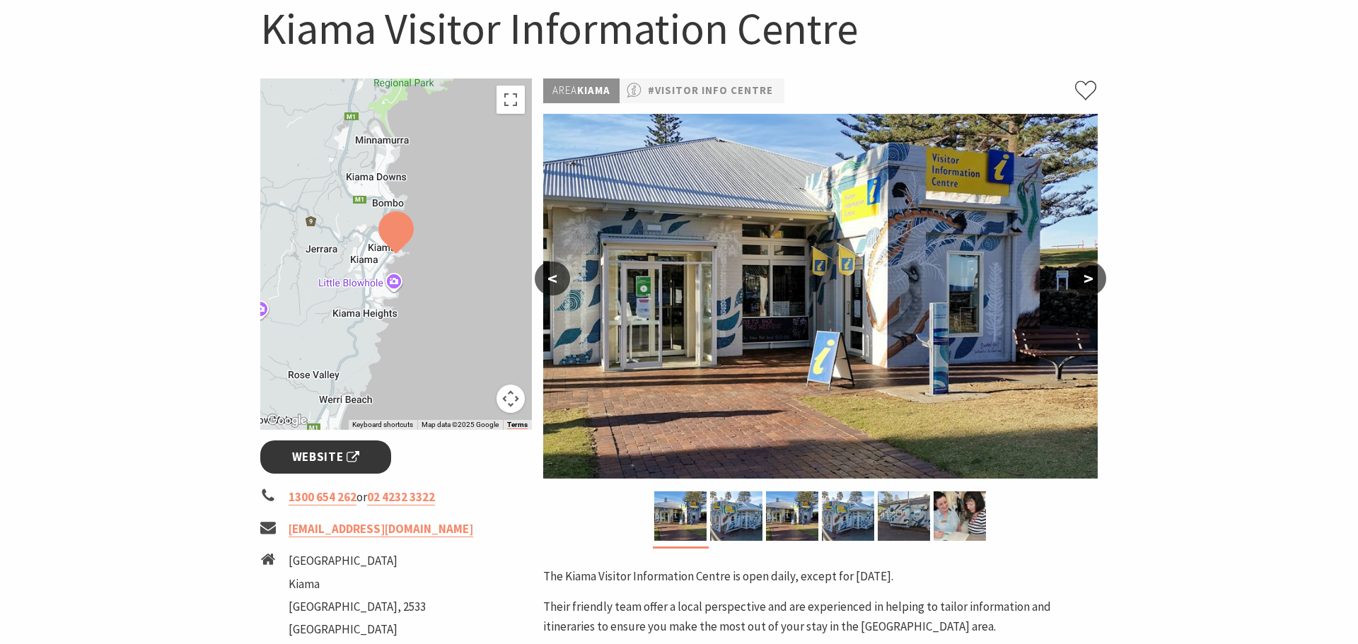
click at [281, 458] on link "Website" at bounding box center [325, 457] width 131 height 33
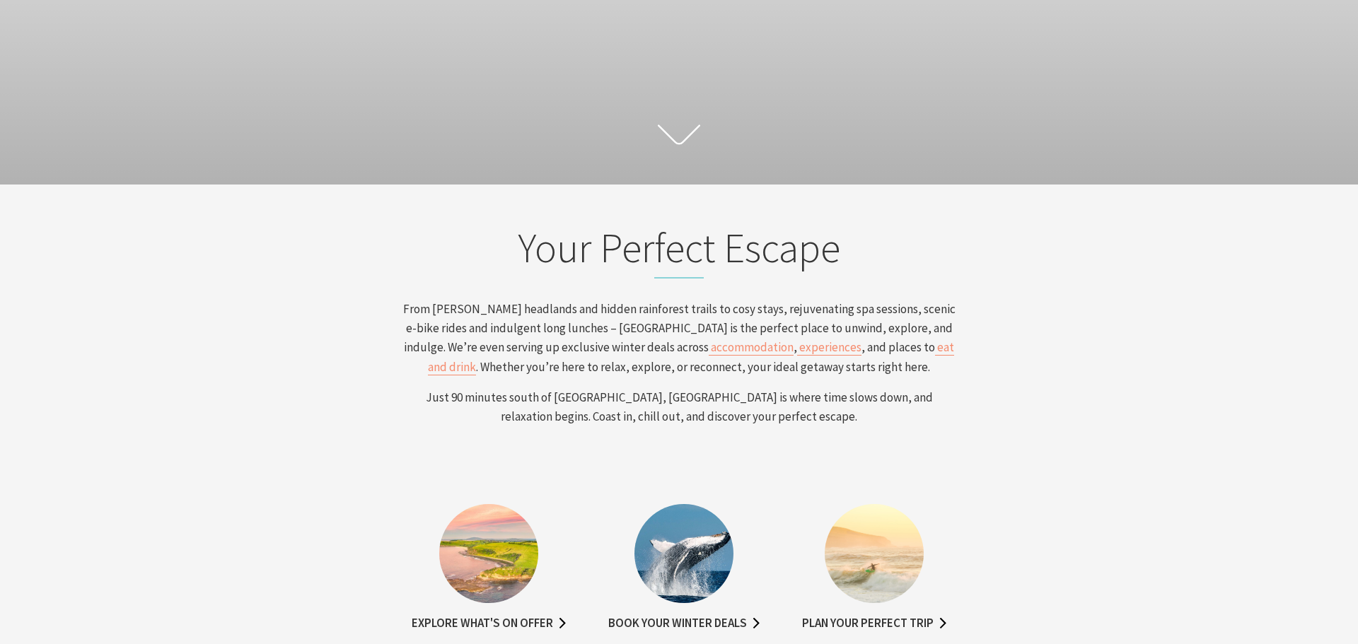
scroll to position [364, 0]
click at [799, 348] on span "experiences" at bounding box center [830, 346] width 62 height 16
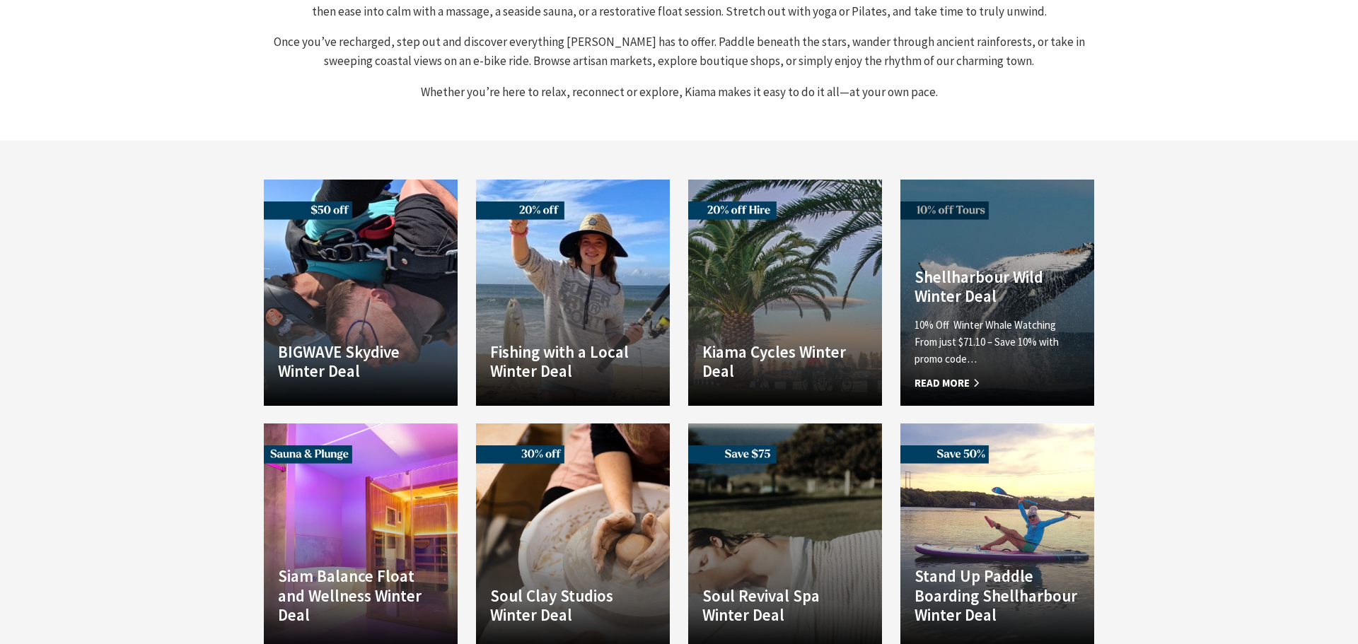
scroll to position [909, 0]
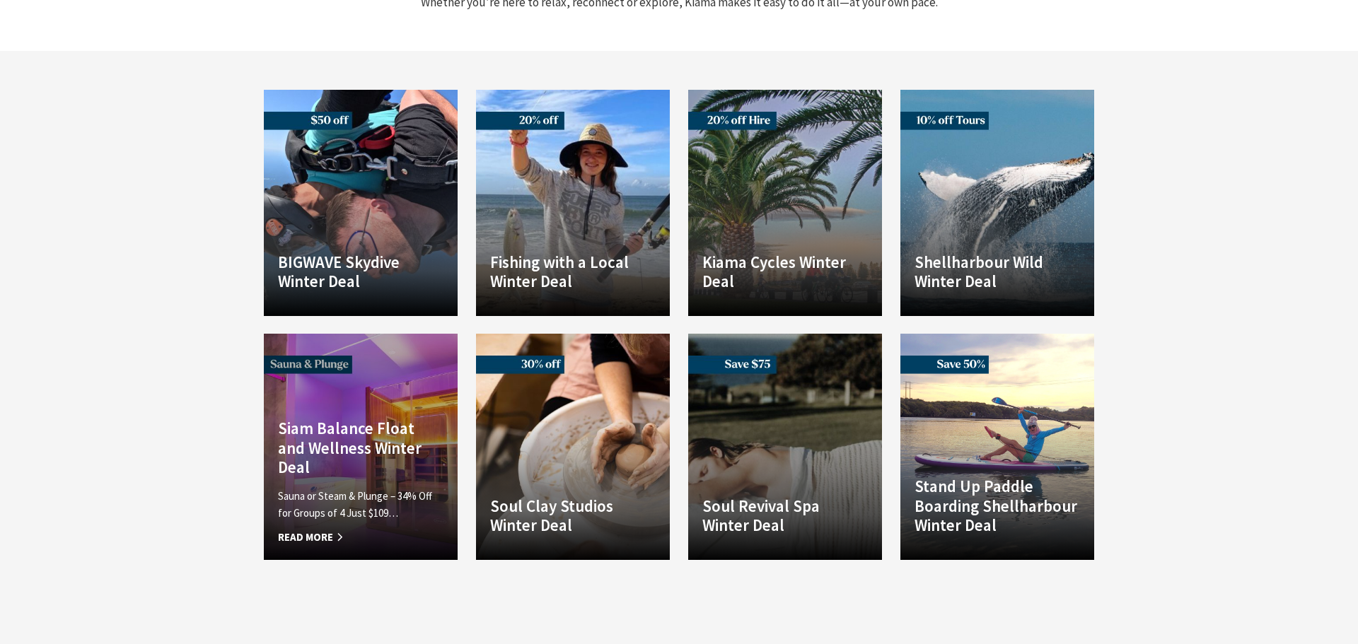
click at [374, 419] on h4 "Siam Balance Float and Wellness Winter Deal" at bounding box center [360, 448] width 165 height 59
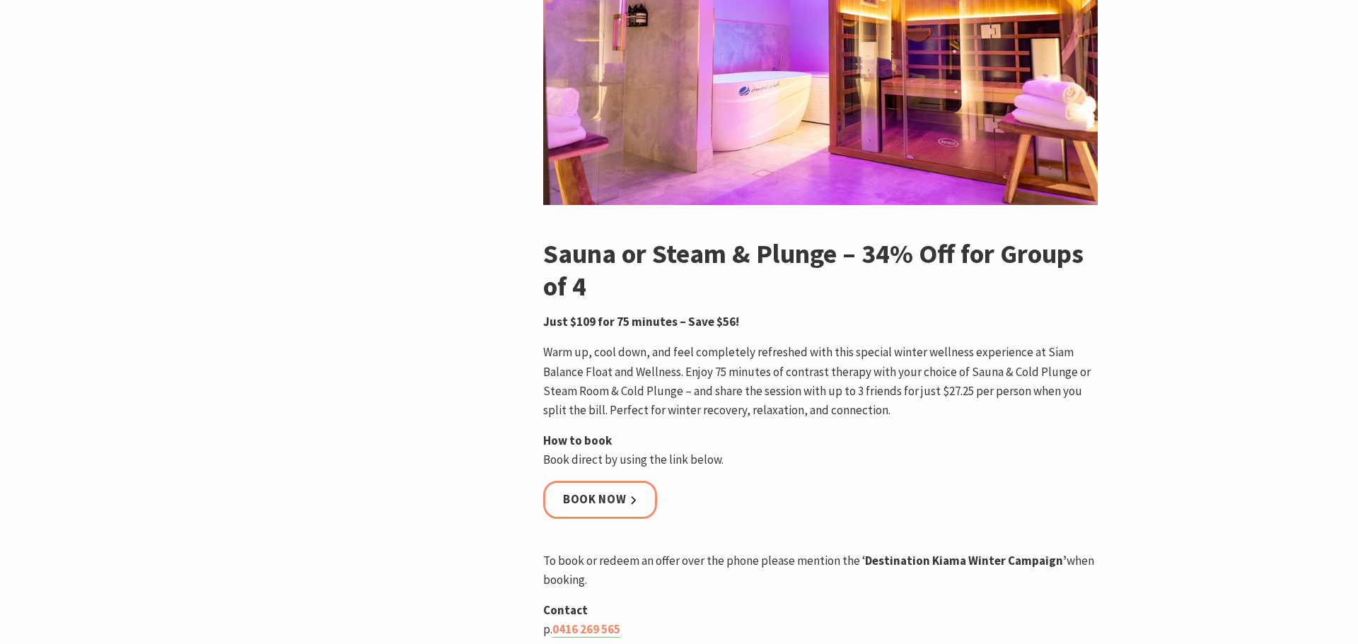
scroll to position [440, 0]
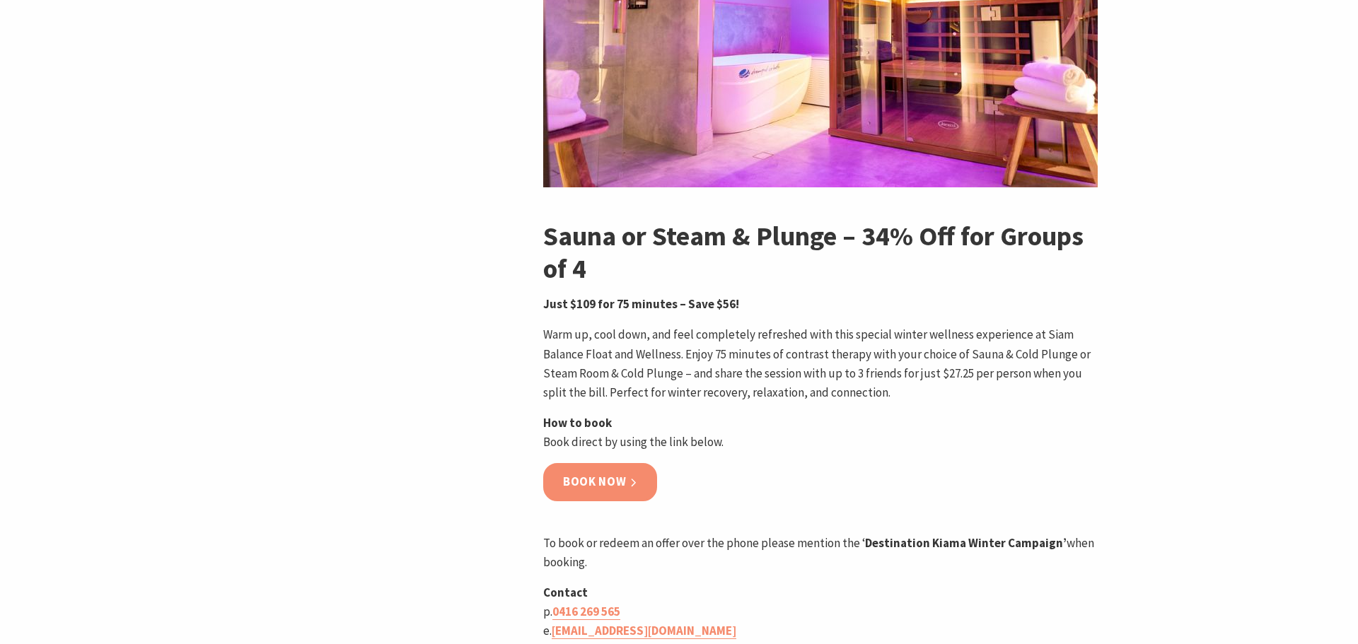
click at [619, 489] on link "Book now" at bounding box center [600, 481] width 114 height 37
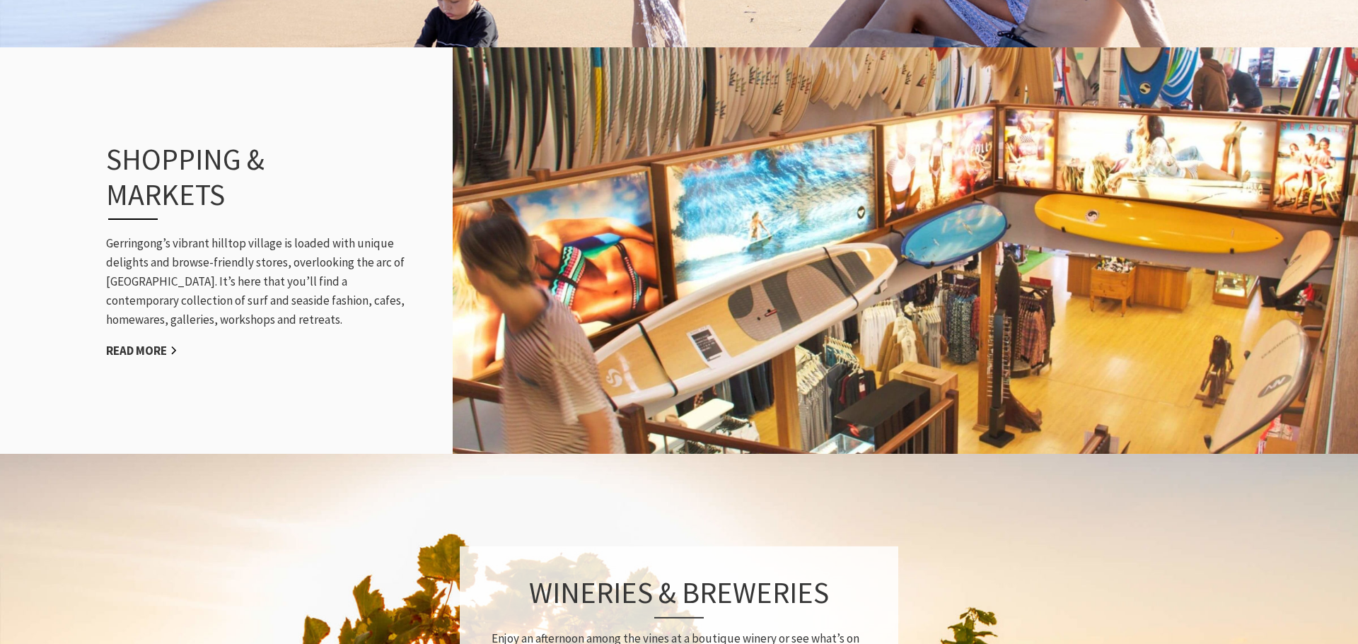
scroll to position [1587, 0]
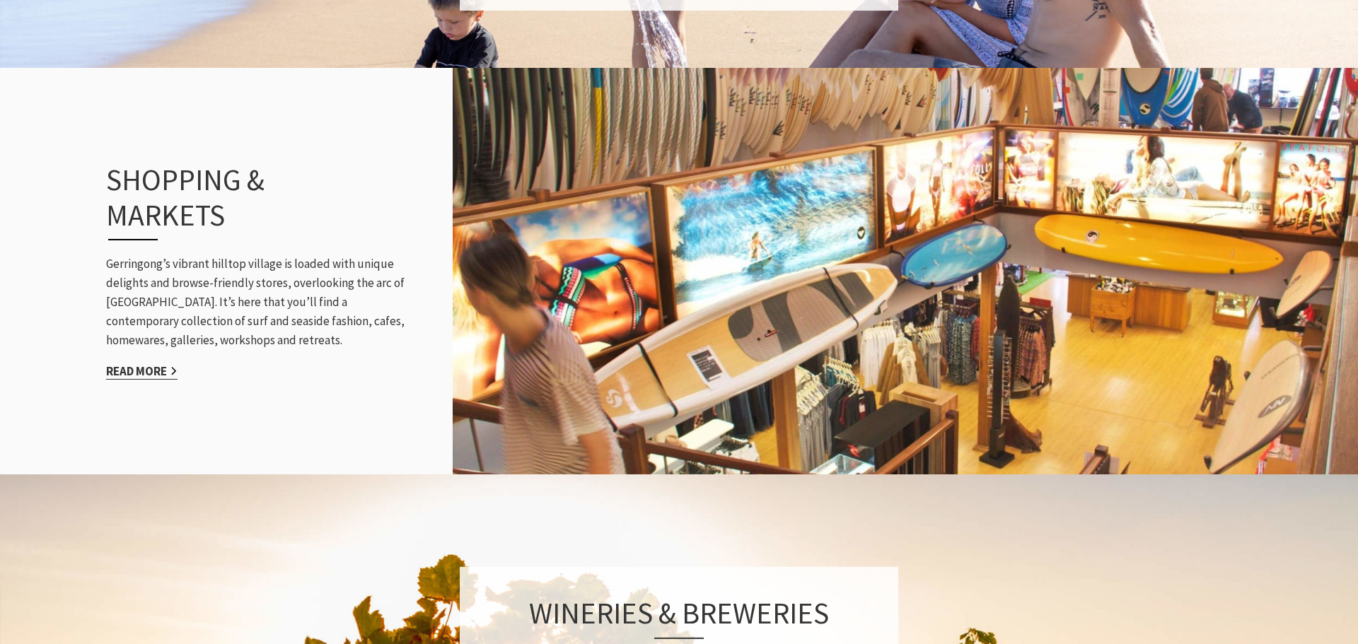
click at [153, 363] on link "Read More" at bounding box center [141, 371] width 71 height 16
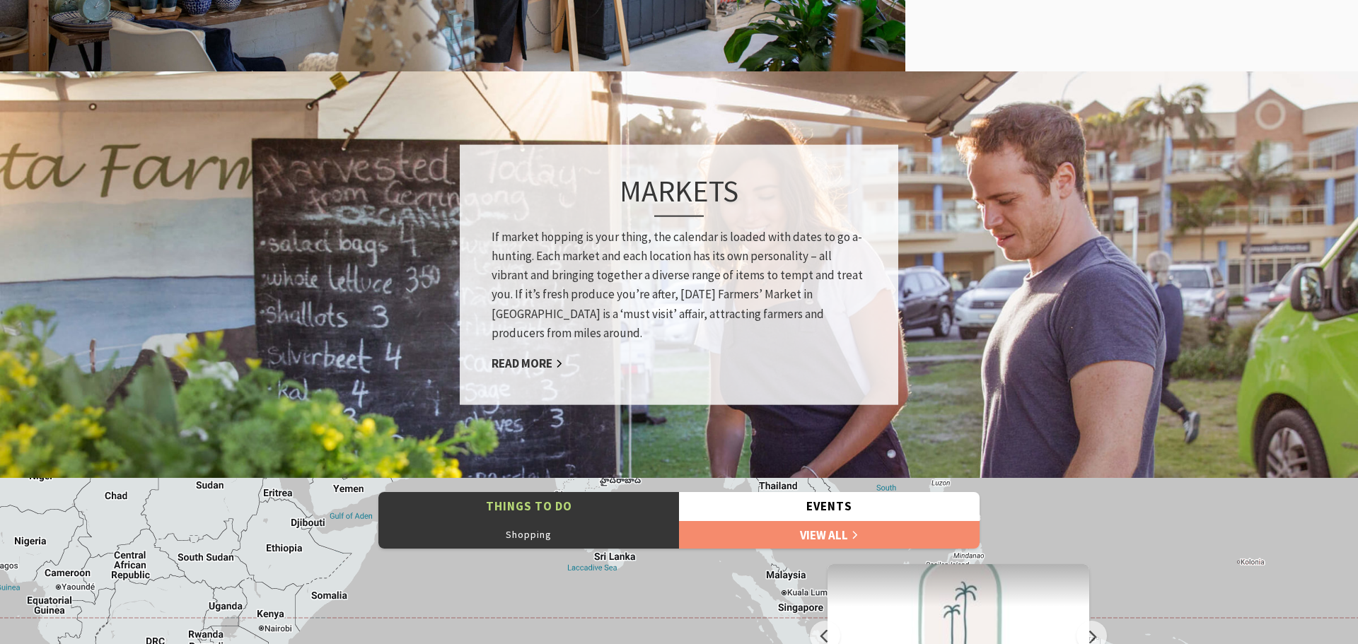
scroll to position [1051, 0]
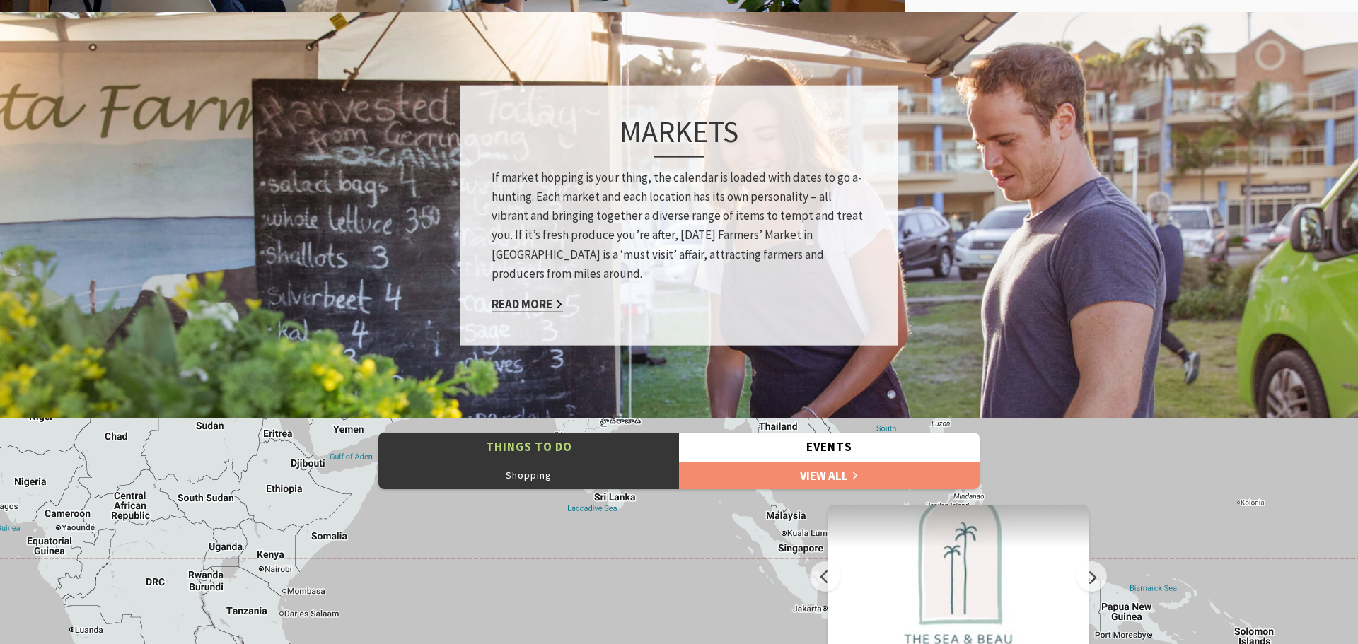
click at [528, 307] on link "Read More" at bounding box center [526, 304] width 71 height 16
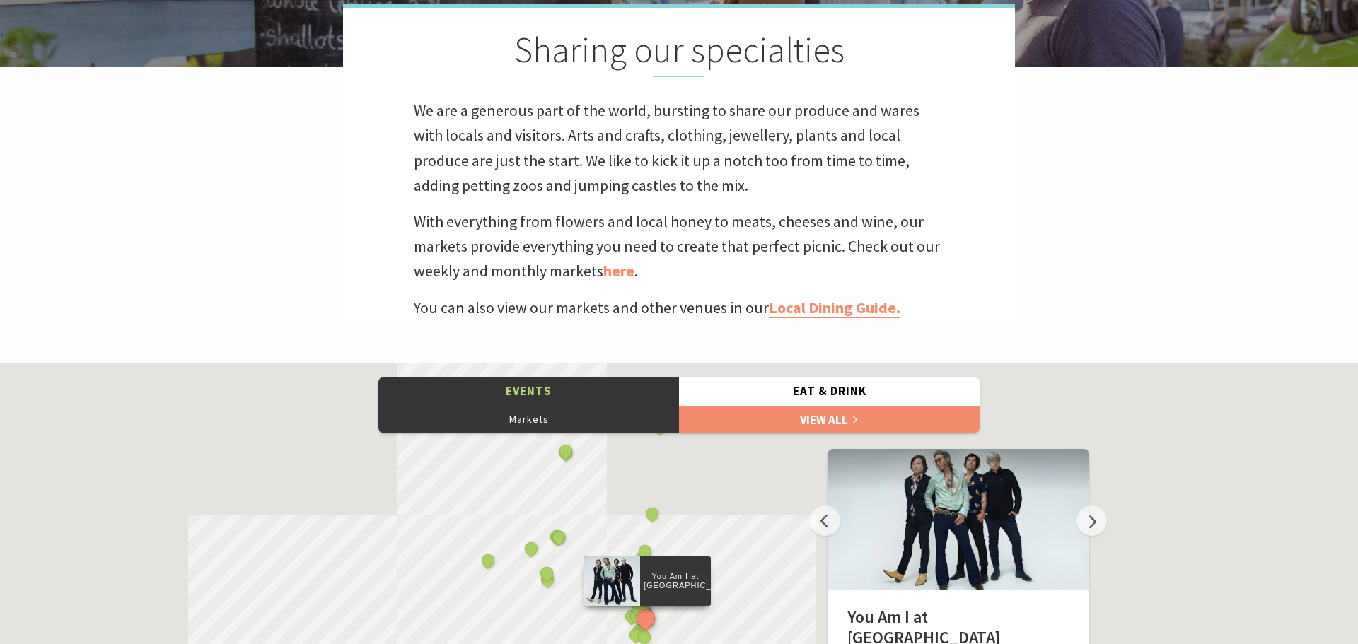
scroll to position [148, 1354]
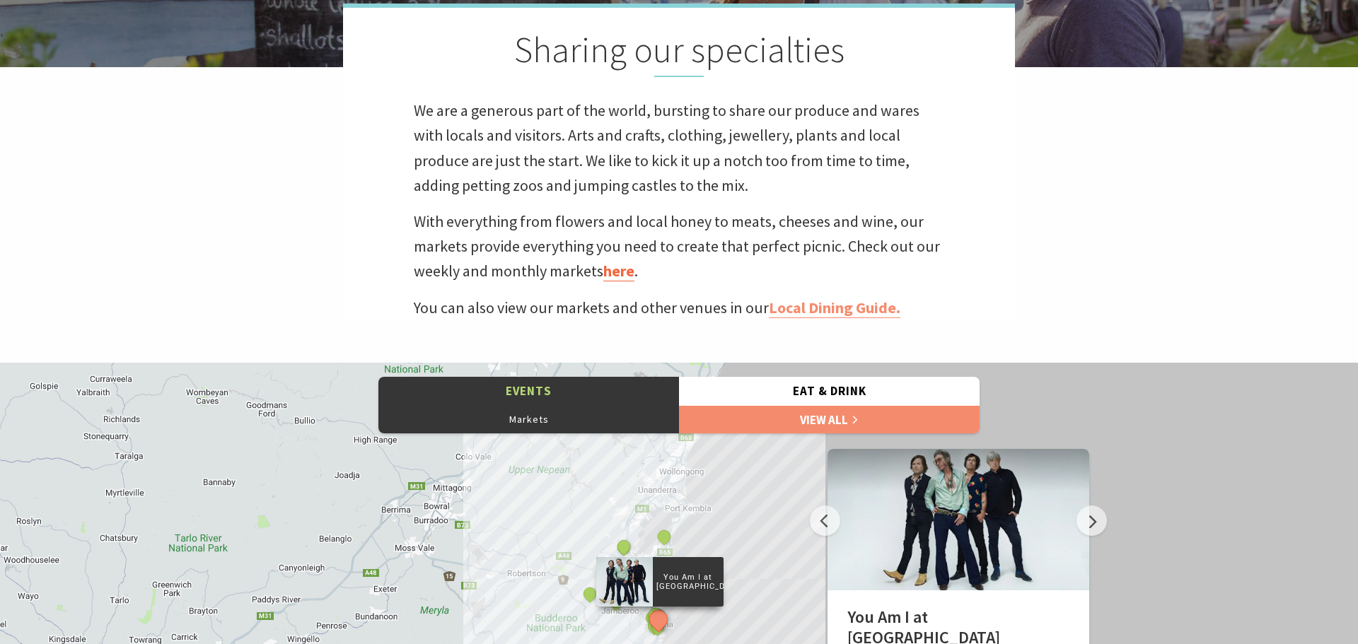
click at [617, 268] on link "here" at bounding box center [618, 271] width 31 height 21
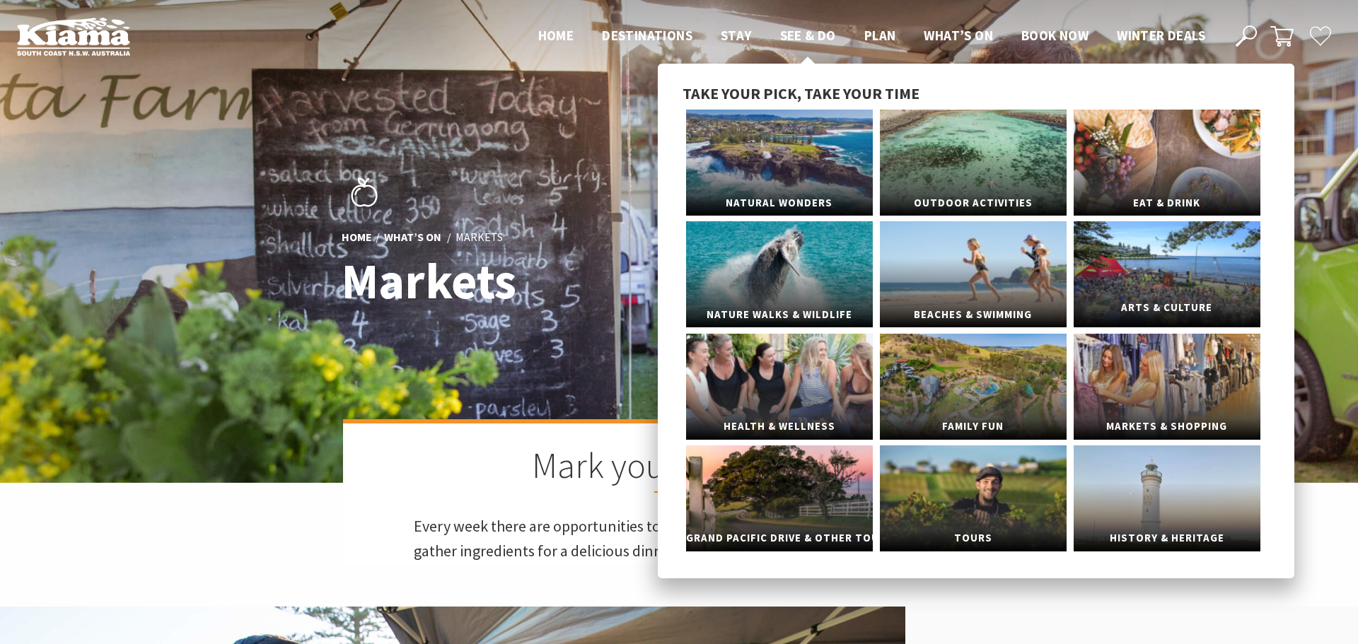
click at [1133, 289] on link "Arts & Culture" at bounding box center [1166, 274] width 187 height 106
